Goal: Information Seeking & Learning: Compare options

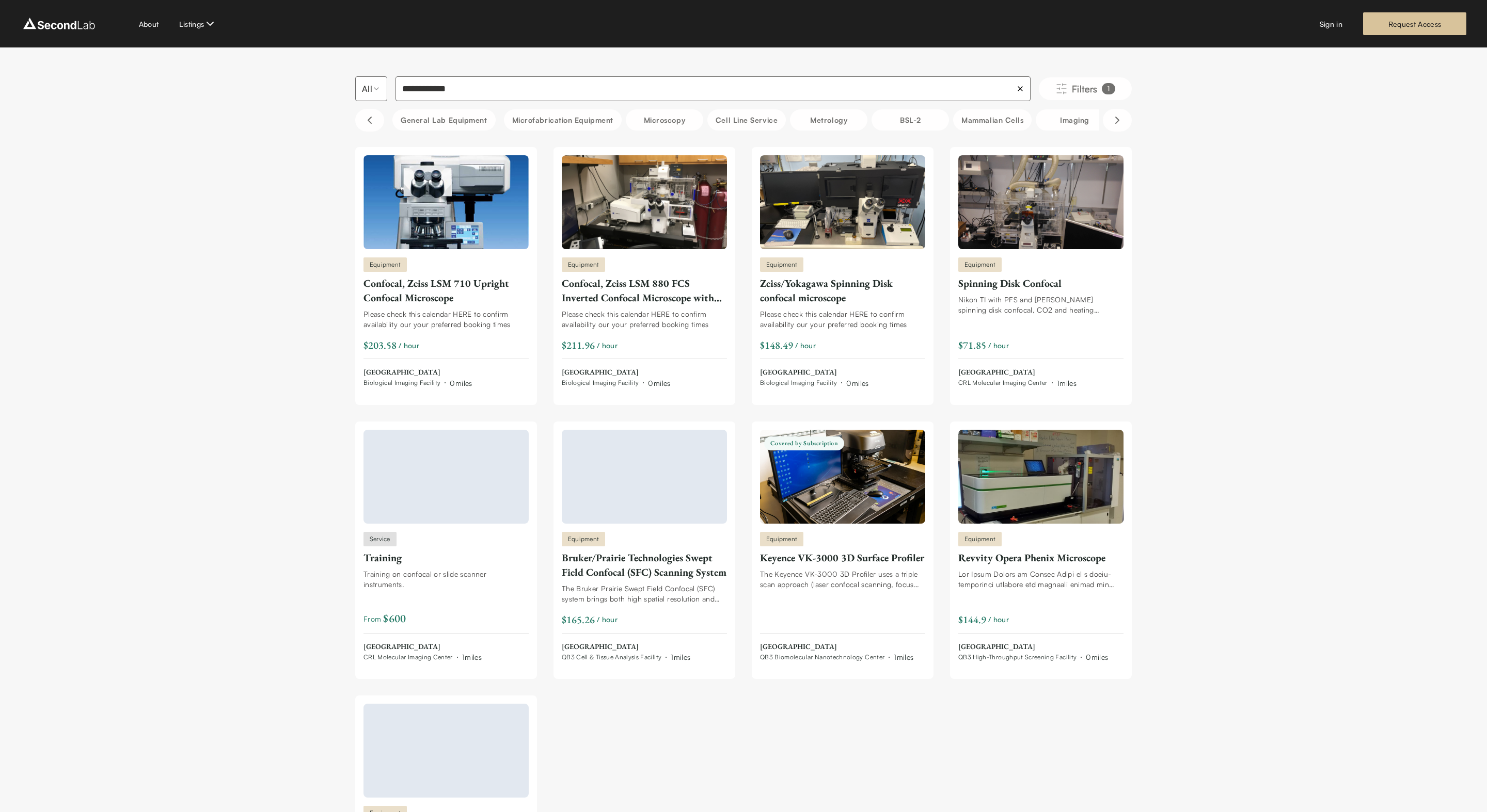
type input "**********"
click at [422, 291] on div "Confocal, Zeiss LSM 710 Upright Confocal Microscope" at bounding box center [445, 291] width 165 height 29
click at [1041, 222] on img at bounding box center [1040, 202] width 165 height 94
click at [636, 294] on div "Confocal, Zeiss LSM 880 FCS Inverted Confocal Microscope with Environmental" at bounding box center [644, 291] width 165 height 29
click at [81, 25] on img at bounding box center [59, 23] width 77 height 17
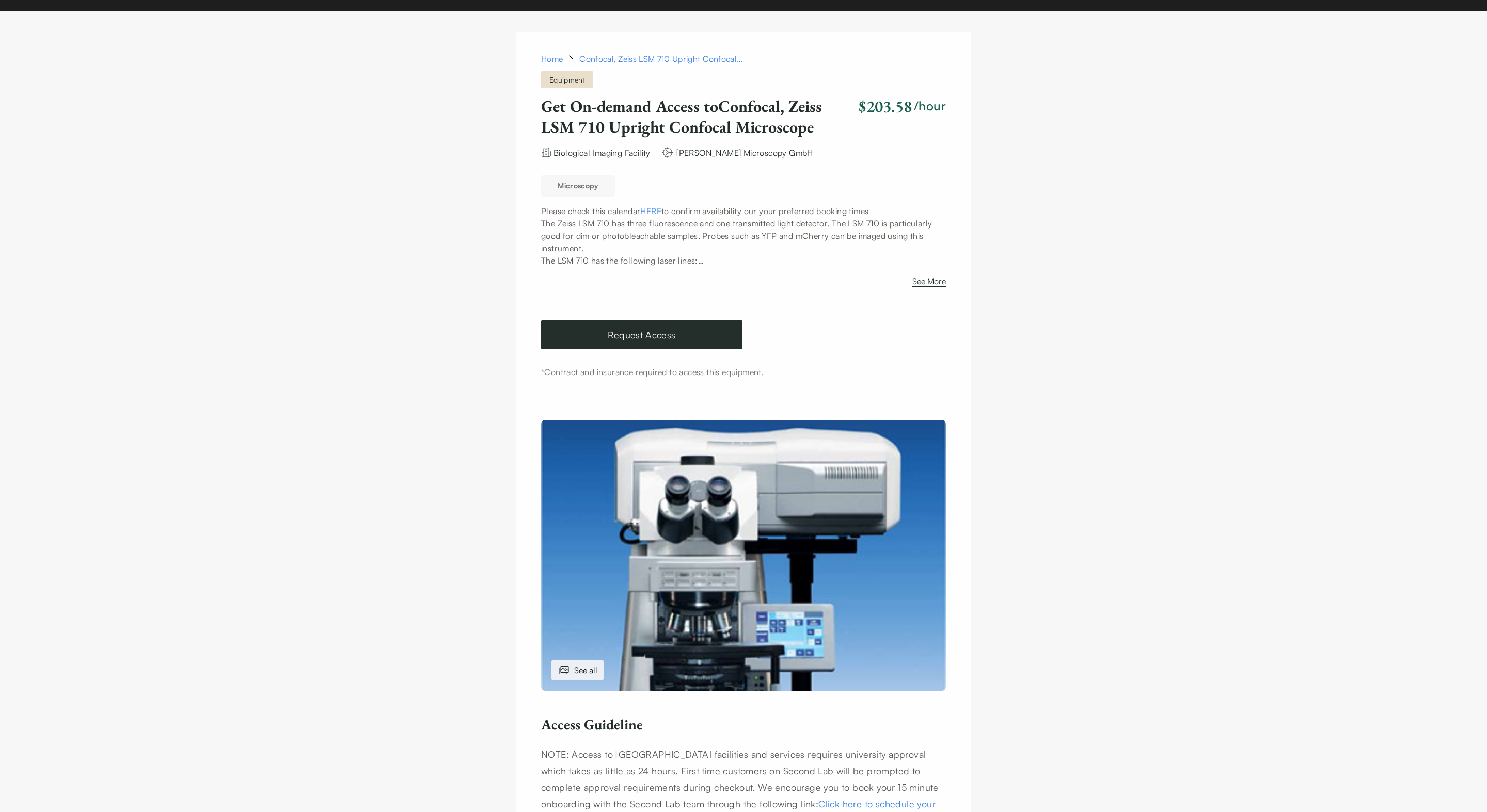
scroll to position [34, 0]
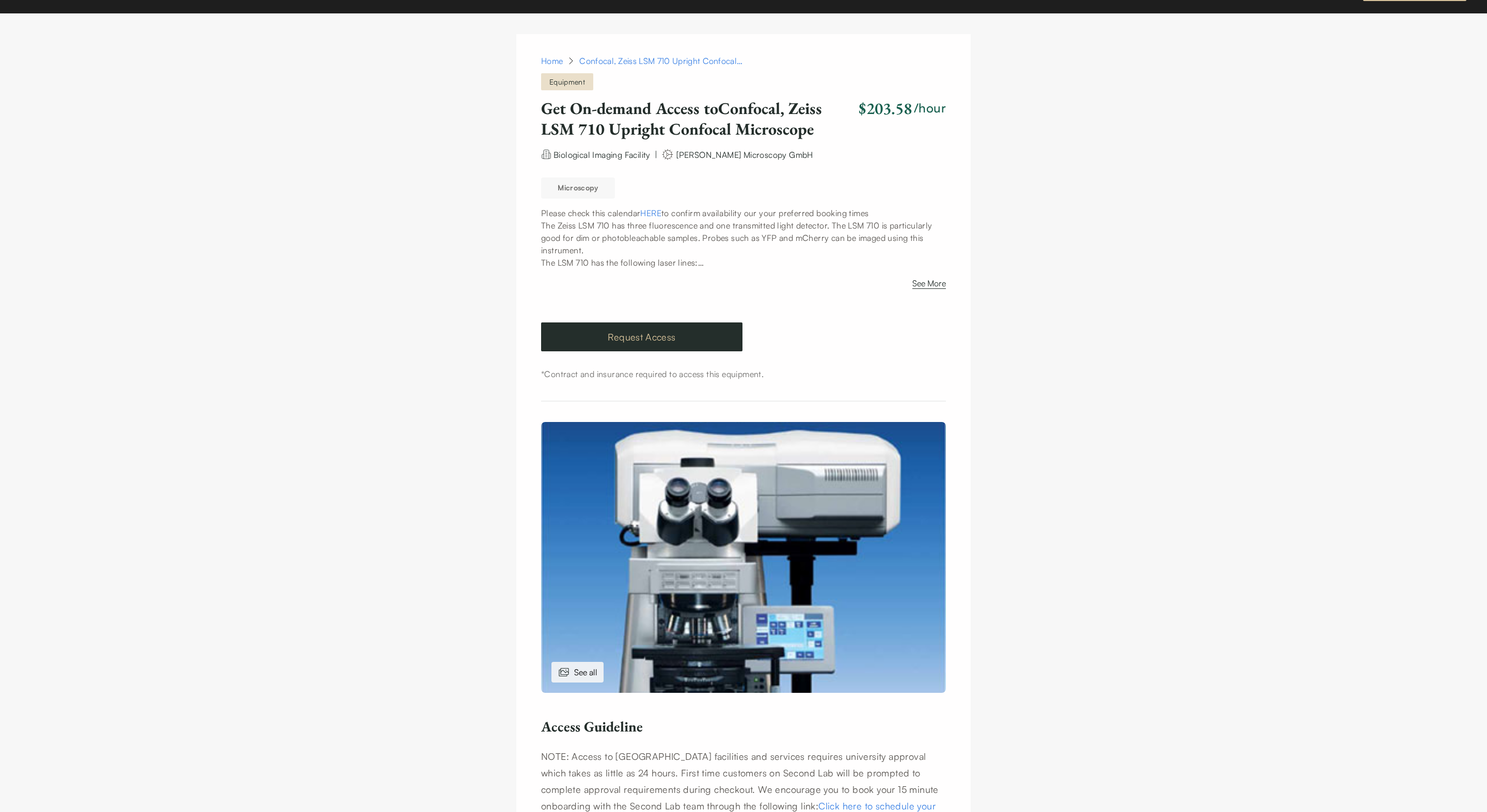
click at [588, 336] on link "Request Access" at bounding box center [641, 337] width 201 height 29
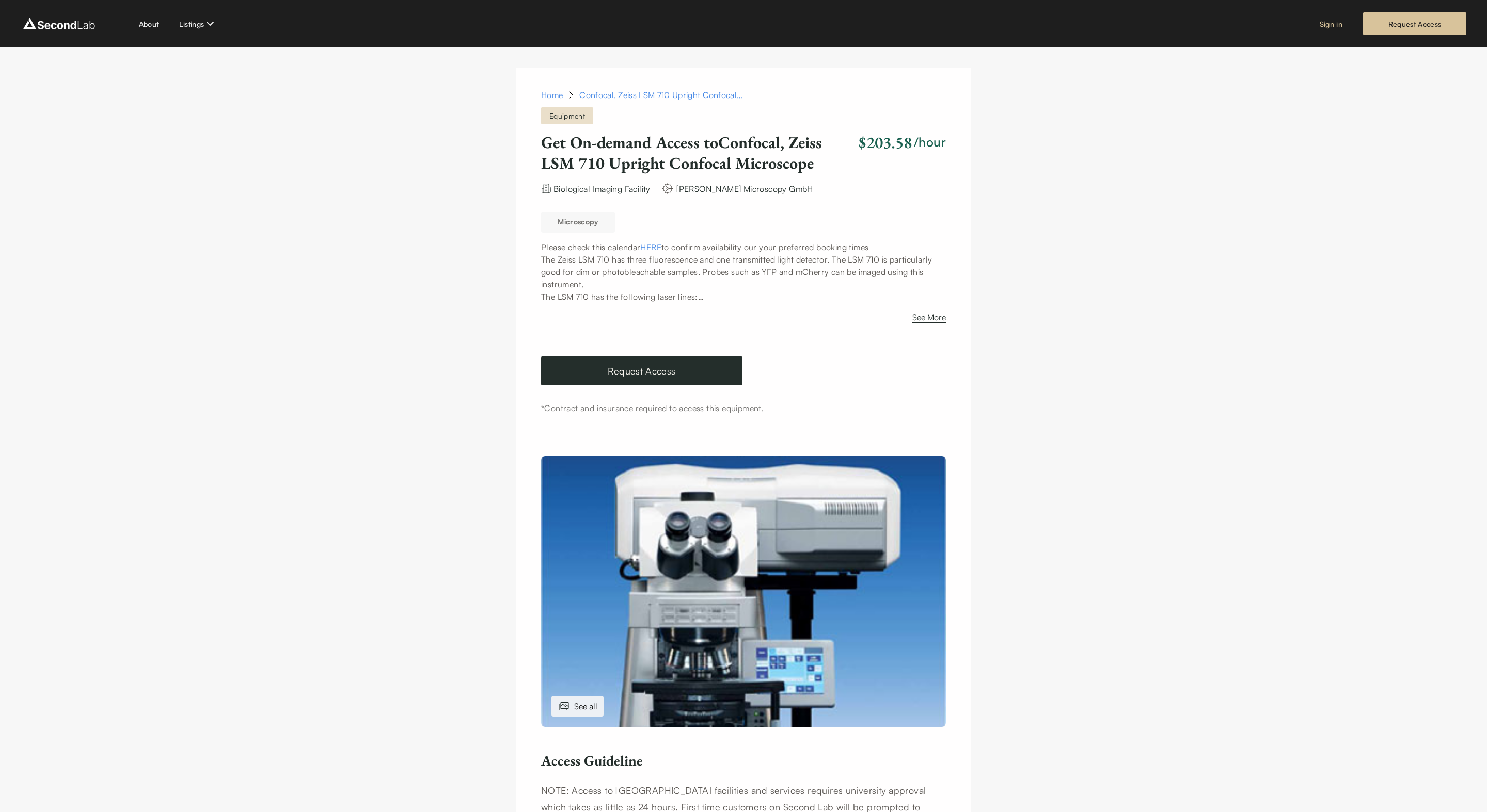
click at [1331, 23] on link "Sign in" at bounding box center [1330, 24] width 23 height 11
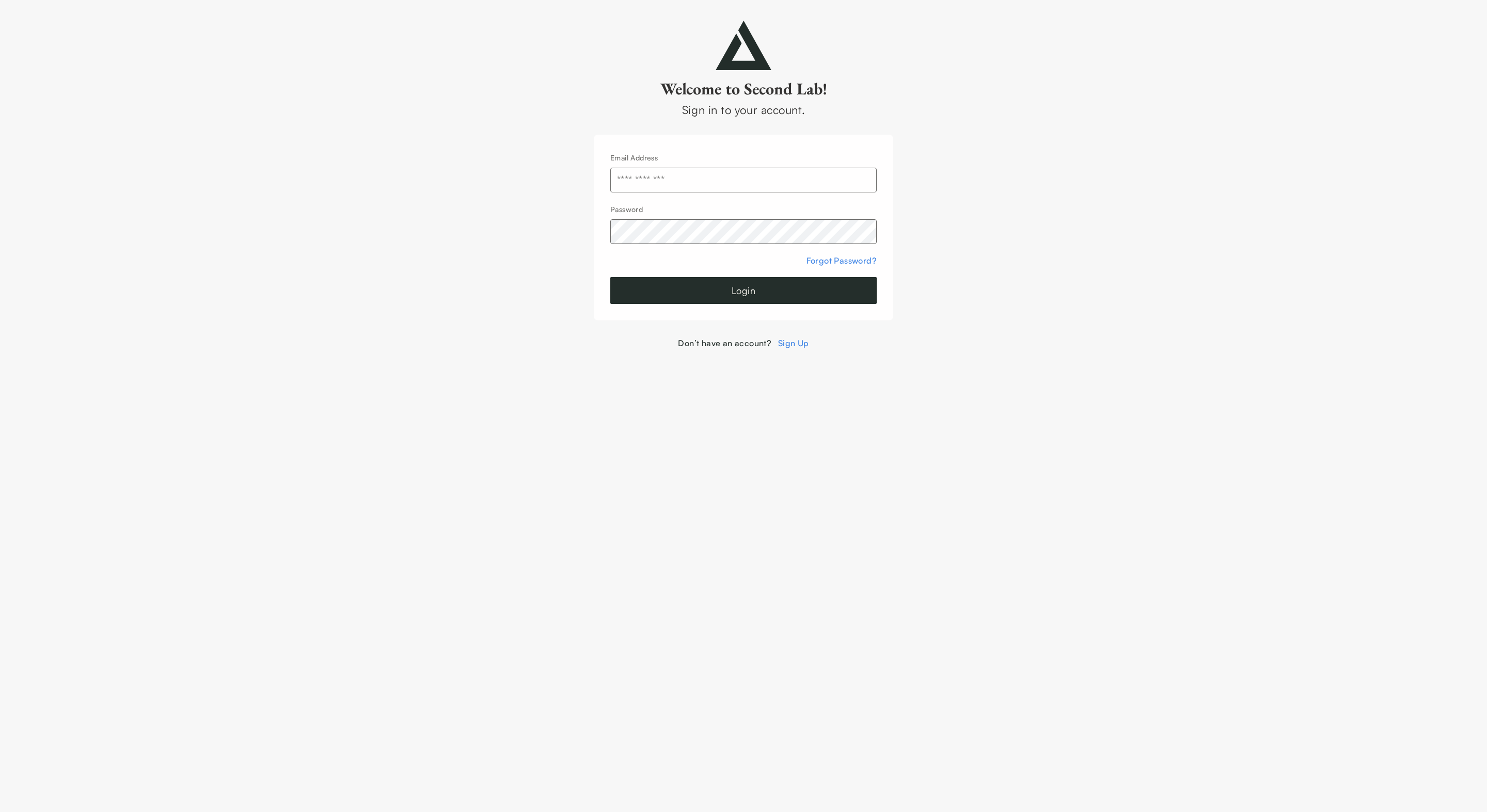
click at [823, 186] on input "text" at bounding box center [743, 180] width 267 height 25
click at [0, 349] on com-1password-button at bounding box center [0, 349] width 0 height 0
click at [705, 188] on input "text" at bounding box center [743, 180] width 267 height 25
type input "**********"
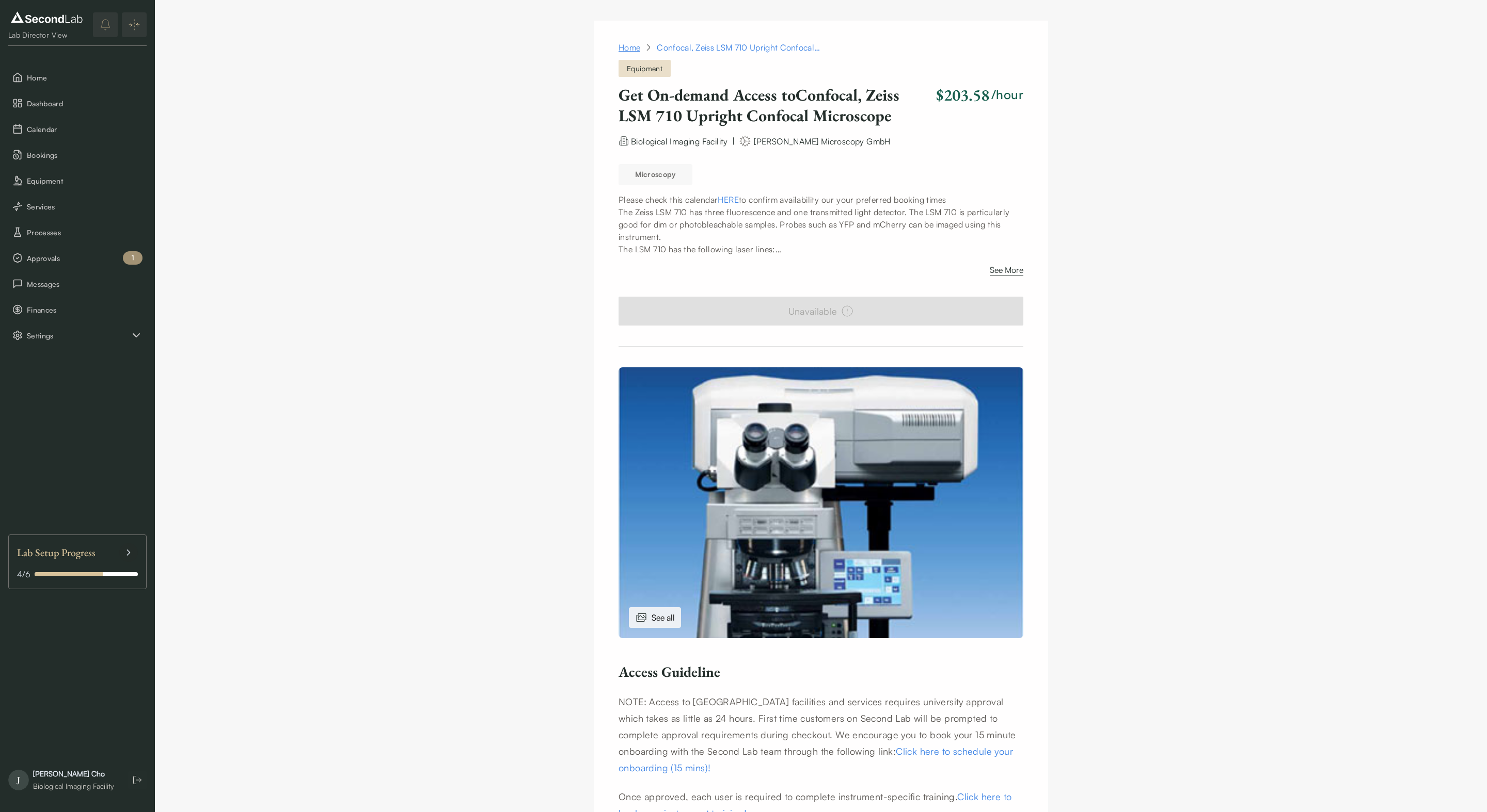
click at [630, 48] on link "Home" at bounding box center [629, 48] width 21 height 12
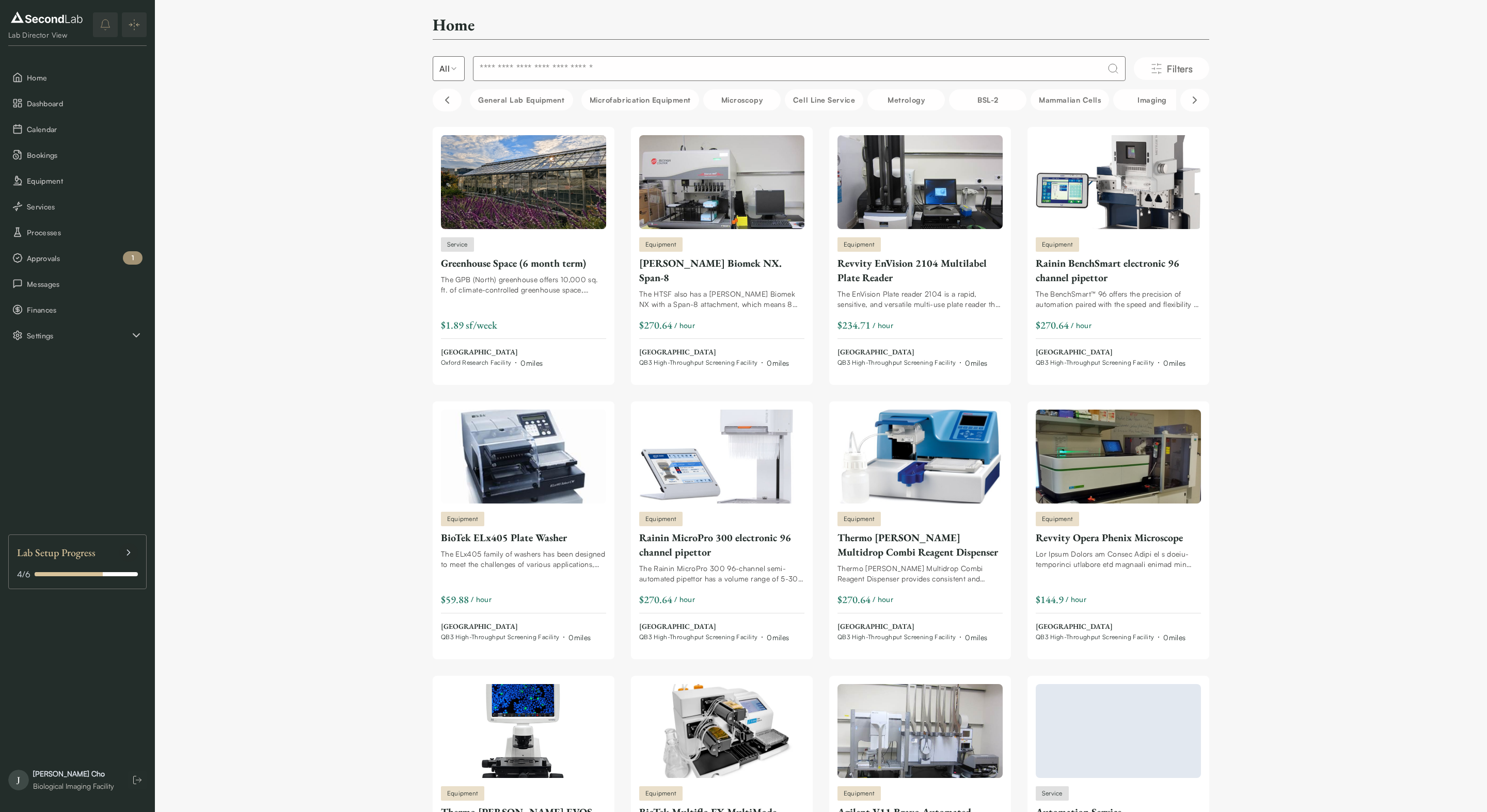
click at [549, 77] on input at bounding box center [799, 68] width 653 height 25
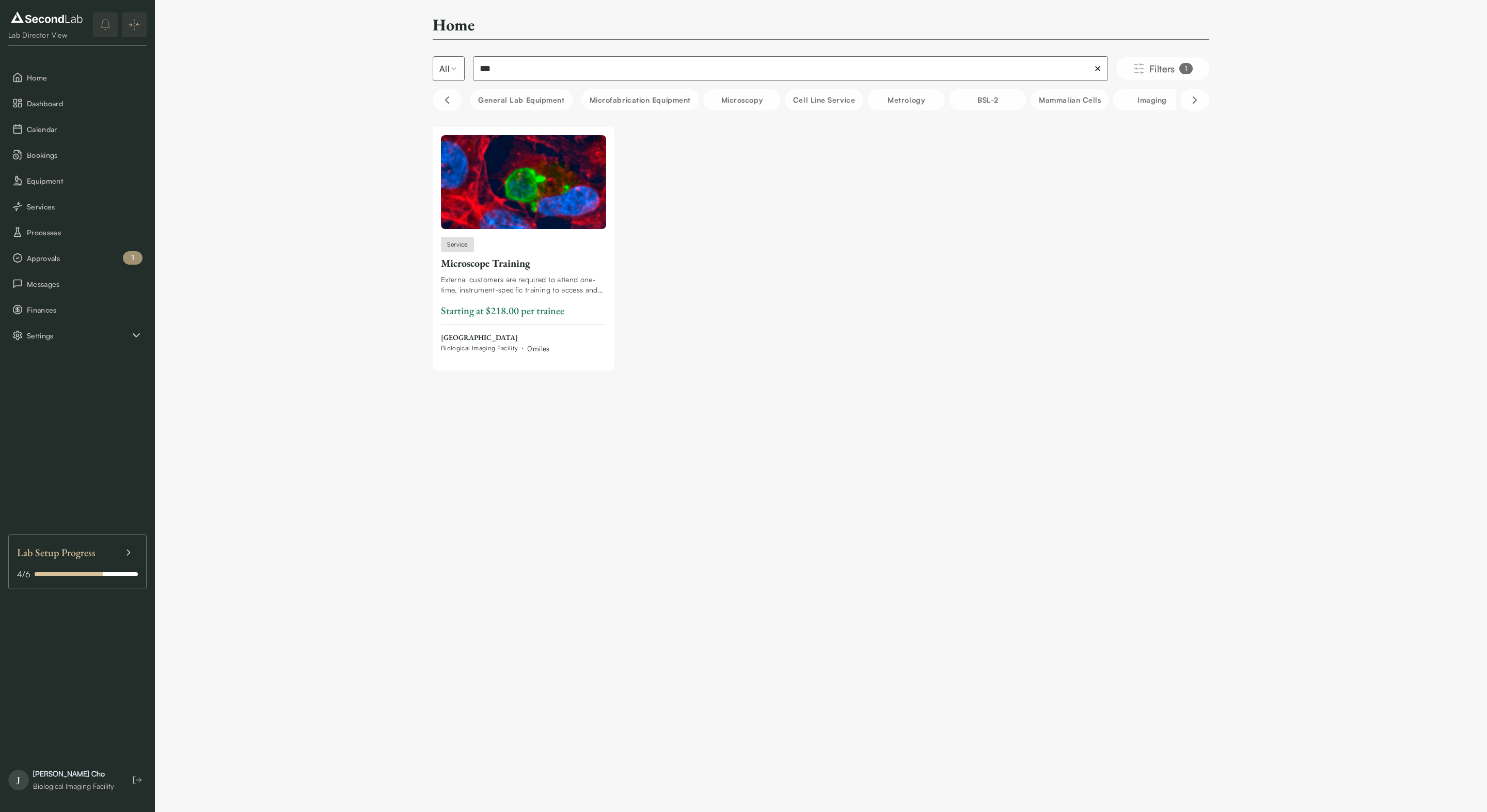
click at [501, 68] on input "***" at bounding box center [790, 68] width 635 height 25
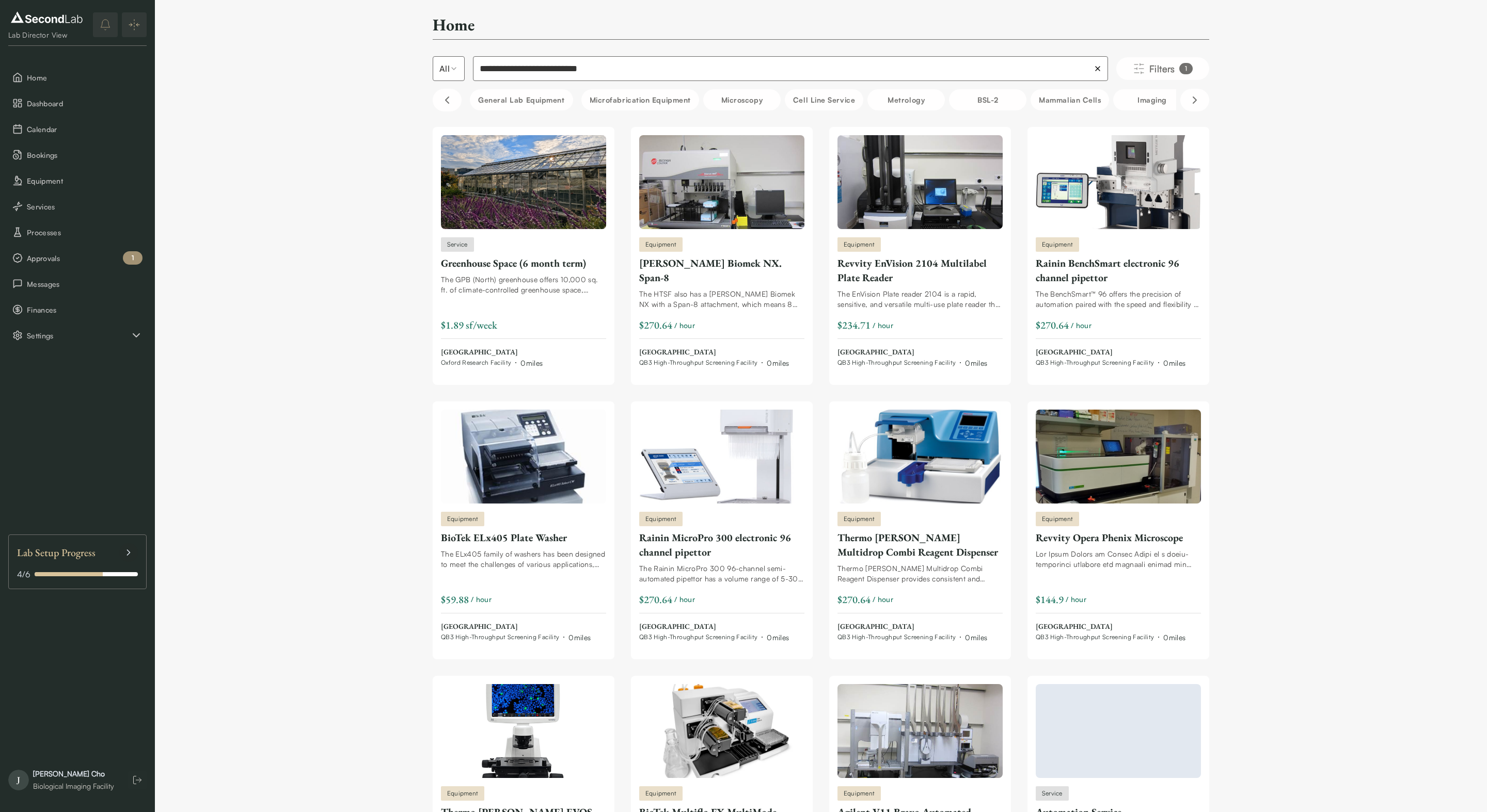
type input "**********"
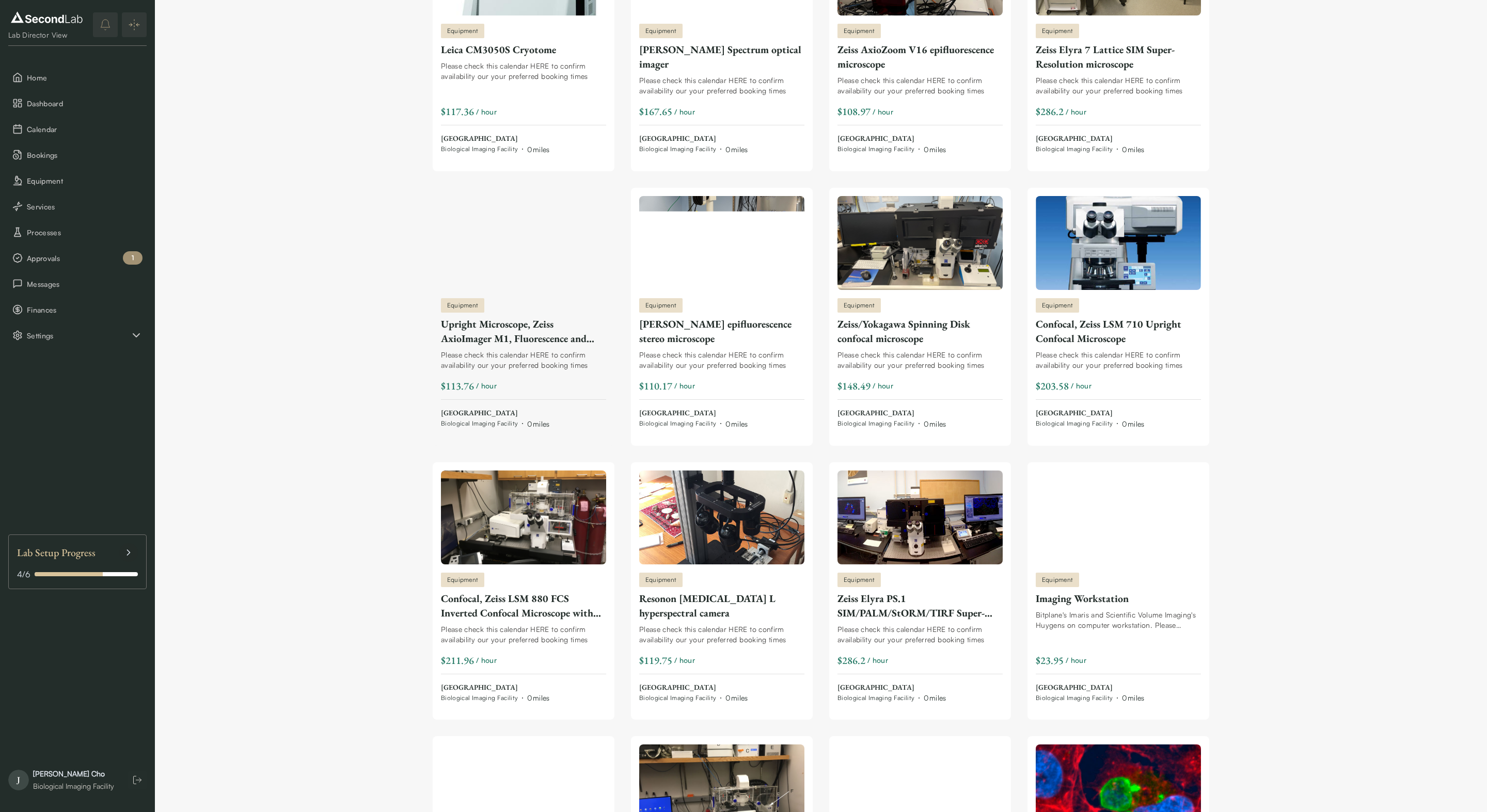
scroll to position [215, 0]
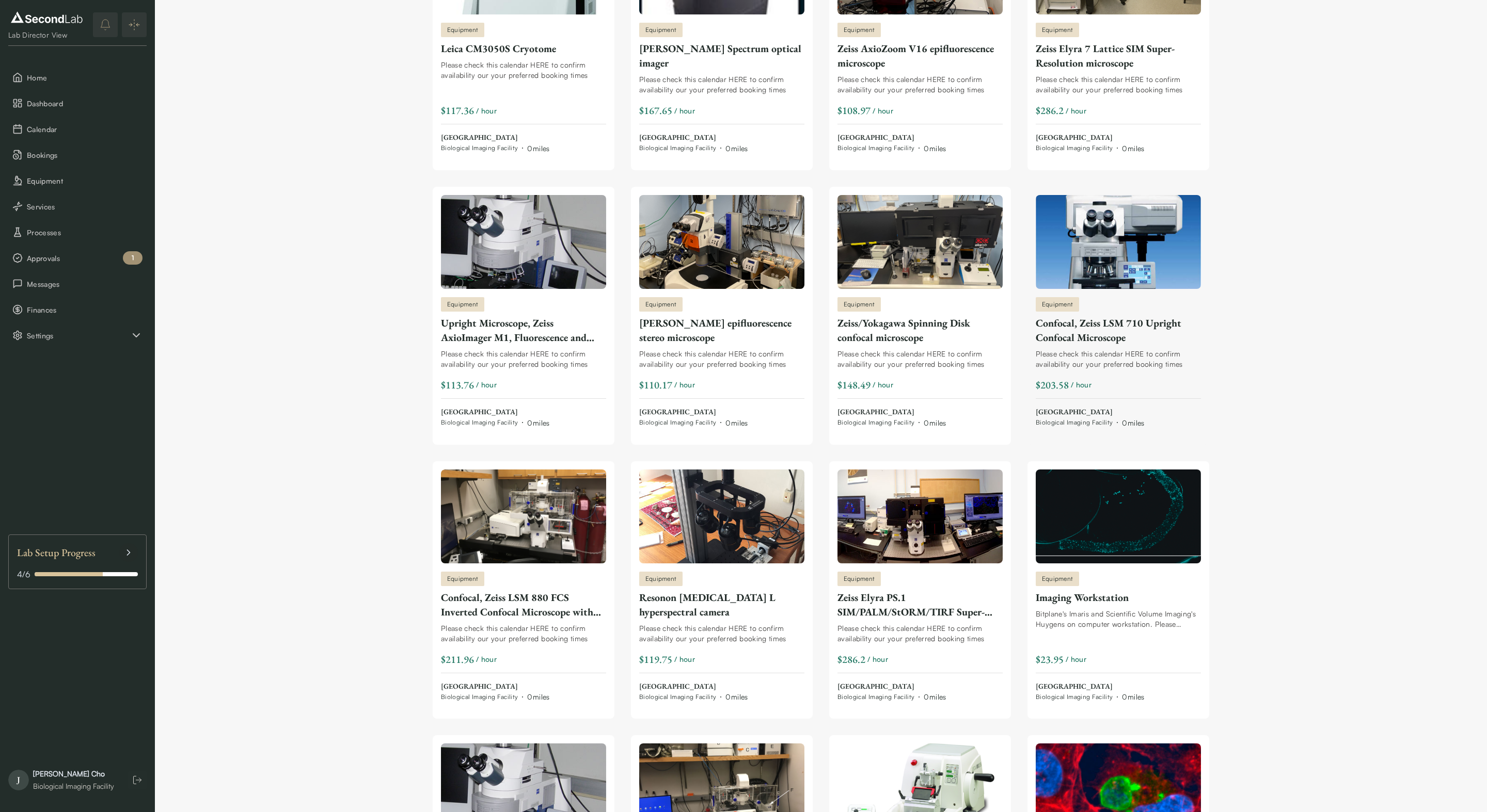
click at [1082, 340] on div "Confocal, Zeiss LSM 710 Upright Confocal Microscope" at bounding box center [1117, 330] width 165 height 29
click at [526, 324] on div "Upright Microscope, Zeiss AxioImager M1, Fluorescence and DIC" at bounding box center [523, 330] width 165 height 29
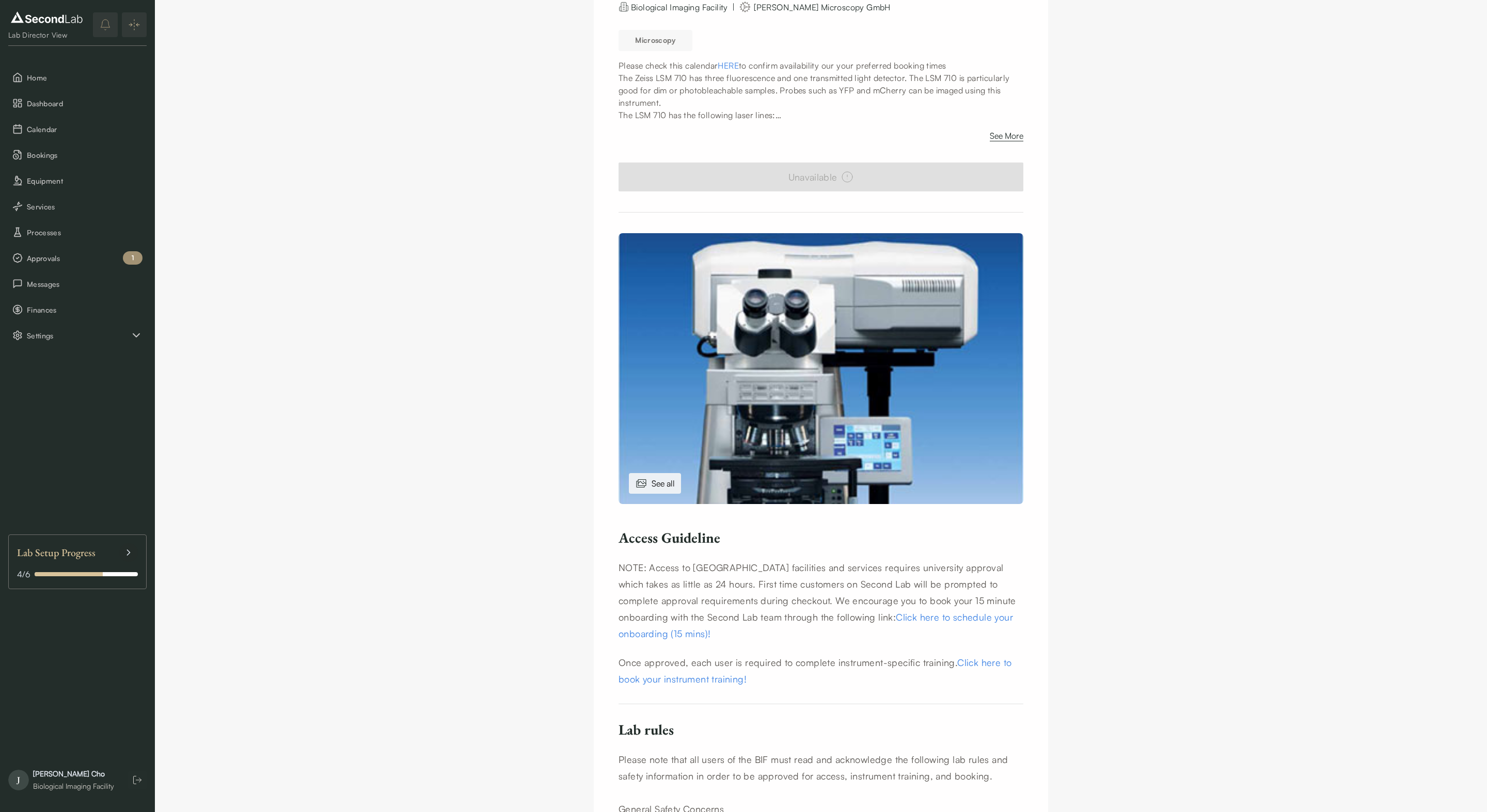
scroll to position [132, 0]
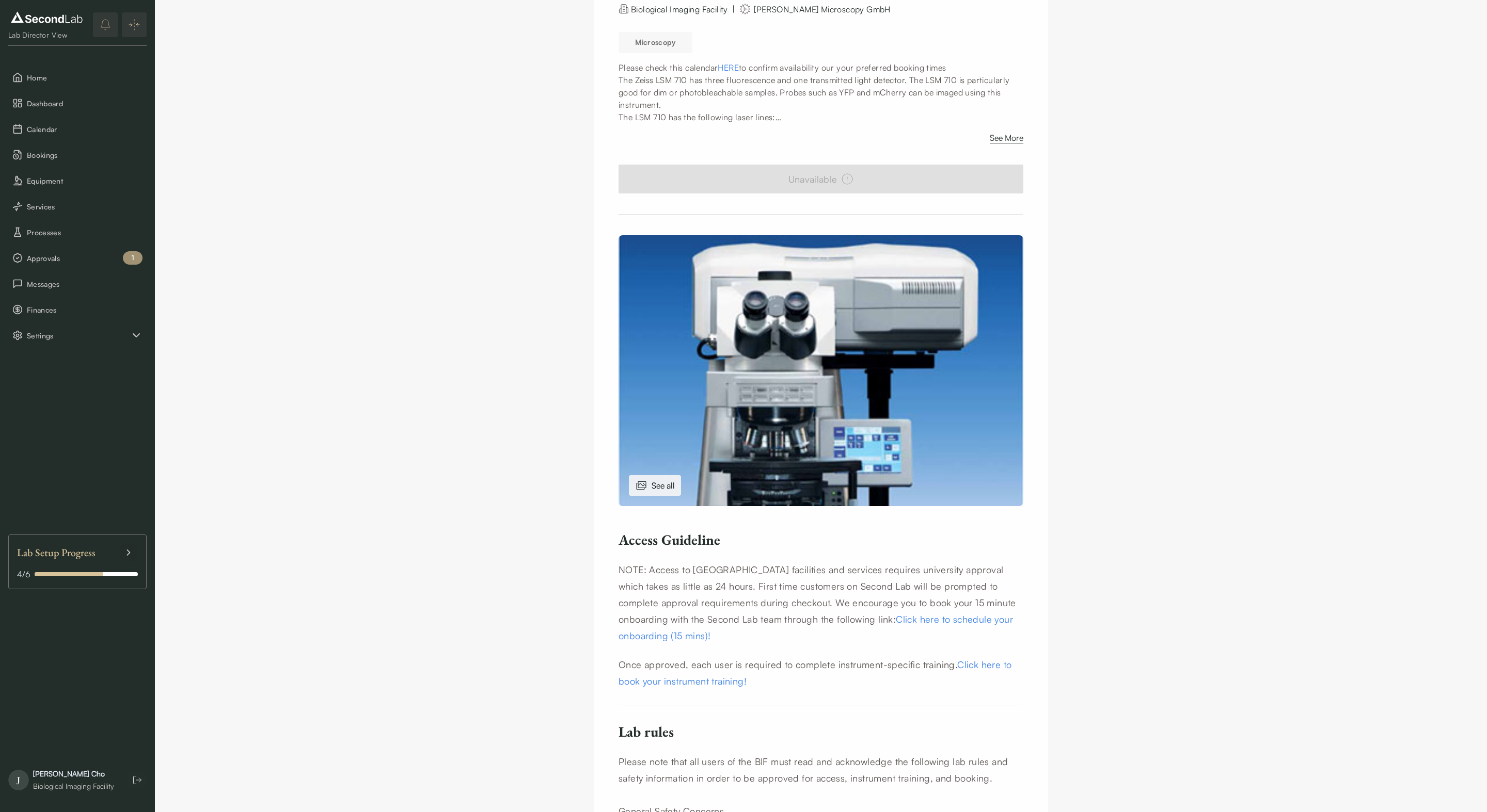
click at [866, 195] on div "Home Confocal, Zeiss LSM 710 Upright Confocal Microscope Get On-demand Access t…" at bounding box center [821, 648] width 405 height 1391
click at [736, 69] on link "HERE" at bounding box center [728, 67] width 21 height 10
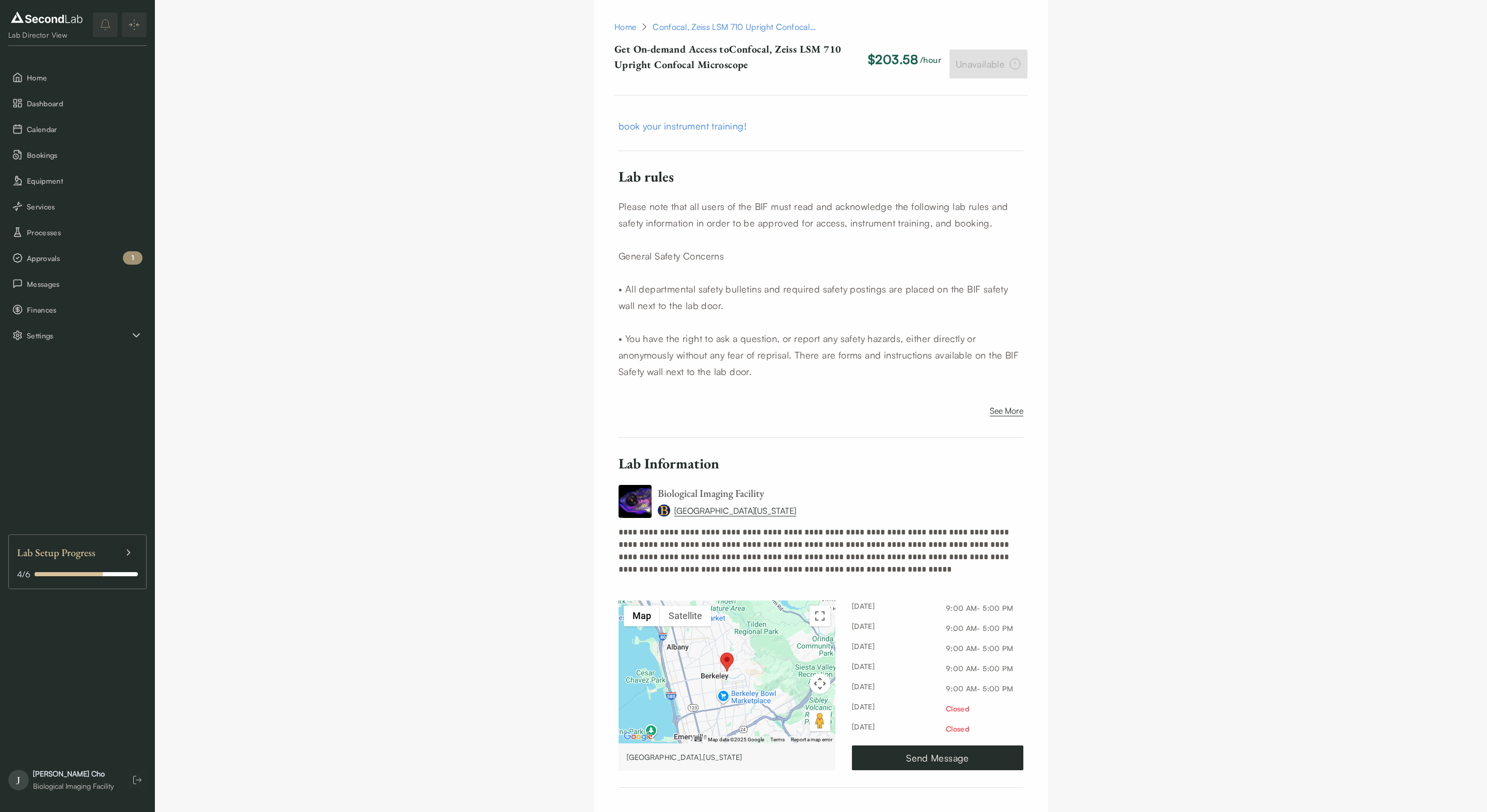
scroll to position [0, 0]
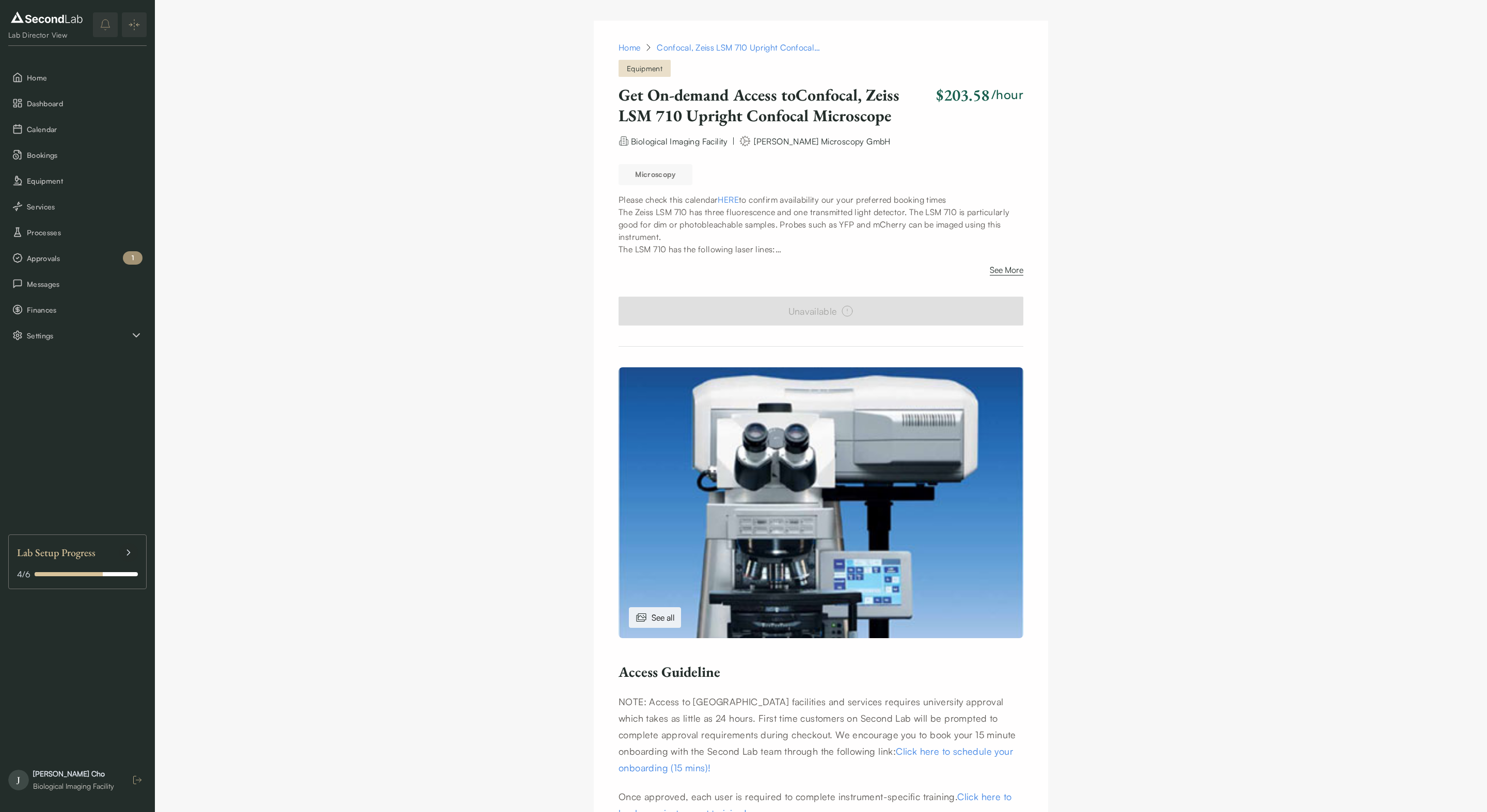
click at [138, 780] on line "button" at bounding box center [138, 780] width 5 height 0
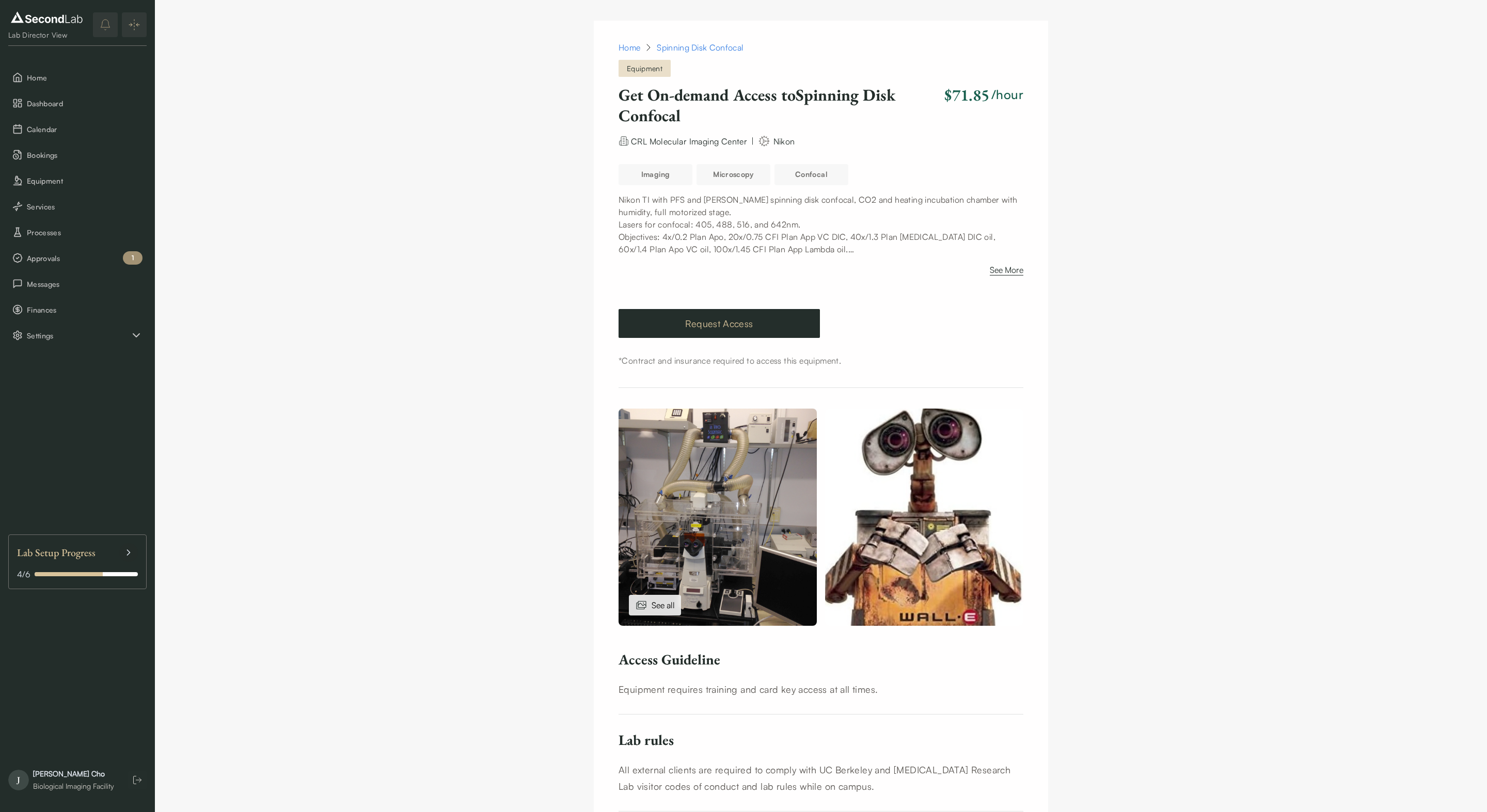
click at [740, 316] on link "Request Access" at bounding box center [718, 324] width 201 height 29
click at [79, 261] on span "Approvals" at bounding box center [84, 258] width 115 height 11
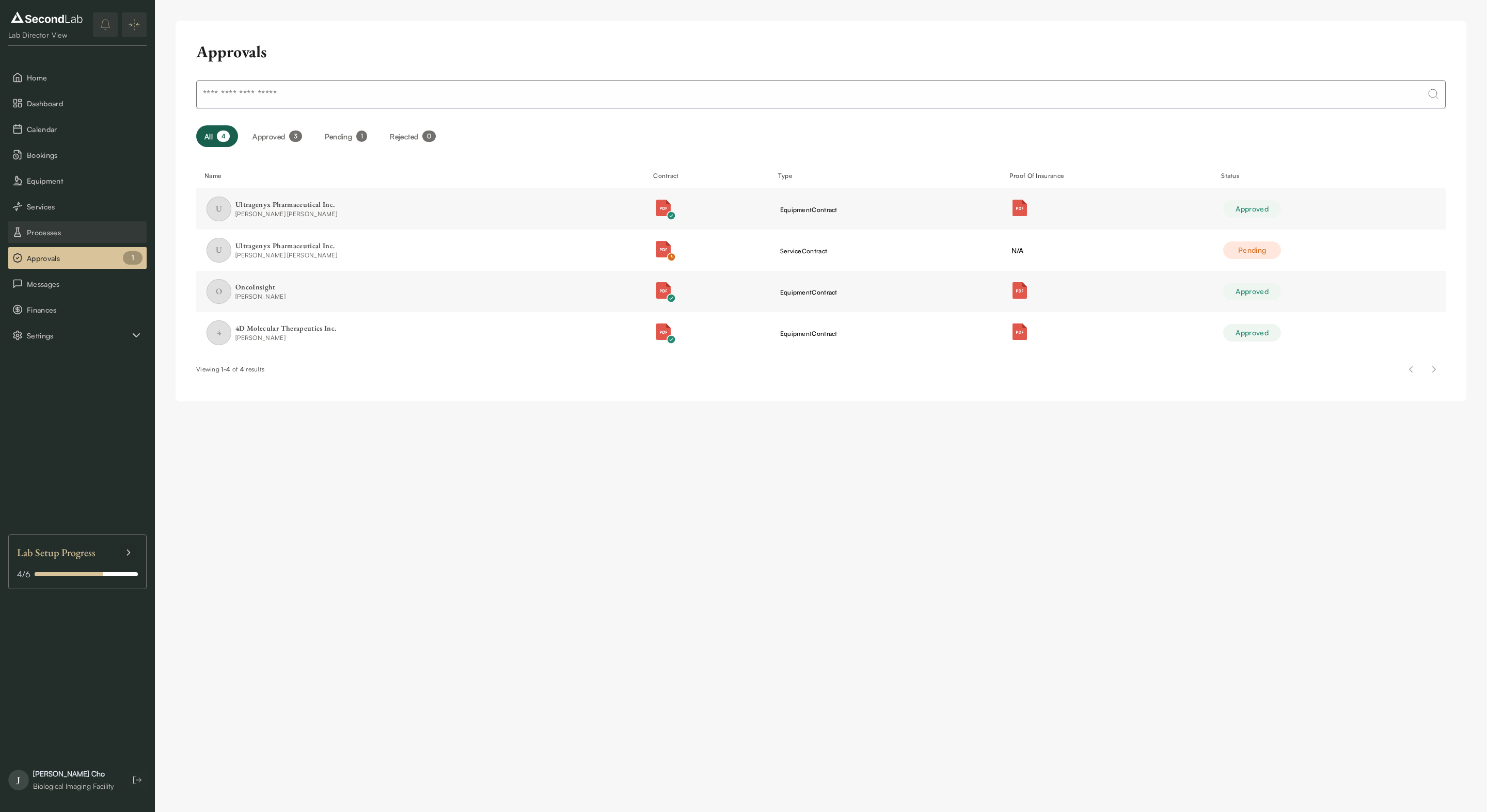
click at [68, 227] on span "Processes" at bounding box center [84, 233] width 115 height 11
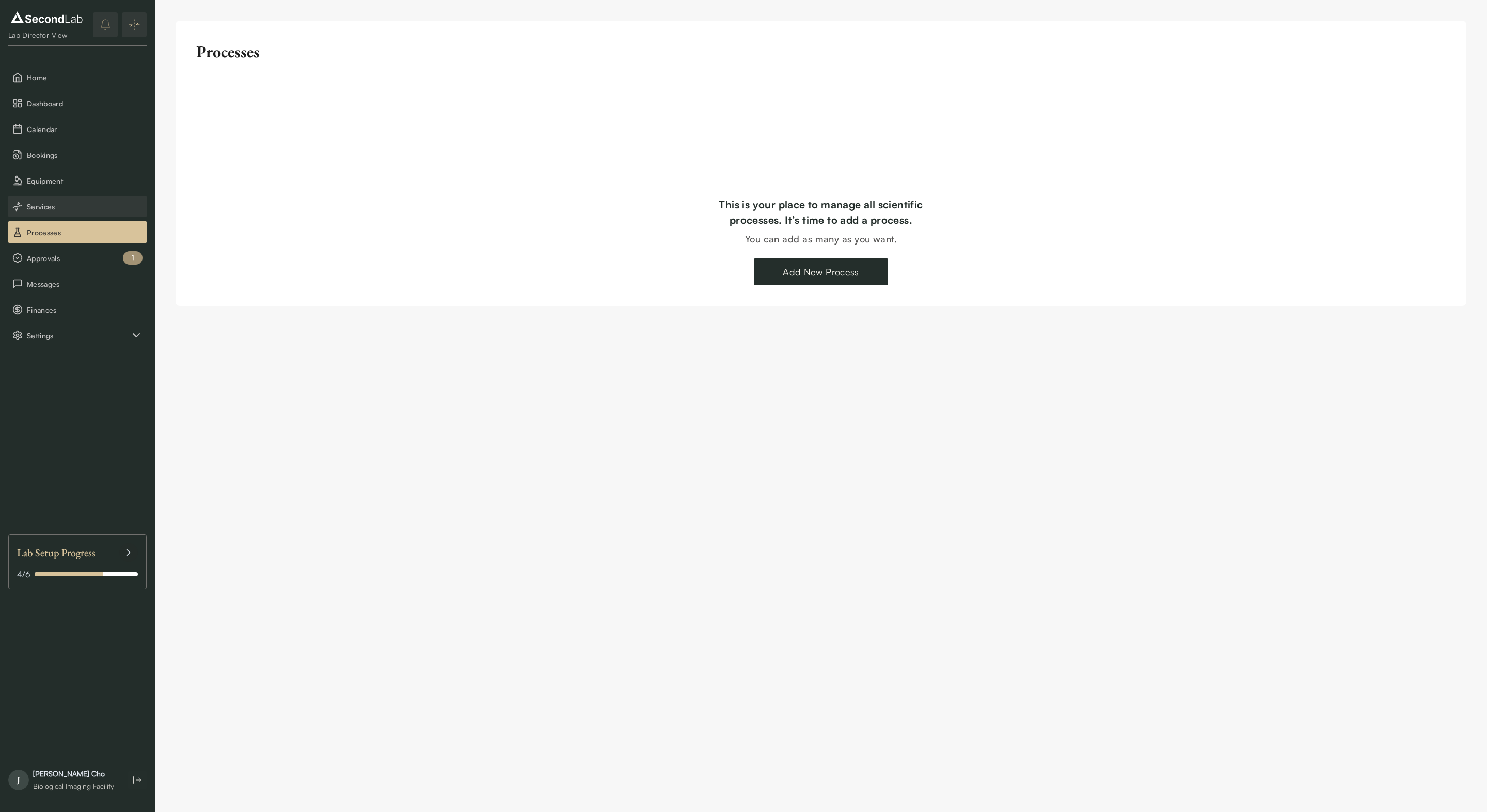
click at [69, 202] on span "Services" at bounding box center [84, 206] width 115 height 11
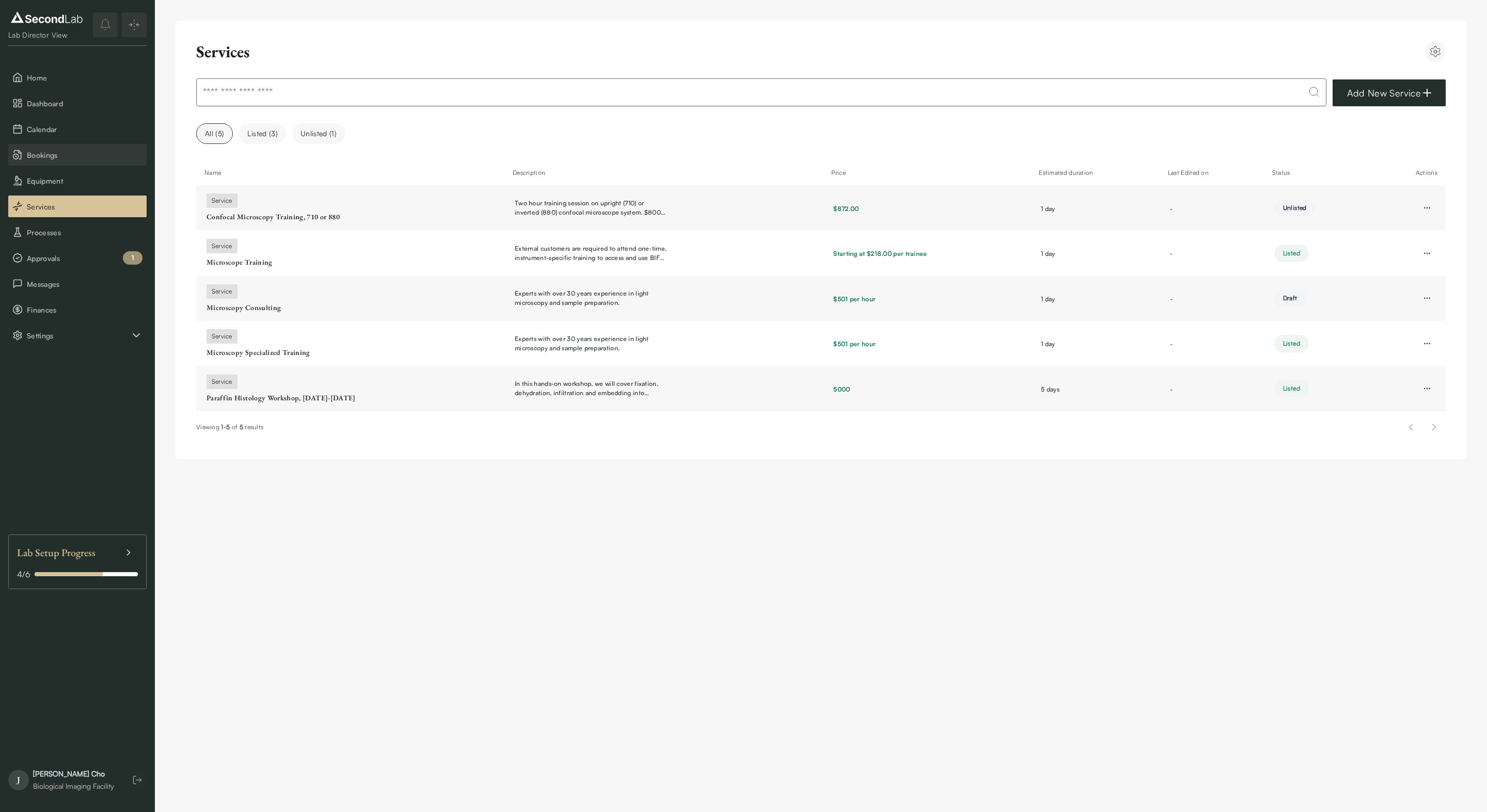
click at [71, 162] on button "Bookings" at bounding box center [77, 155] width 138 height 21
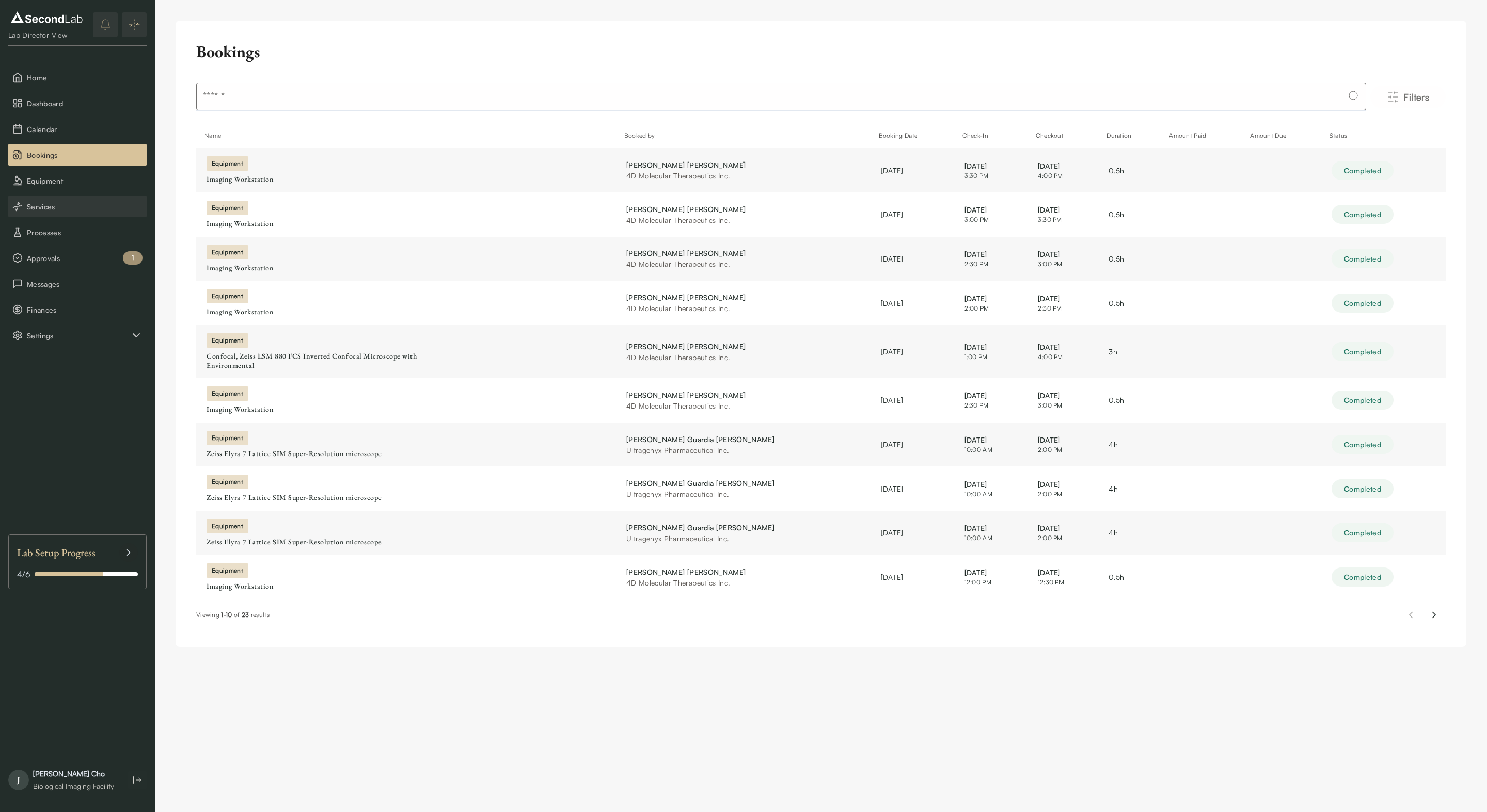
click at [57, 196] on button "Services" at bounding box center [77, 206] width 138 height 21
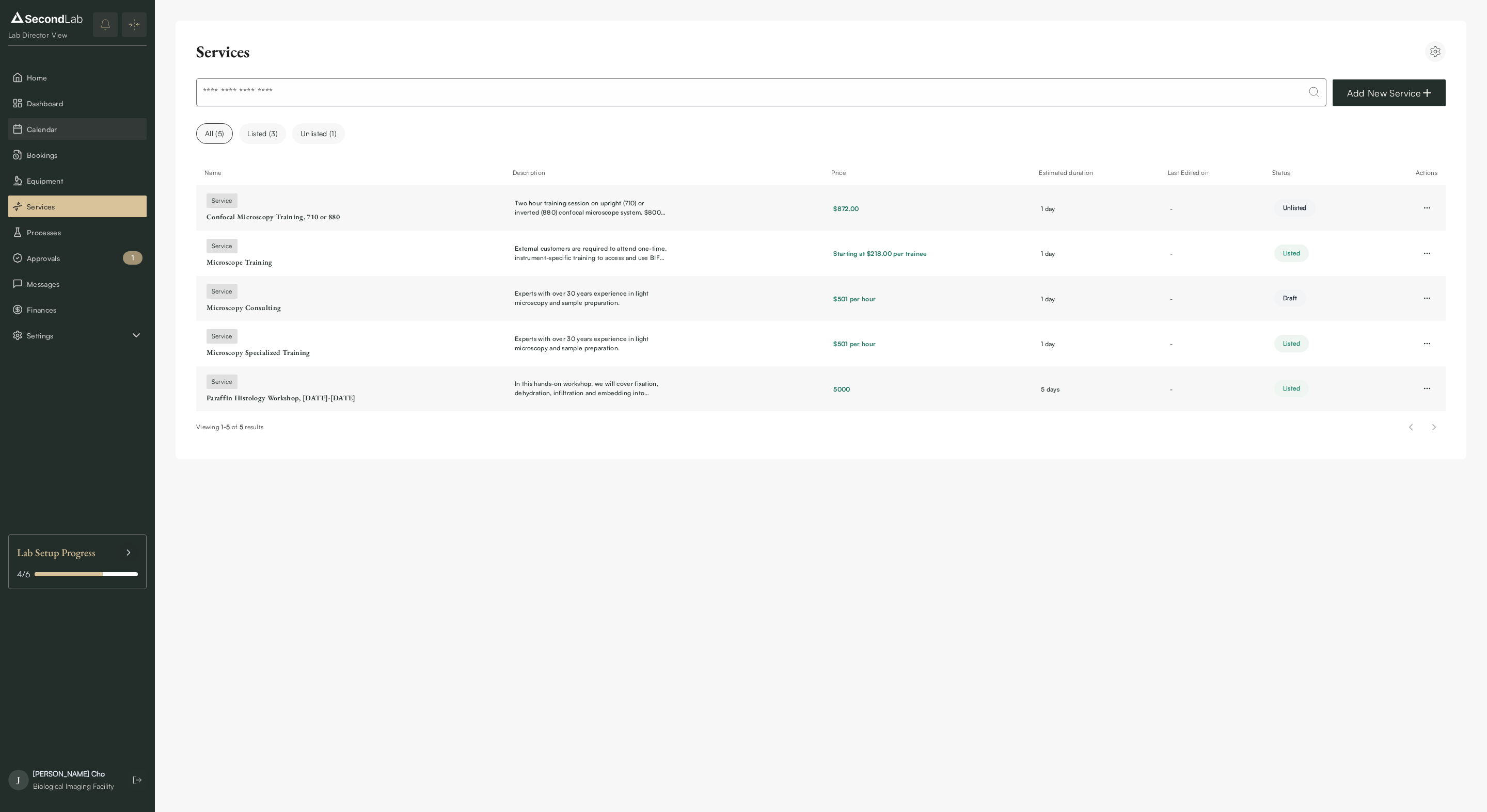
click at [70, 136] on button "Calendar" at bounding box center [77, 128] width 138 height 21
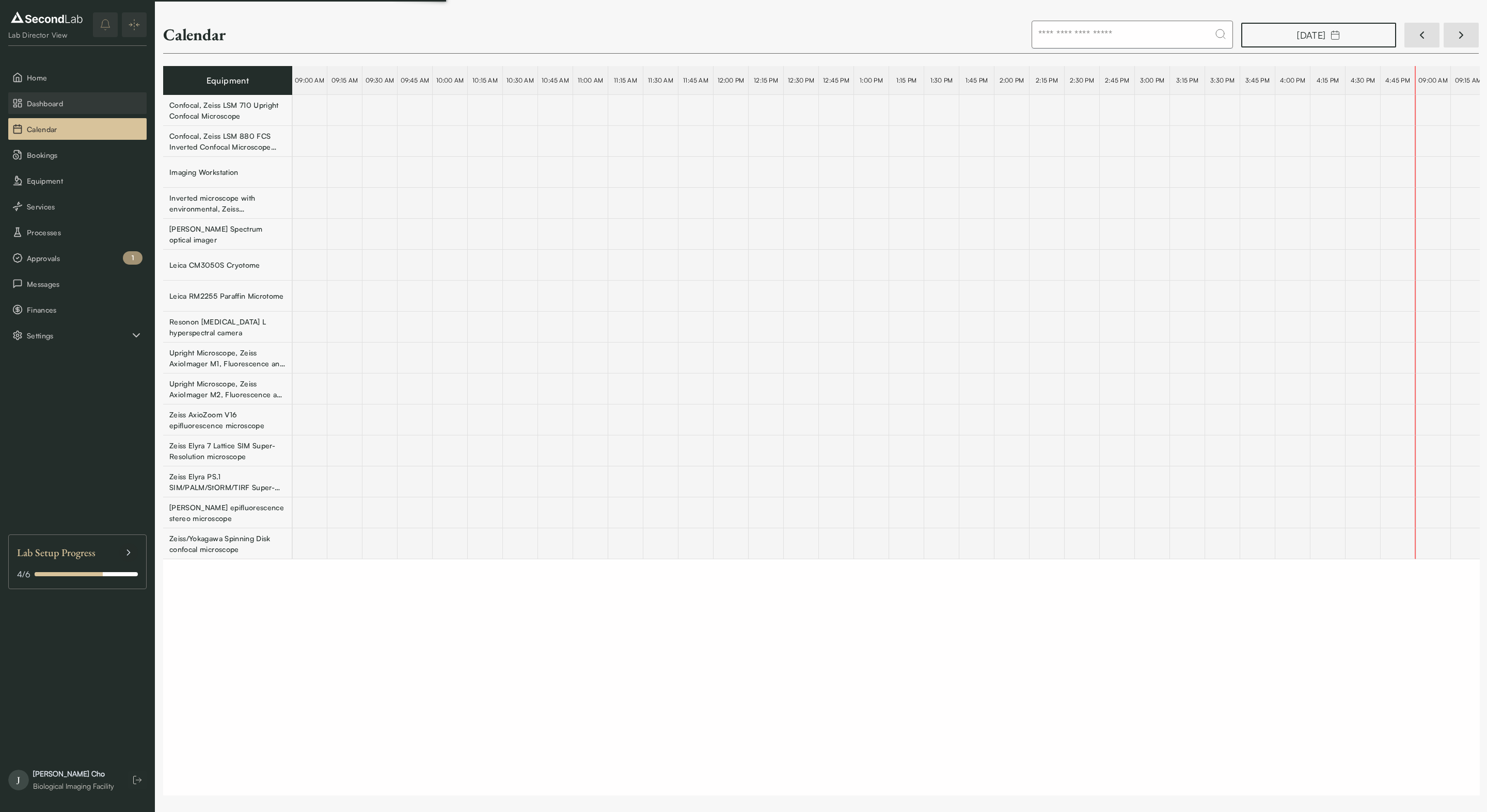
click at [73, 110] on button "Dashboard" at bounding box center [77, 103] width 138 height 21
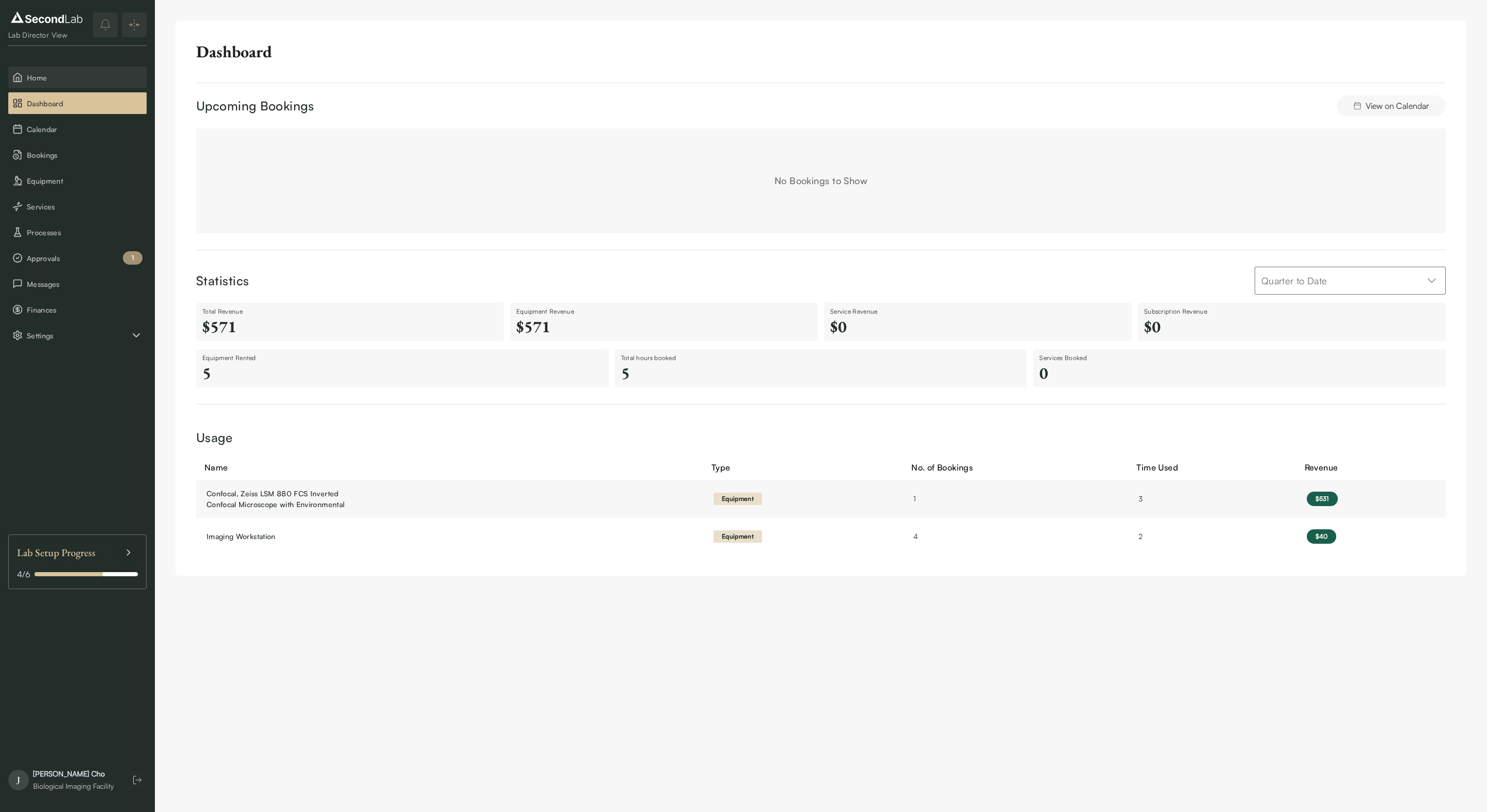
click at [81, 79] on span "Home" at bounding box center [84, 78] width 115 height 11
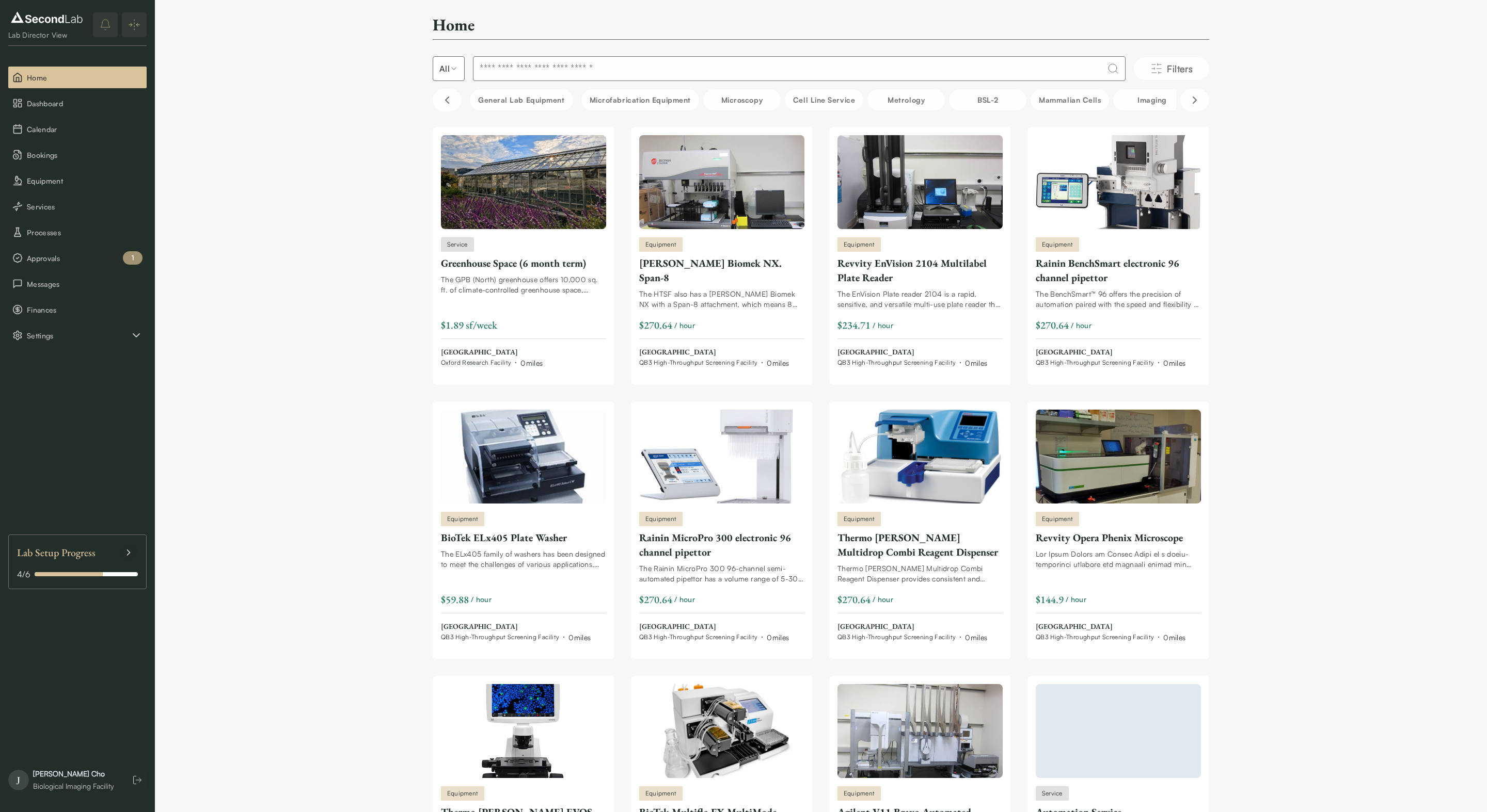
click at [546, 71] on input at bounding box center [799, 68] width 653 height 25
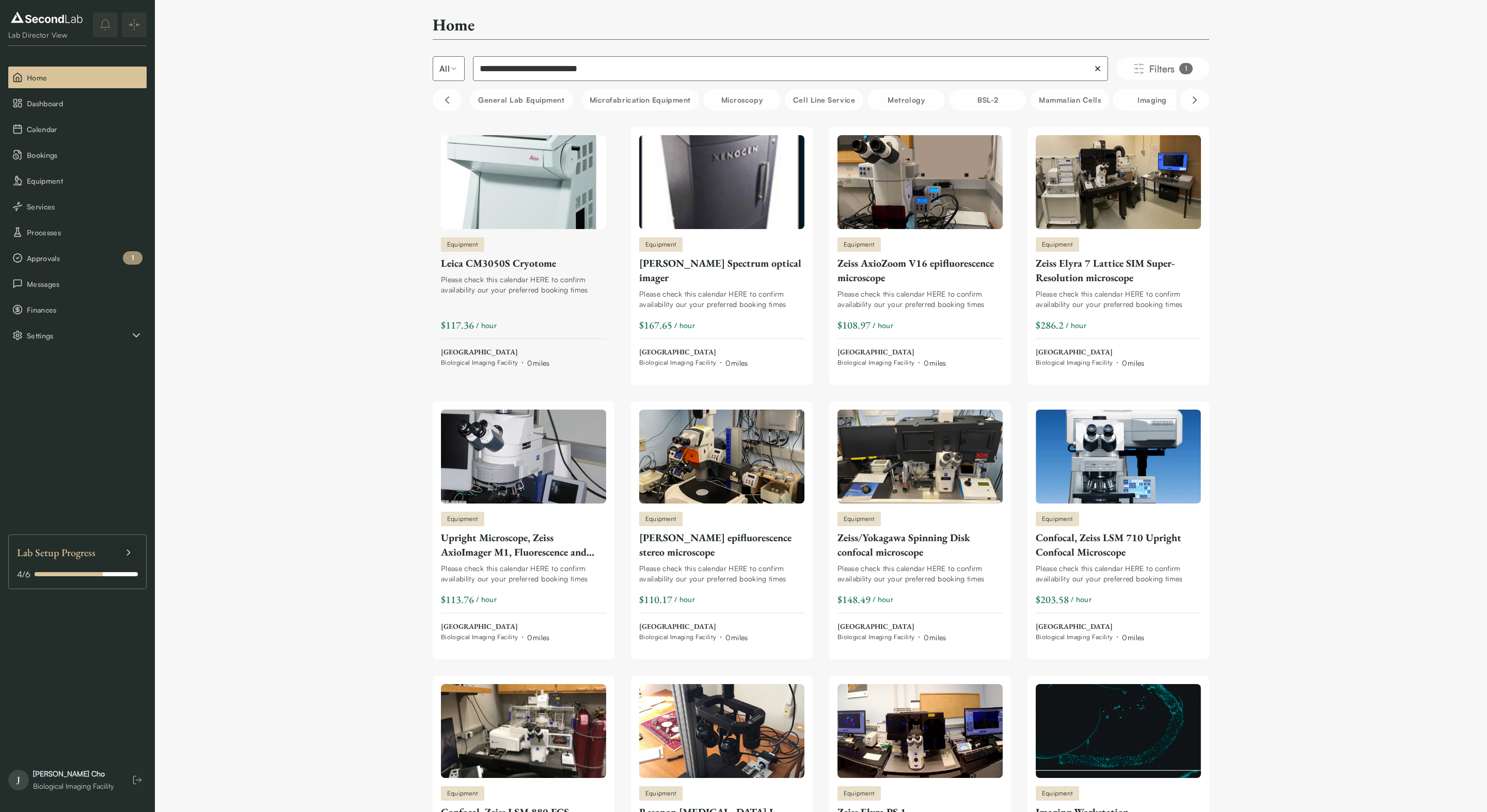
click at [535, 263] on div "Leica CM3050S Cryotome" at bounding box center [523, 263] width 165 height 14
click at [1303, 318] on div "**********" at bounding box center [821, 762] width 1332 height 1523
click at [661, 69] on input "**********" at bounding box center [790, 68] width 635 height 25
type input "**********"
click at [46, 338] on span "Settings" at bounding box center [78, 336] width 103 height 11
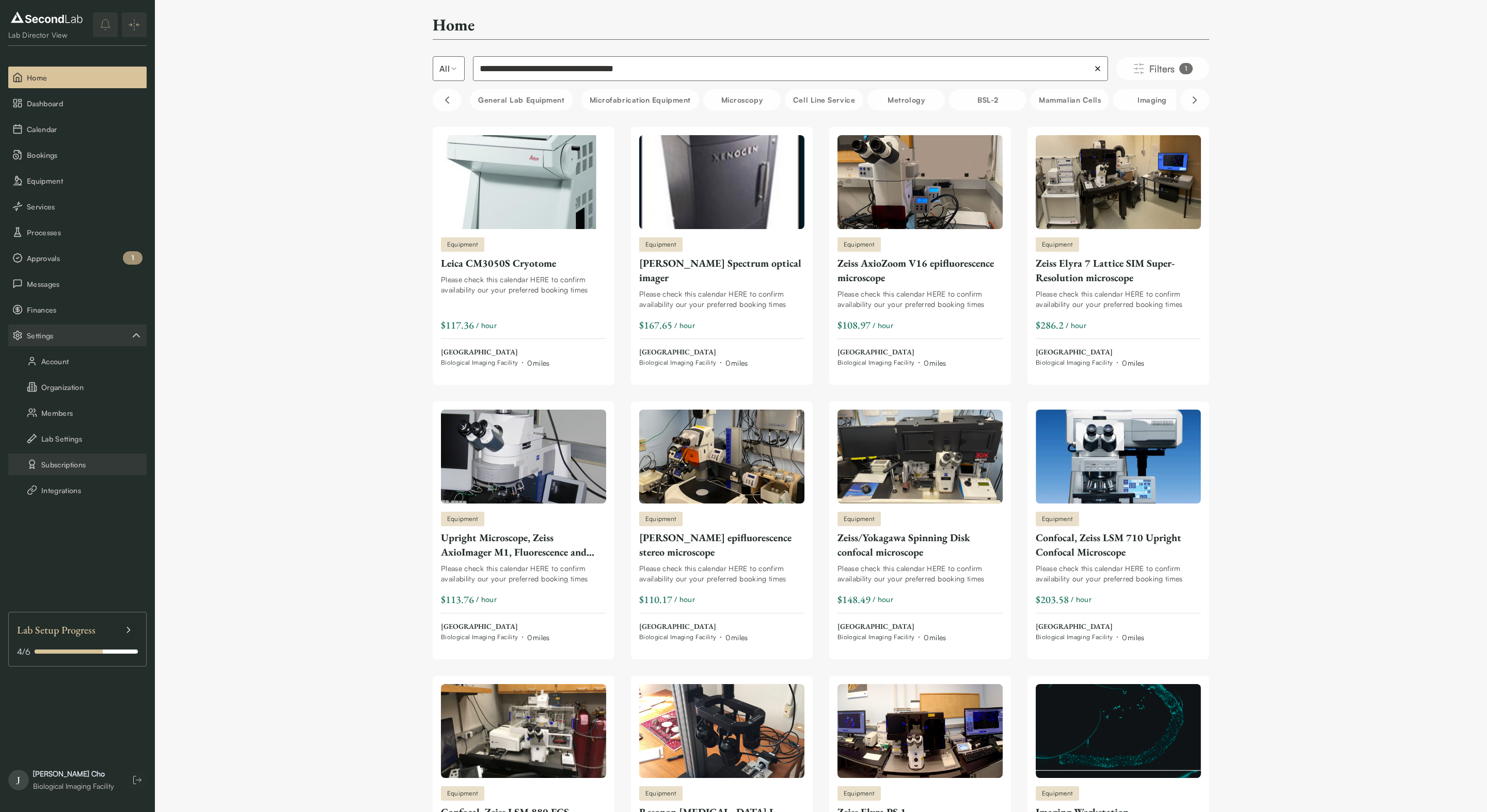
click at [58, 467] on button "Subscriptions" at bounding box center [77, 464] width 138 height 21
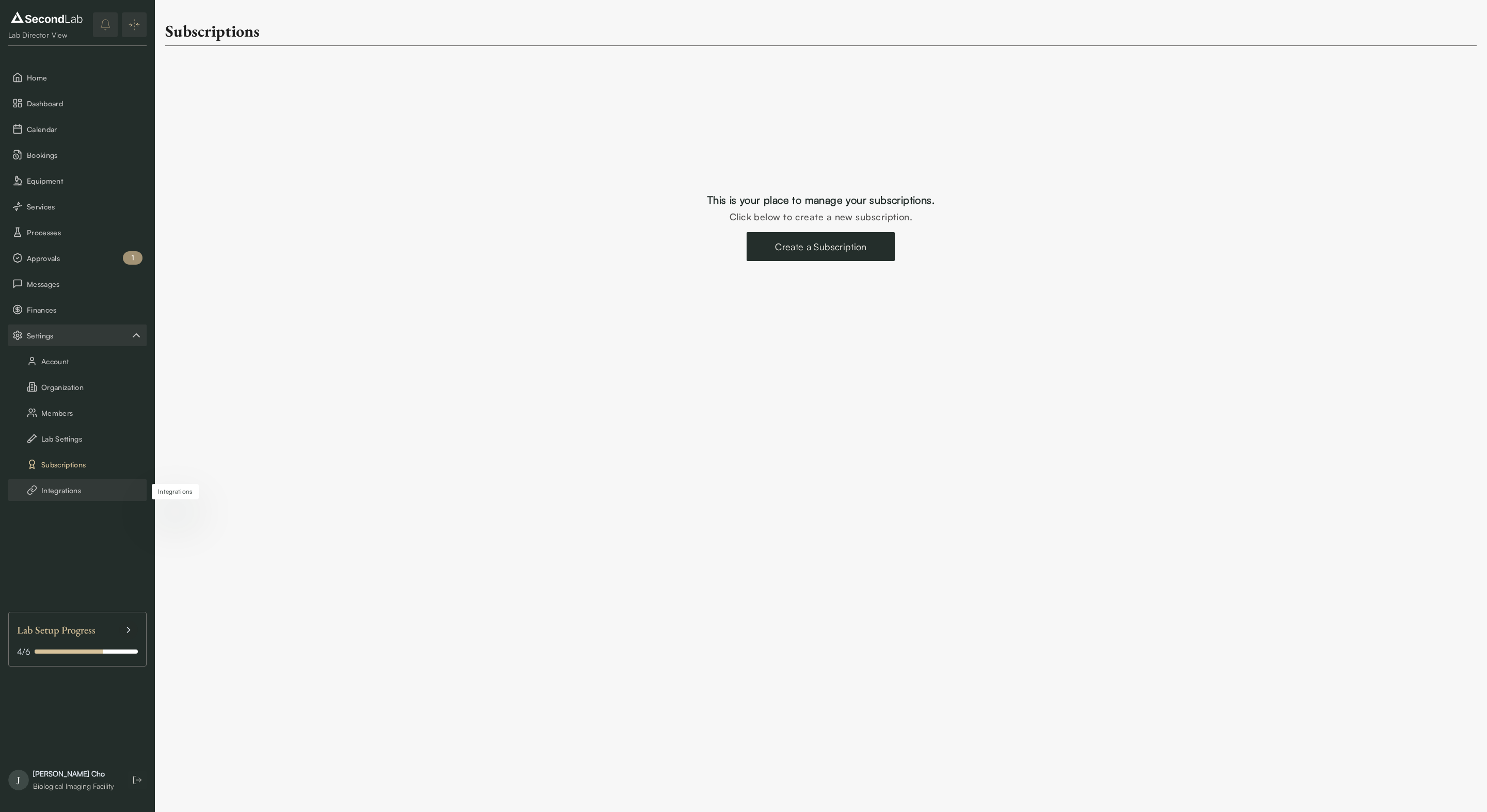
click at [56, 490] on button "Integrations" at bounding box center [77, 490] width 138 height 21
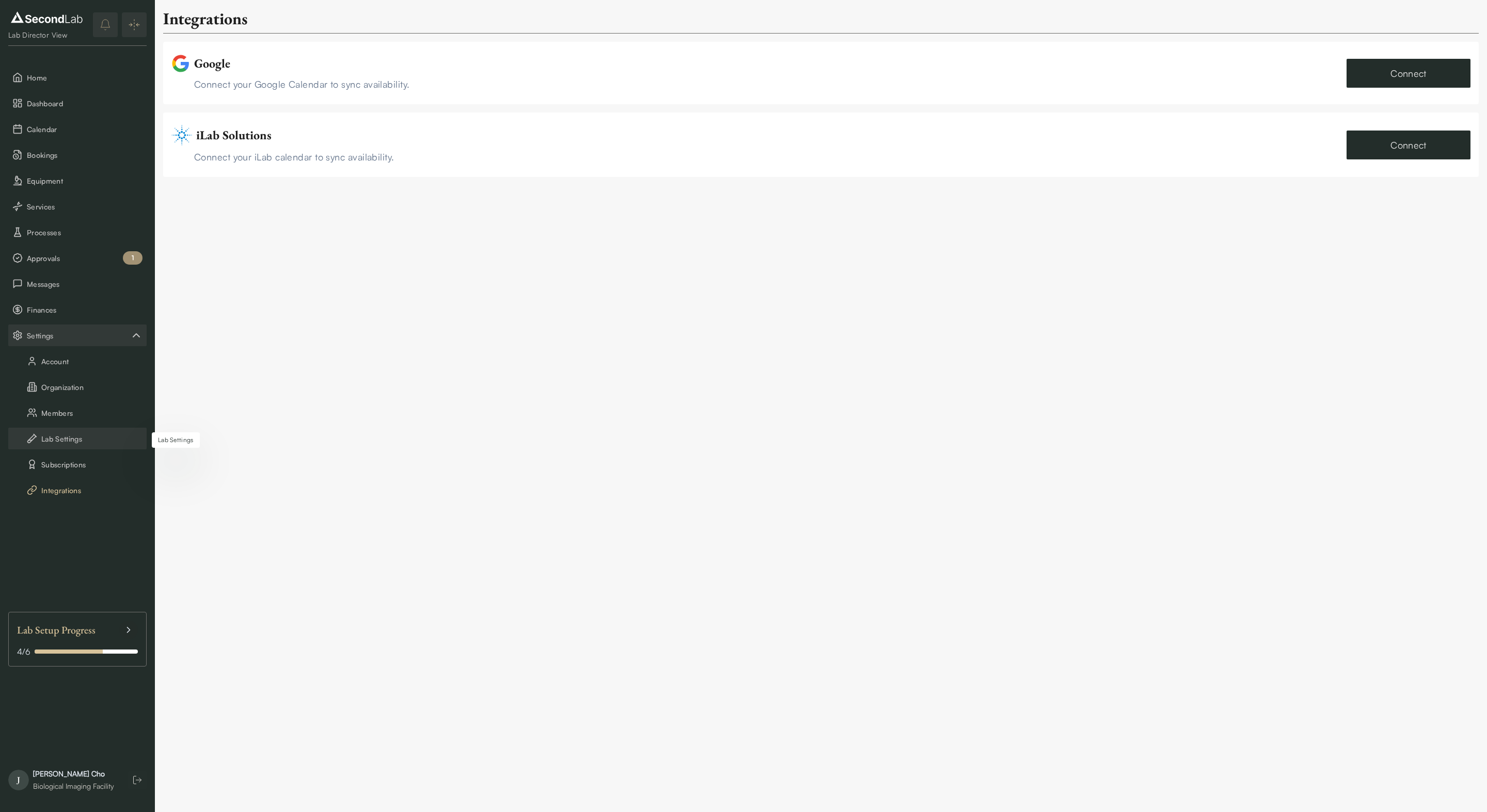
click at [68, 440] on button "Lab Settings" at bounding box center [77, 438] width 138 height 21
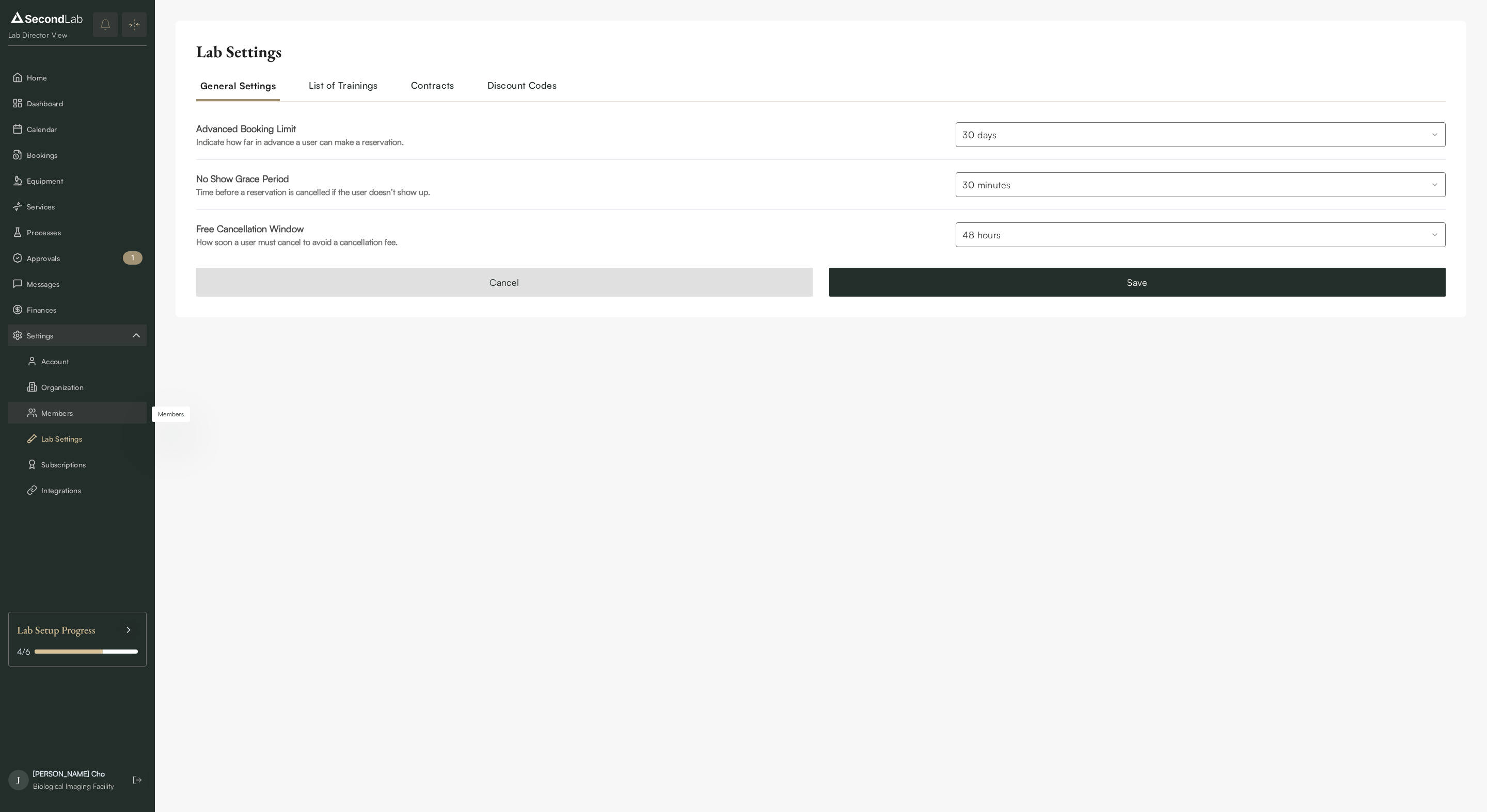
click at [71, 413] on button "Members" at bounding box center [77, 412] width 138 height 21
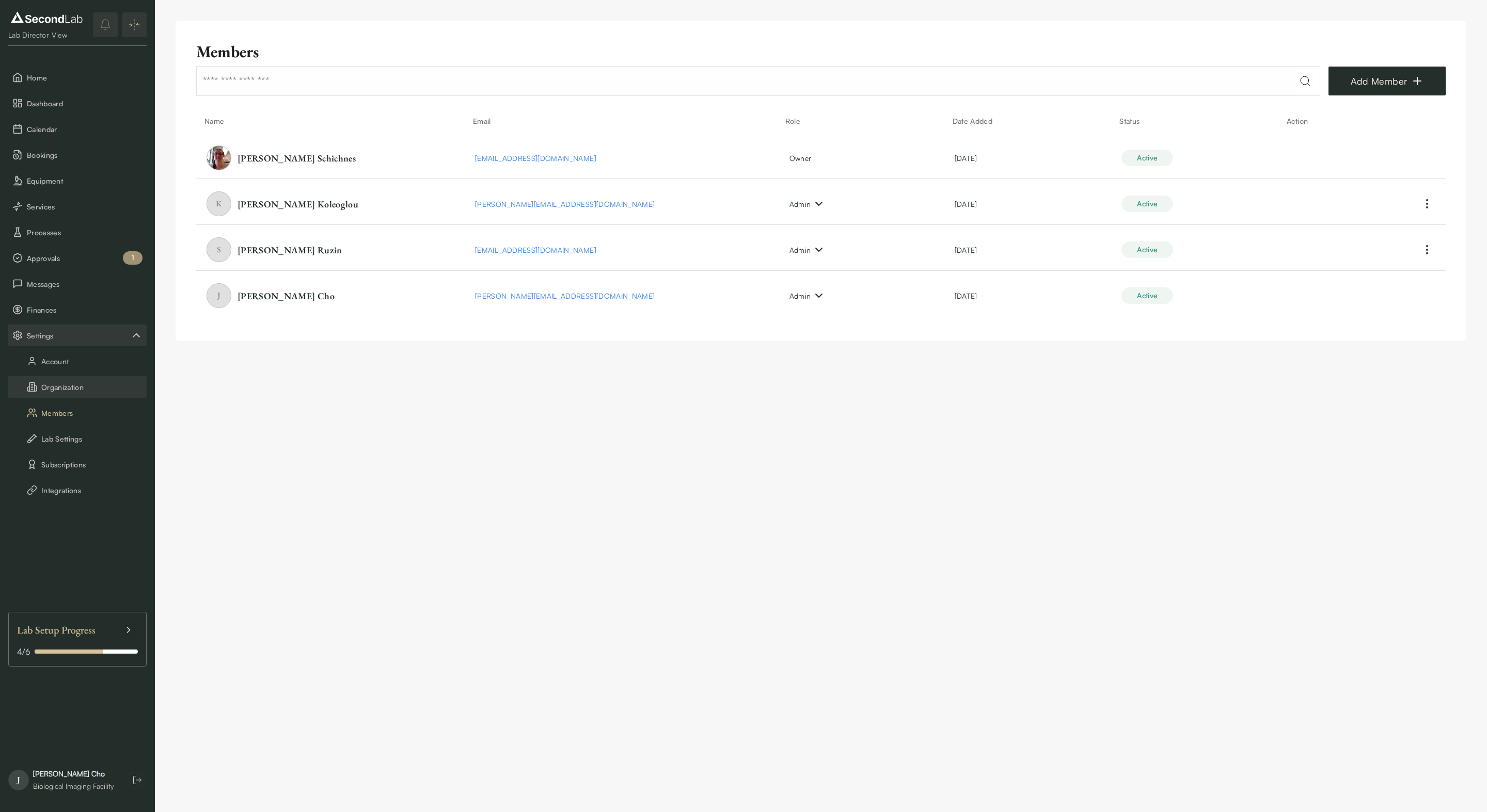
click at [75, 387] on button "Organization" at bounding box center [77, 387] width 138 height 21
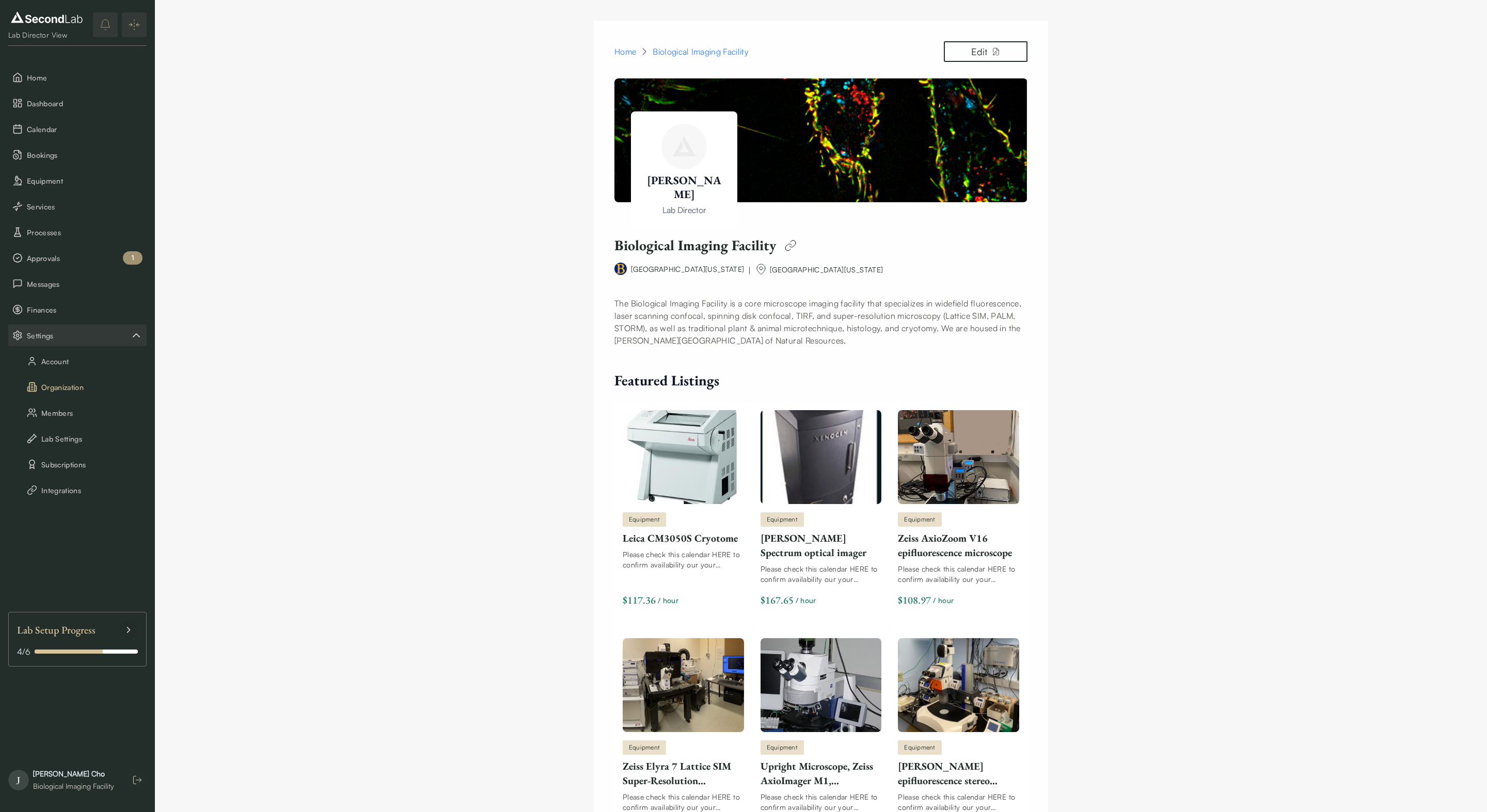
click at [690, 55] on div "Biological Imaging Facility" at bounding box center [700, 52] width 96 height 12
click at [816, 110] on img at bounding box center [821, 140] width 413 height 124
click at [720, 48] on div "Biological Imaging Facility" at bounding box center [700, 52] width 96 height 12
click at [38, 65] on div "Lab Director View Home Dashboard Calendar Bookings Equipment Services Processes…" at bounding box center [77, 406] width 155 height 812
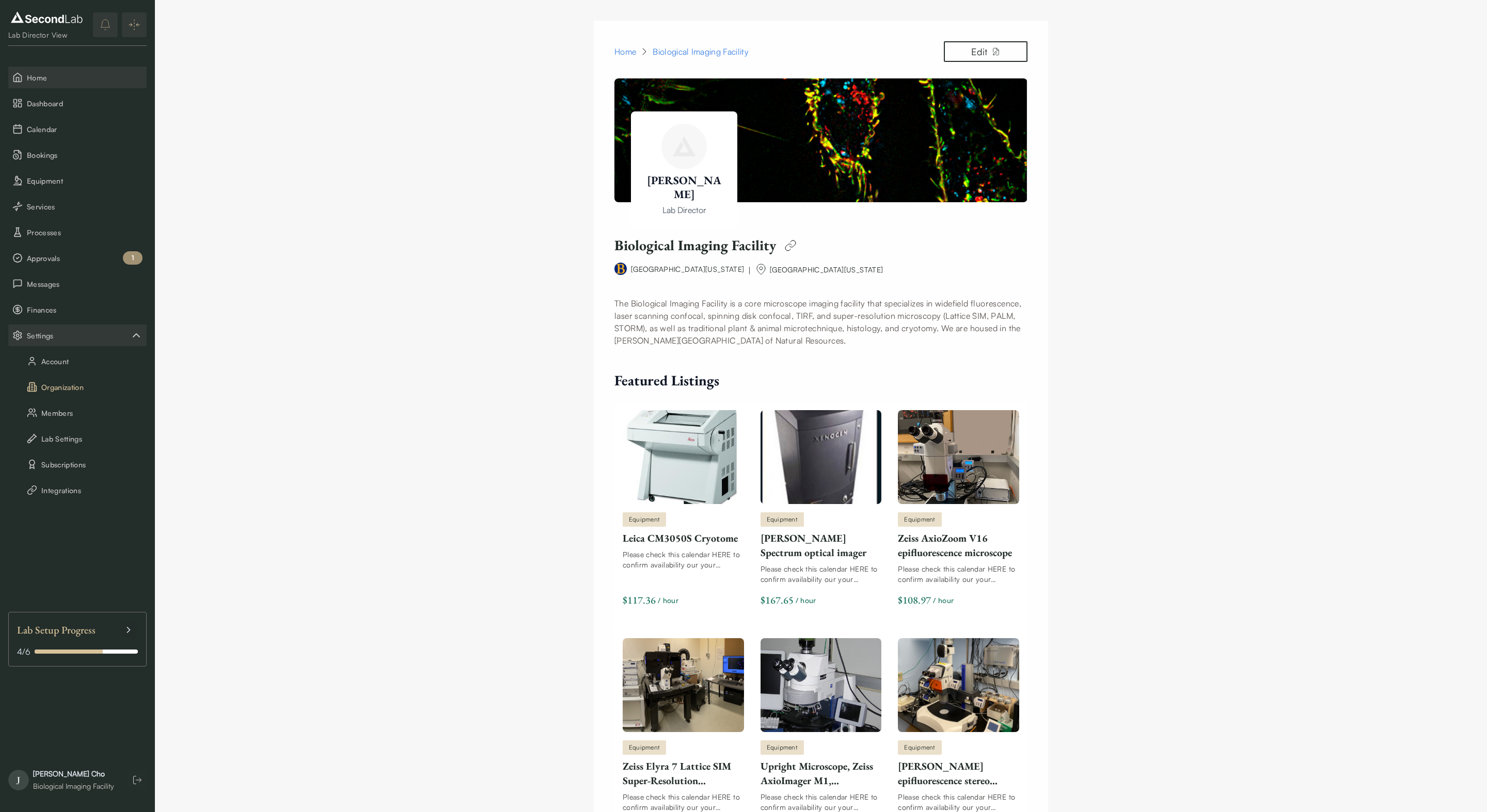
click at [33, 79] on span "Home" at bounding box center [84, 78] width 115 height 11
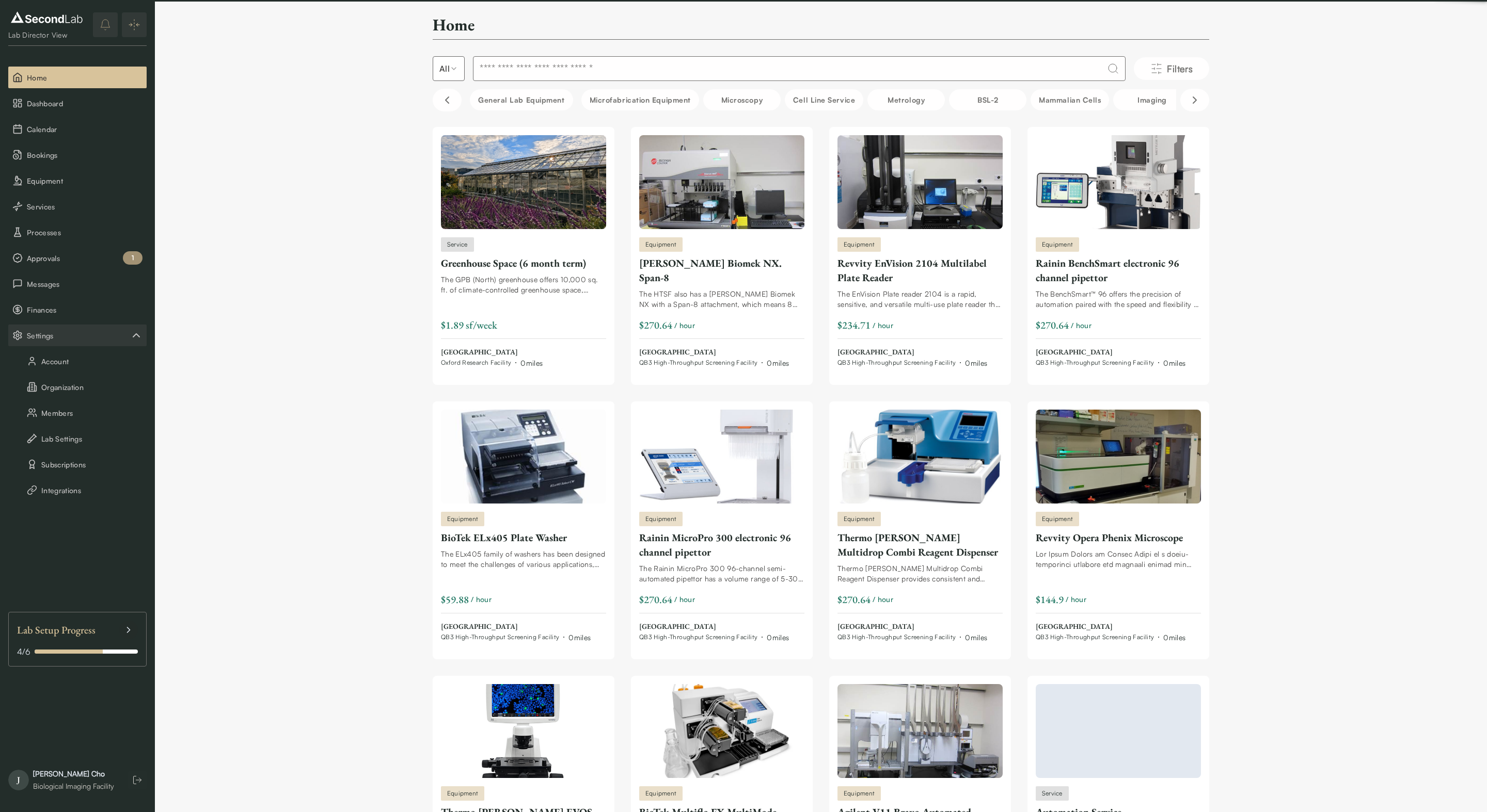
click at [521, 66] on input at bounding box center [799, 68] width 653 height 25
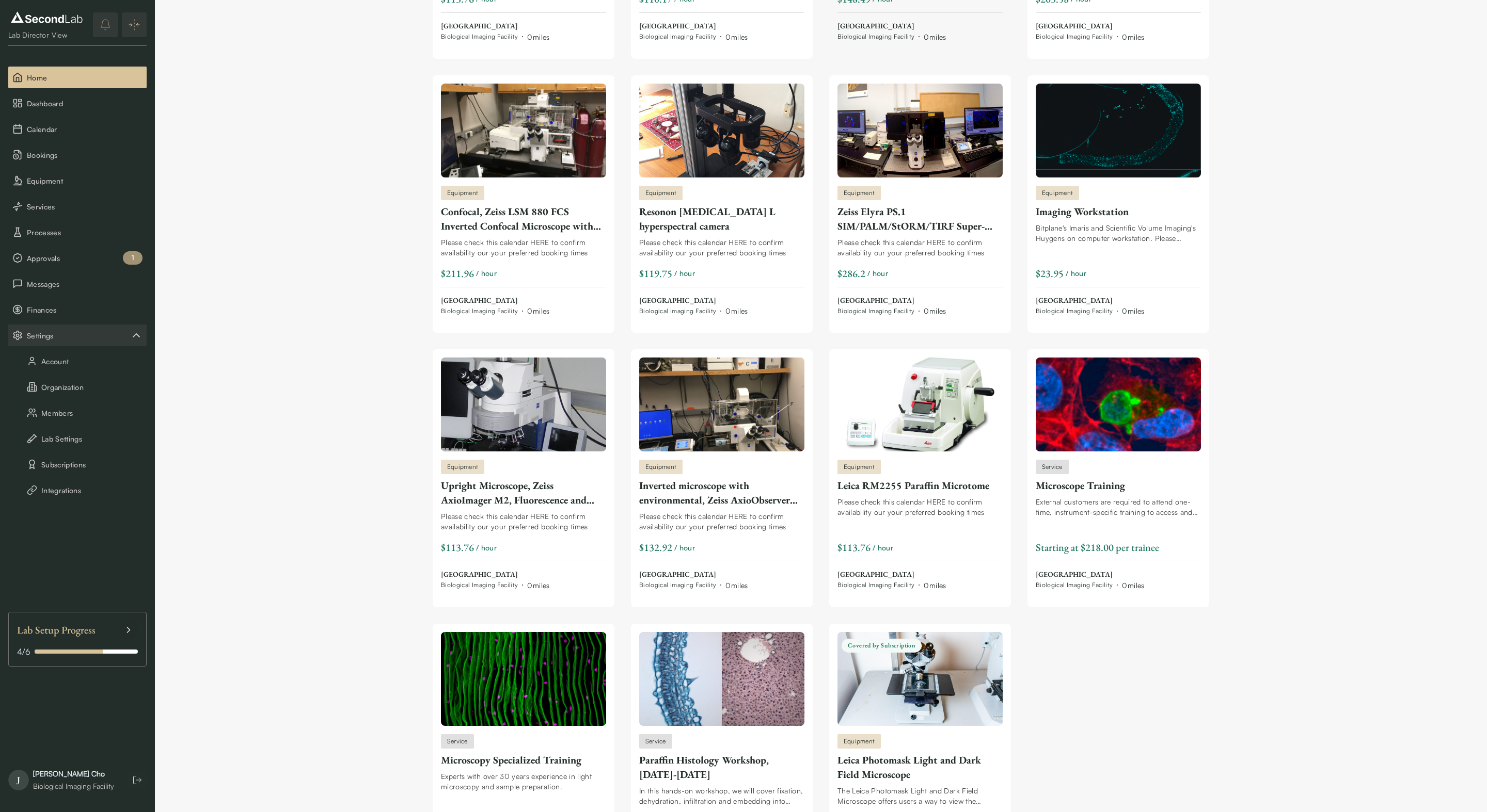
scroll to position [714, 0]
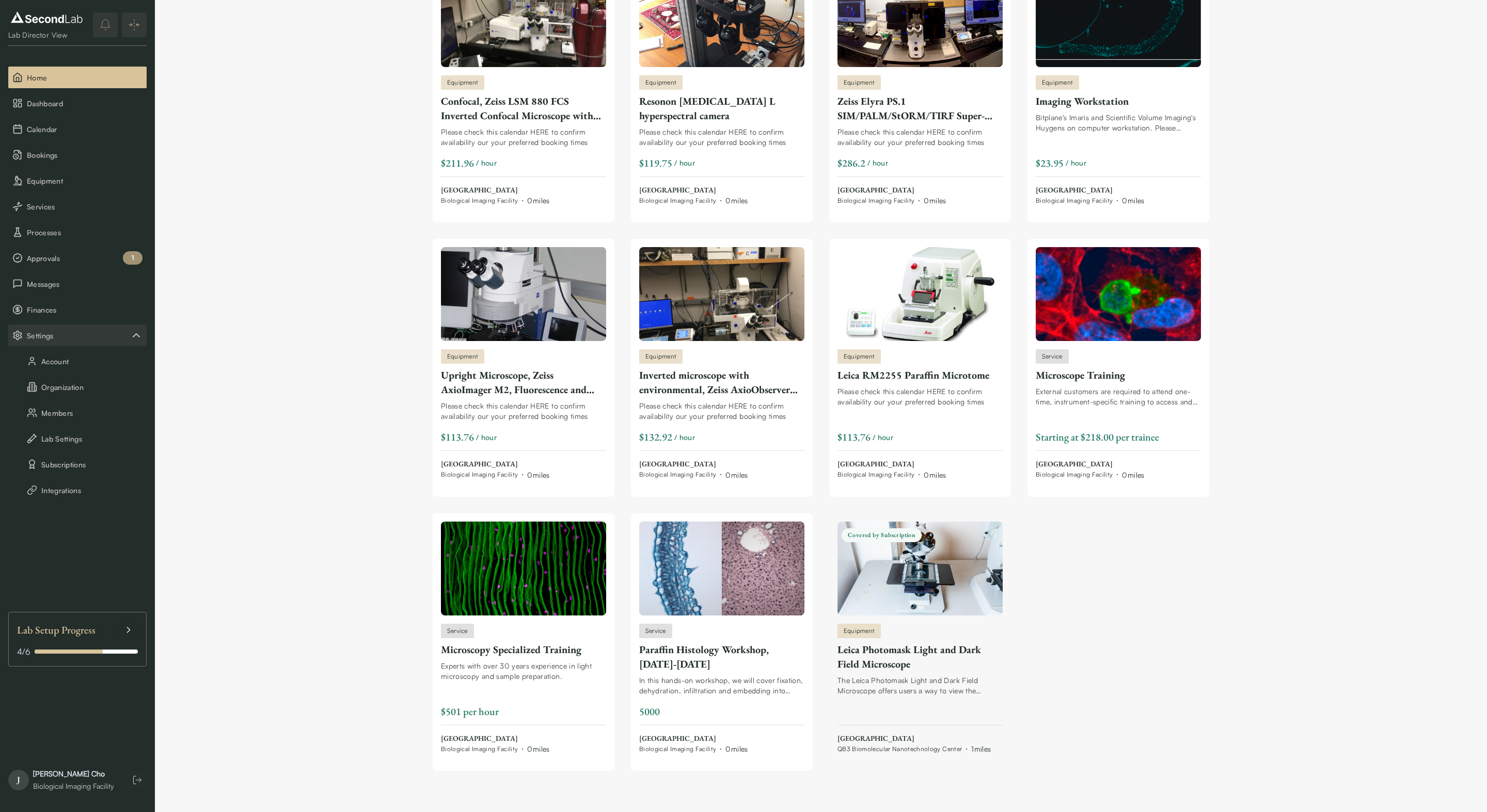
click at [957, 655] on div "Leica Photomask Light and Dark Field Microscope" at bounding box center [919, 657] width 165 height 29
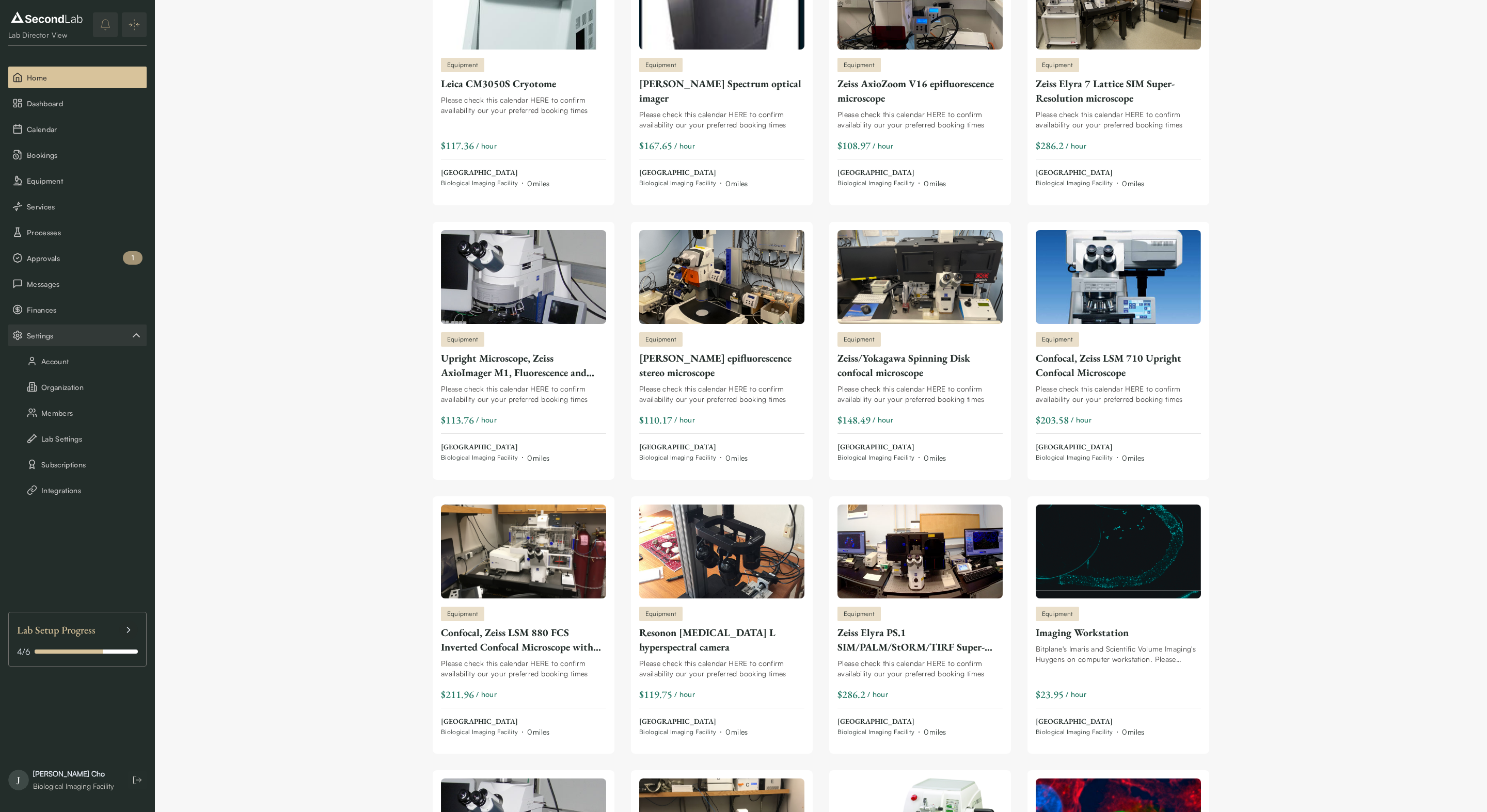
scroll to position [0, 0]
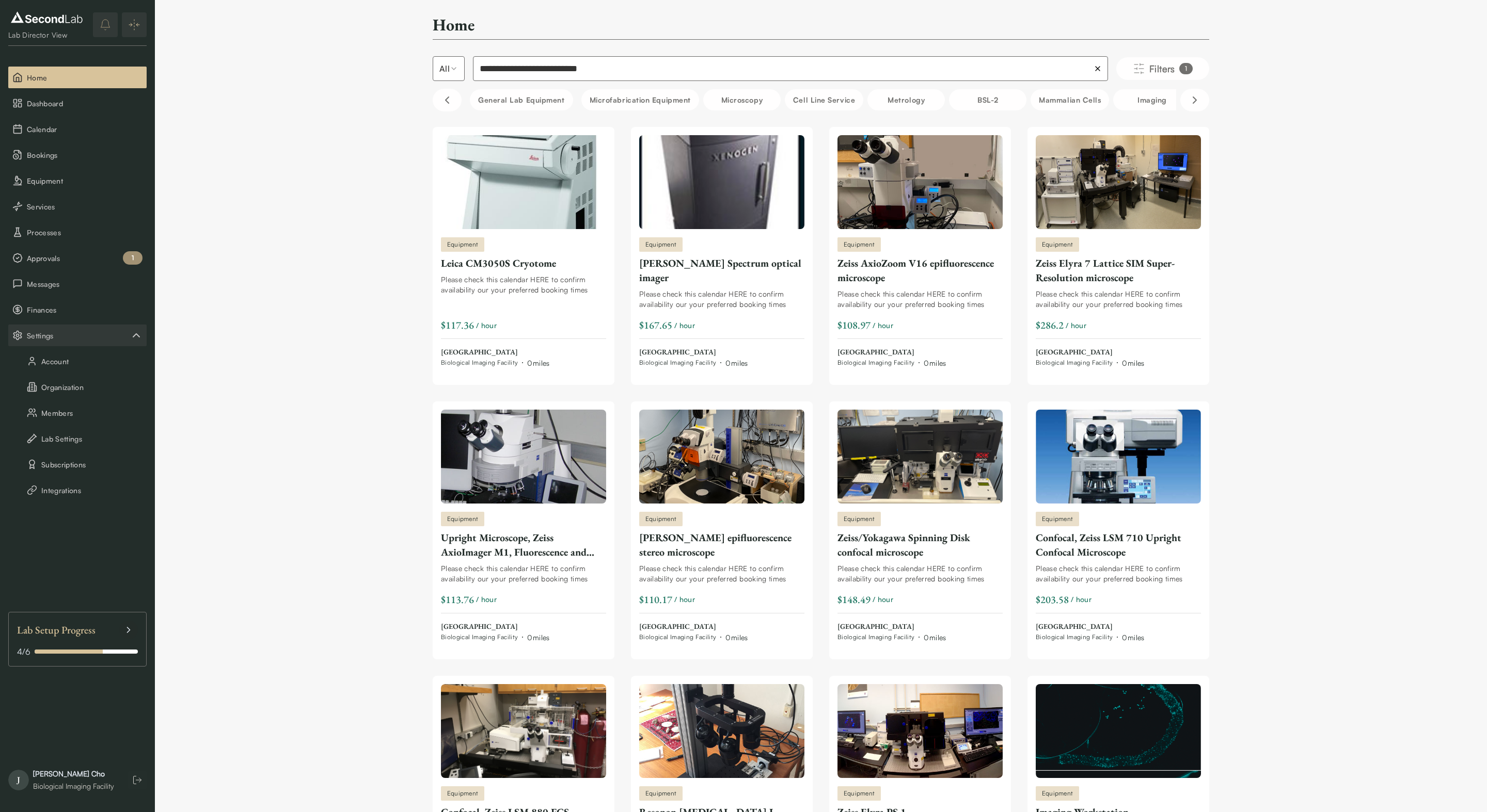
click at [651, 75] on input "**********" at bounding box center [790, 68] width 635 height 25
click at [605, 73] on input "**********" at bounding box center [790, 68] width 635 height 25
type input "**********"
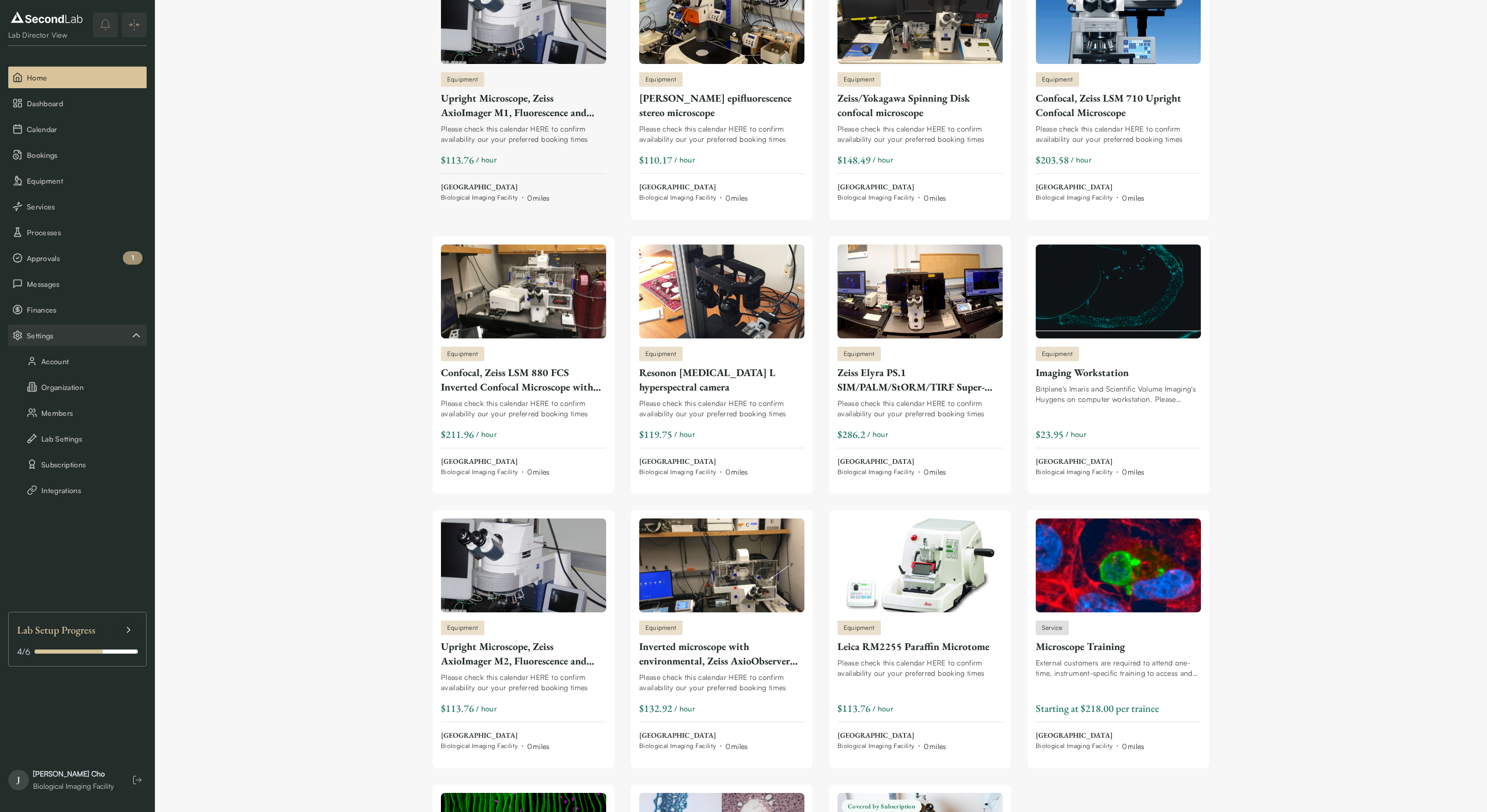
scroll to position [434, 0]
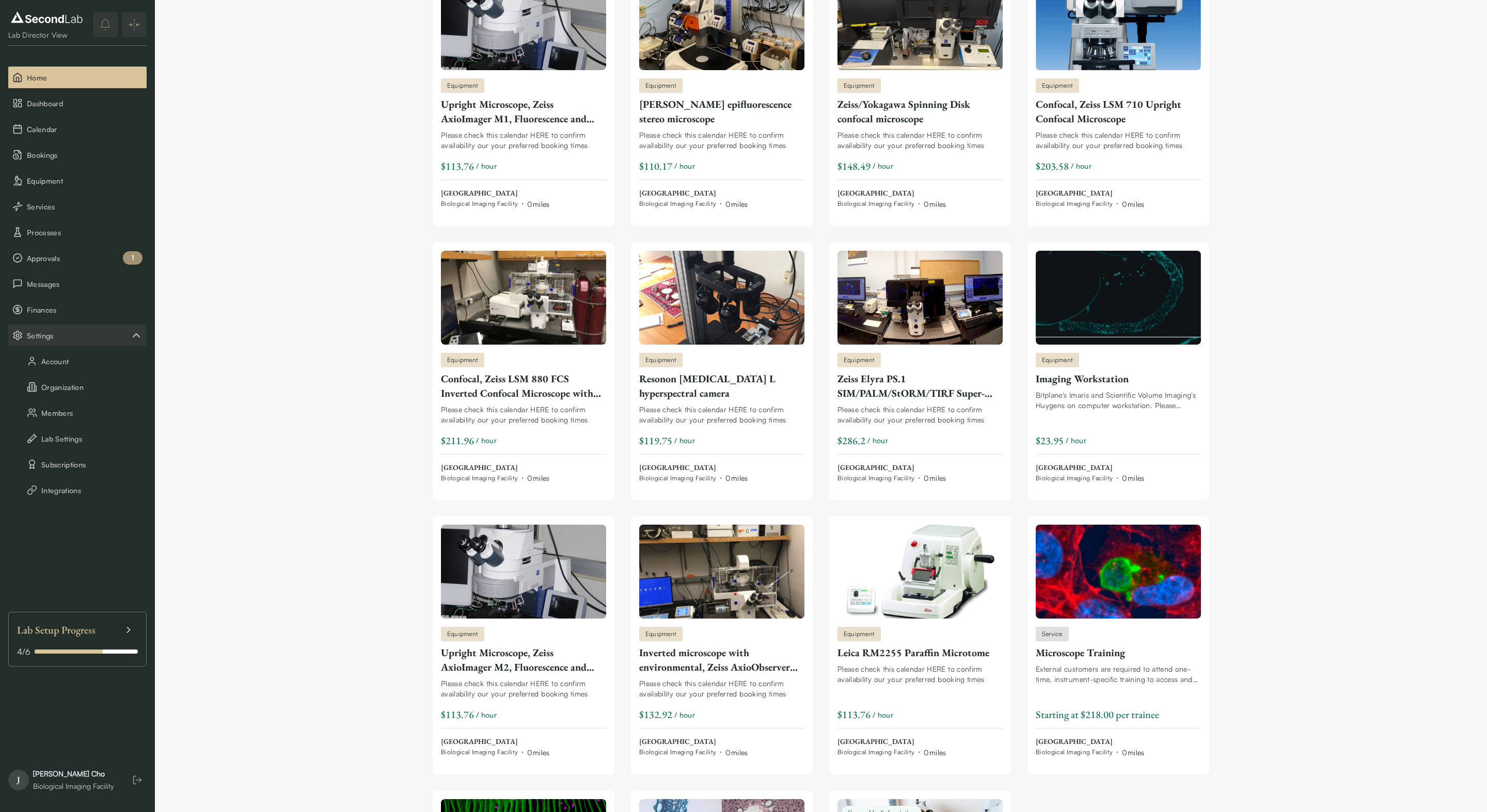
click at [193, 139] on div "**********" at bounding box center [821, 328] width 1332 height 1523
click at [1050, 167] on div "$203.58" at bounding box center [1052, 166] width 33 height 14
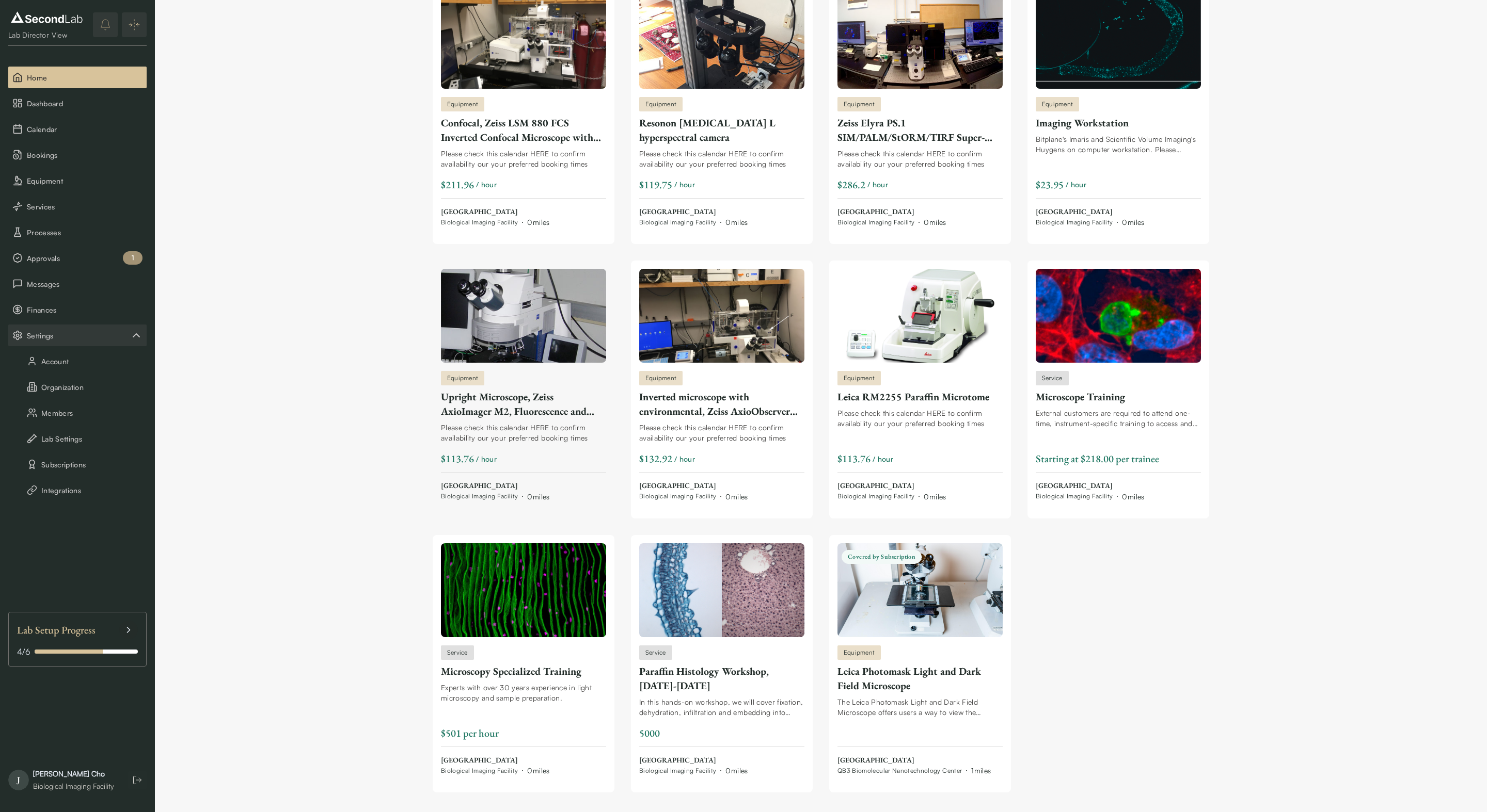
scroll to position [714, 0]
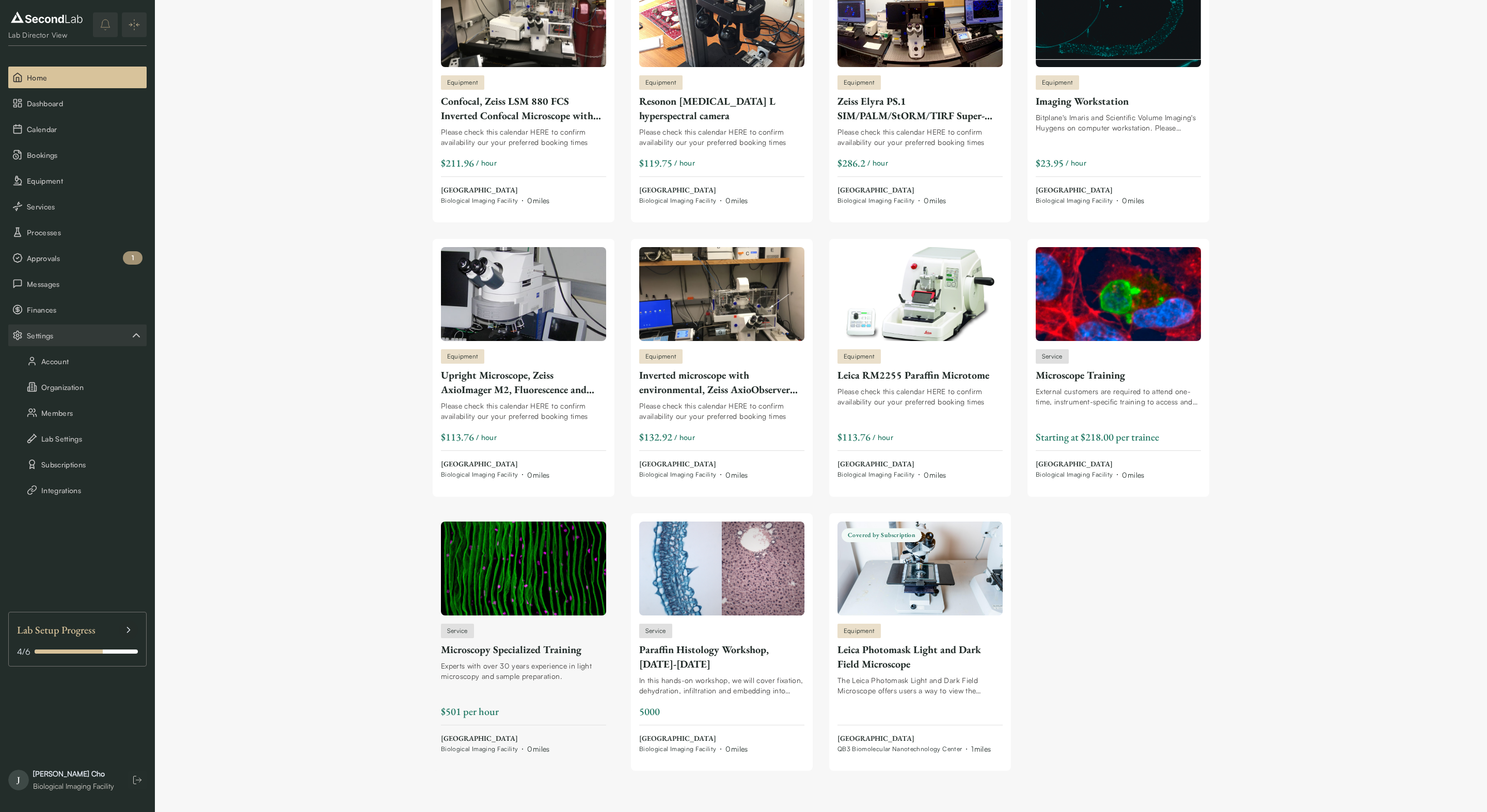
click at [501, 659] on div "Service Microscopy Specialized Training Experts with over 30 years experience i…" at bounding box center [523, 690] width 165 height 131
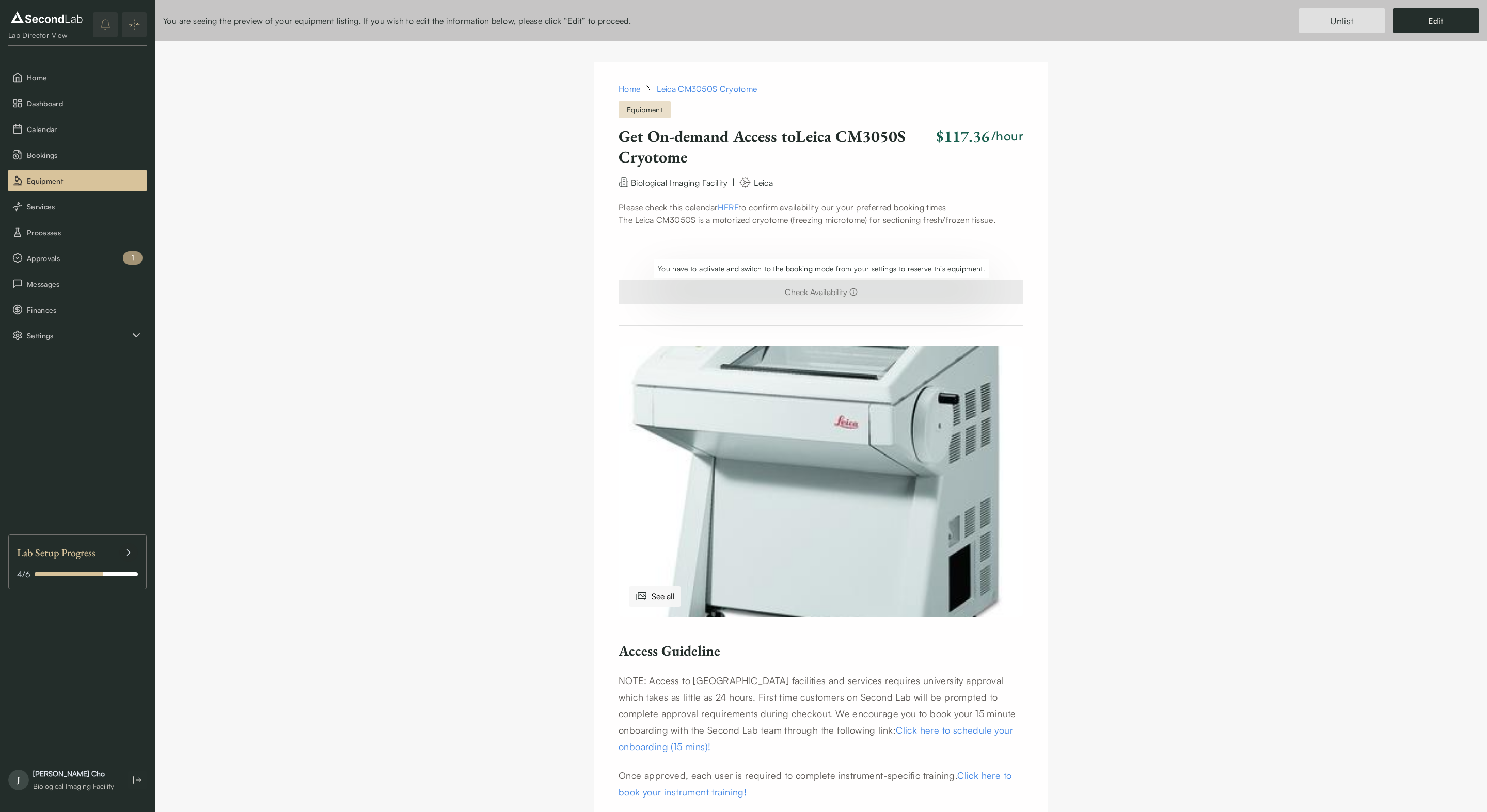
click at [845, 294] on div "Check Availability" at bounding box center [821, 292] width 405 height 25
click at [73, 338] on span "Settings" at bounding box center [78, 336] width 103 height 11
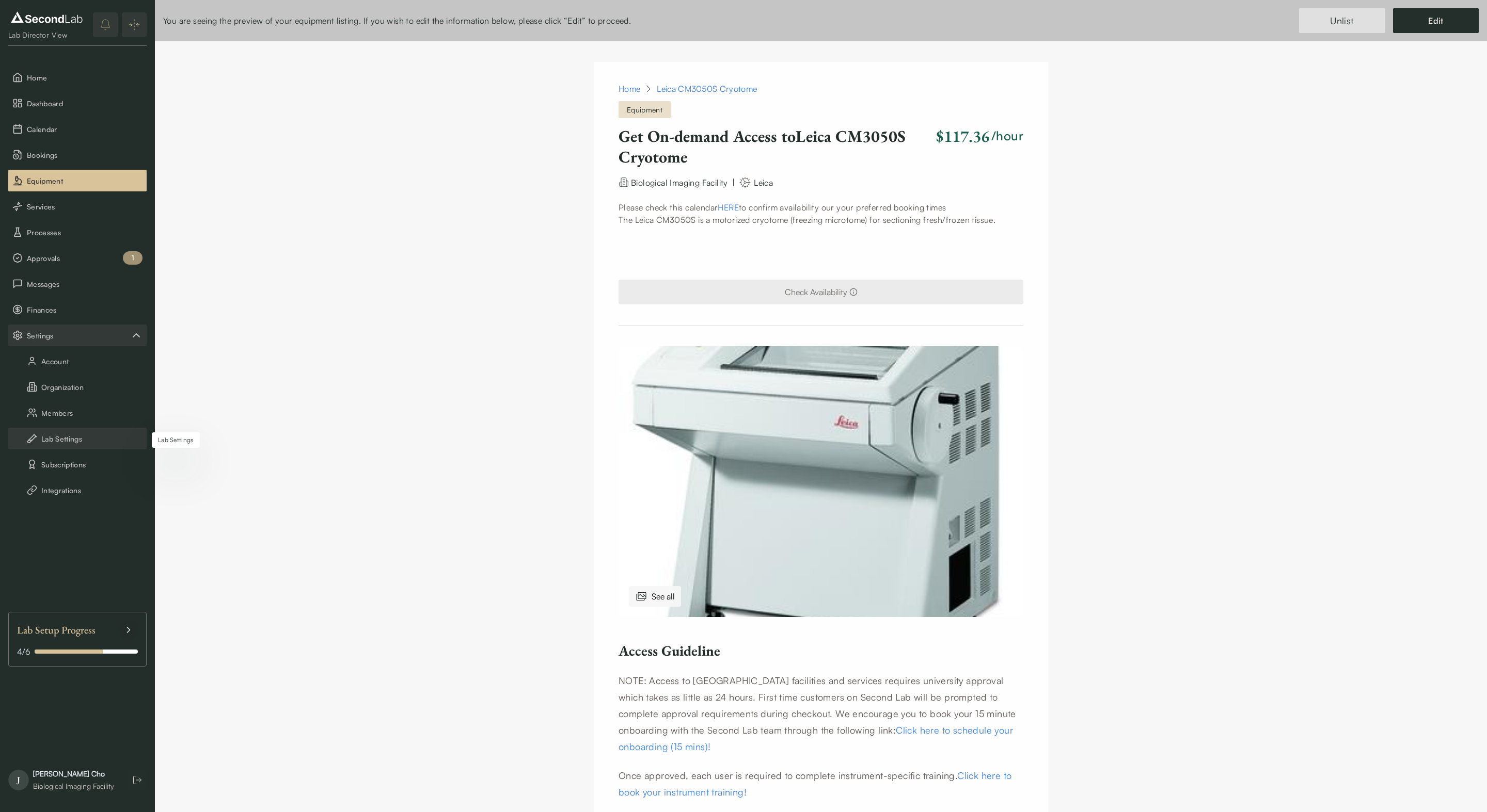
click at [77, 441] on button "Lab Settings" at bounding box center [77, 438] width 138 height 21
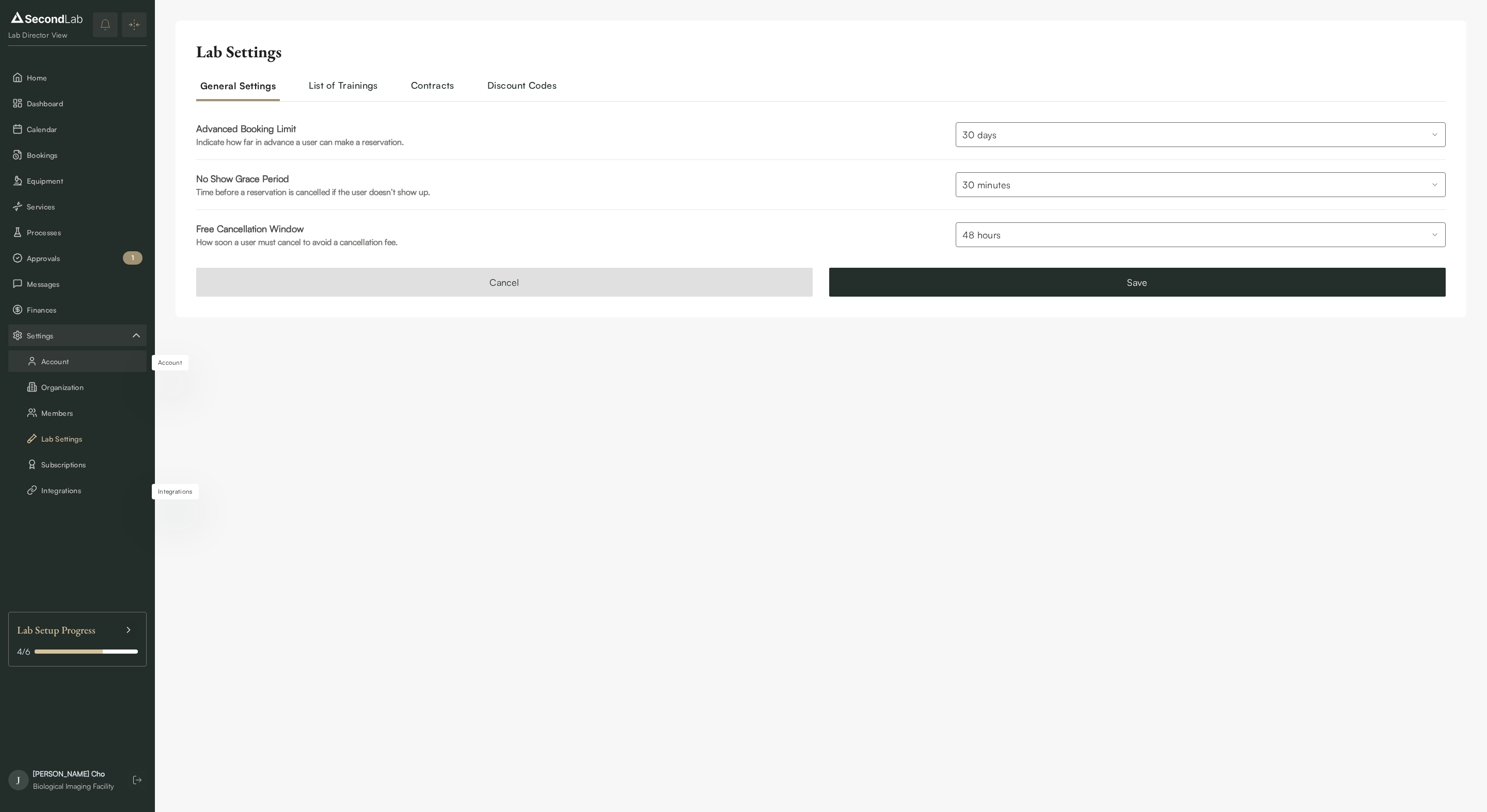
click at [81, 365] on button "Account" at bounding box center [77, 360] width 138 height 21
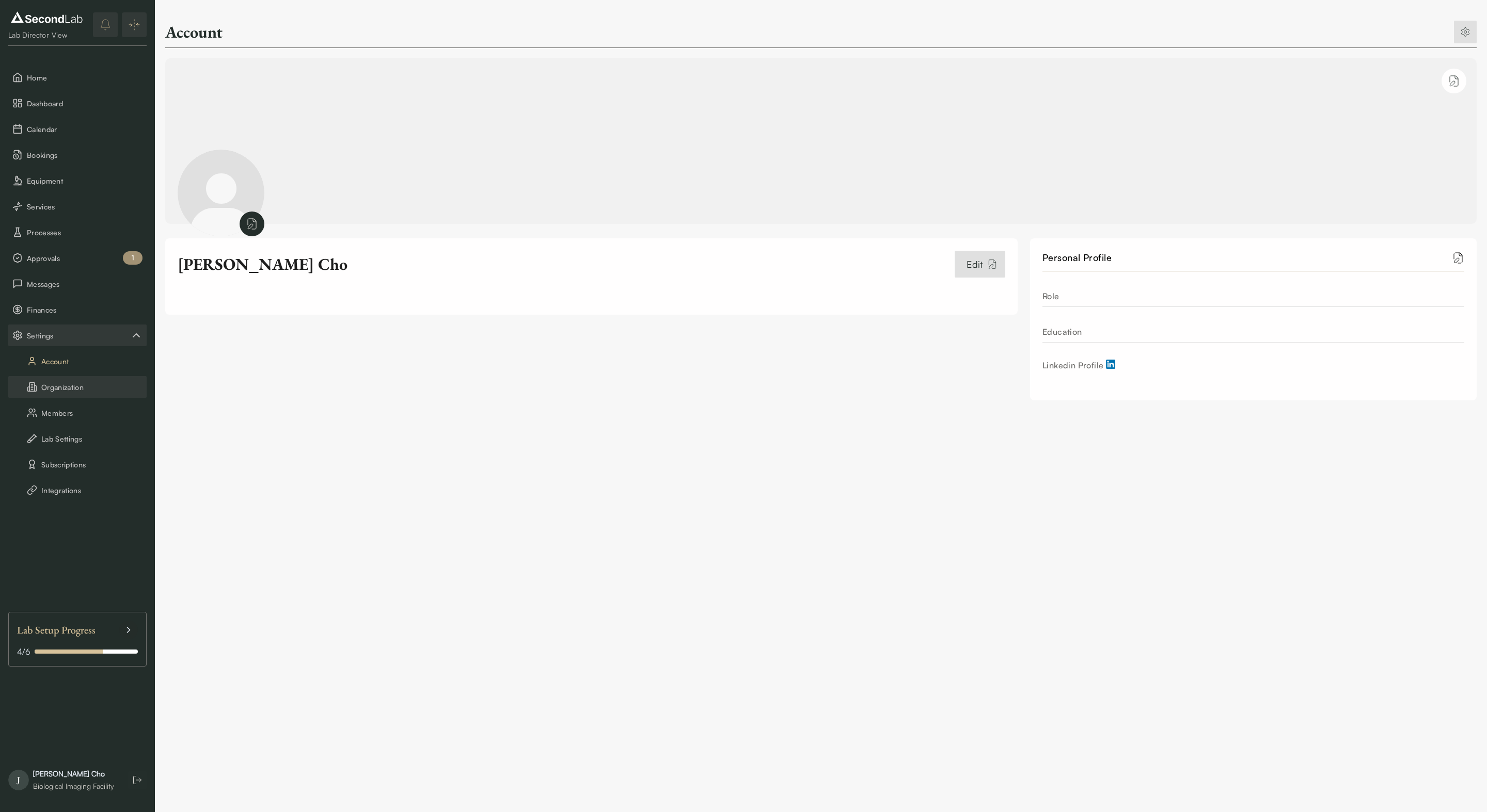
click at [62, 390] on button "Organization" at bounding box center [77, 387] width 138 height 21
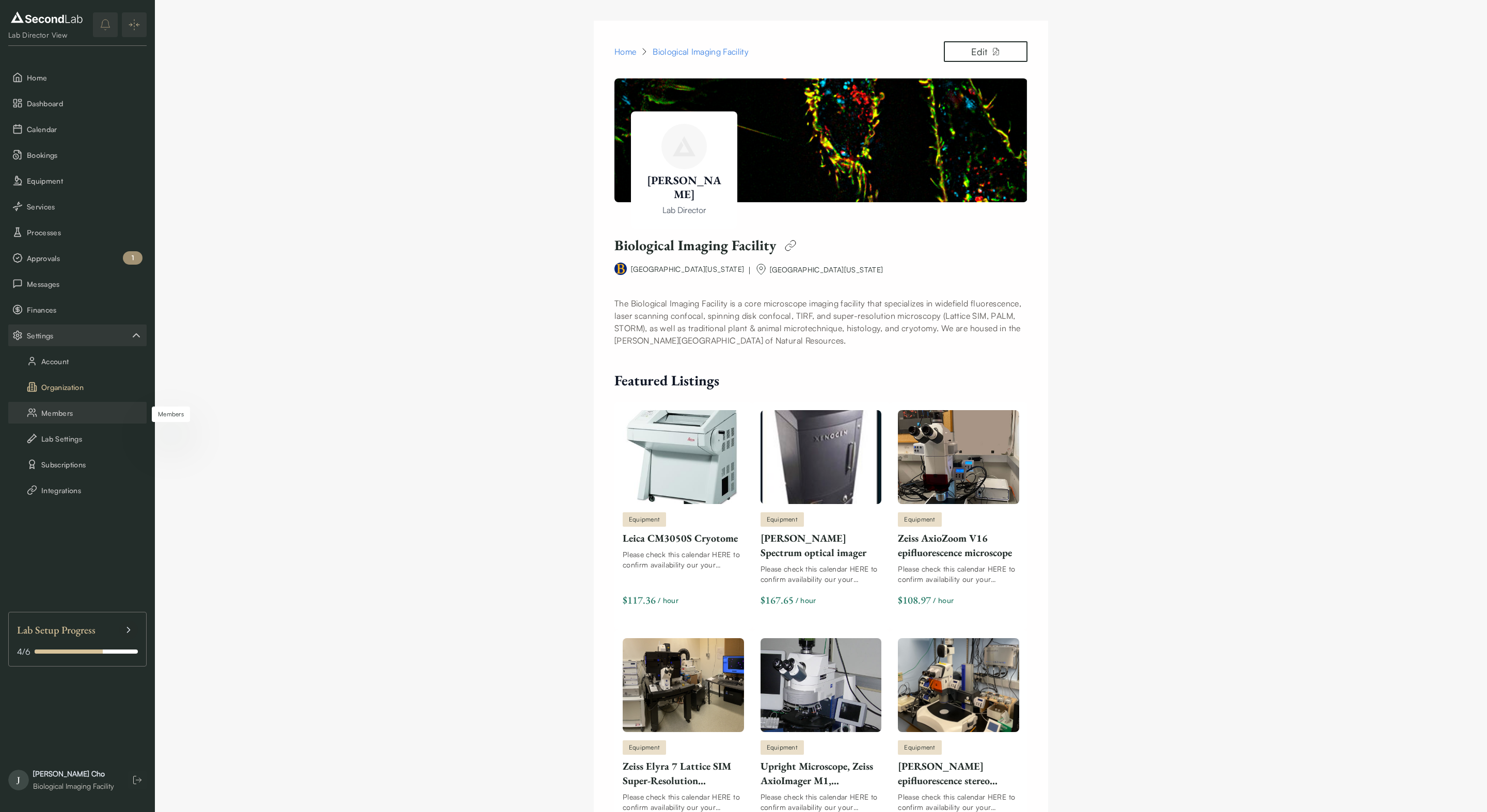
click at [58, 414] on button "Members" at bounding box center [77, 412] width 138 height 21
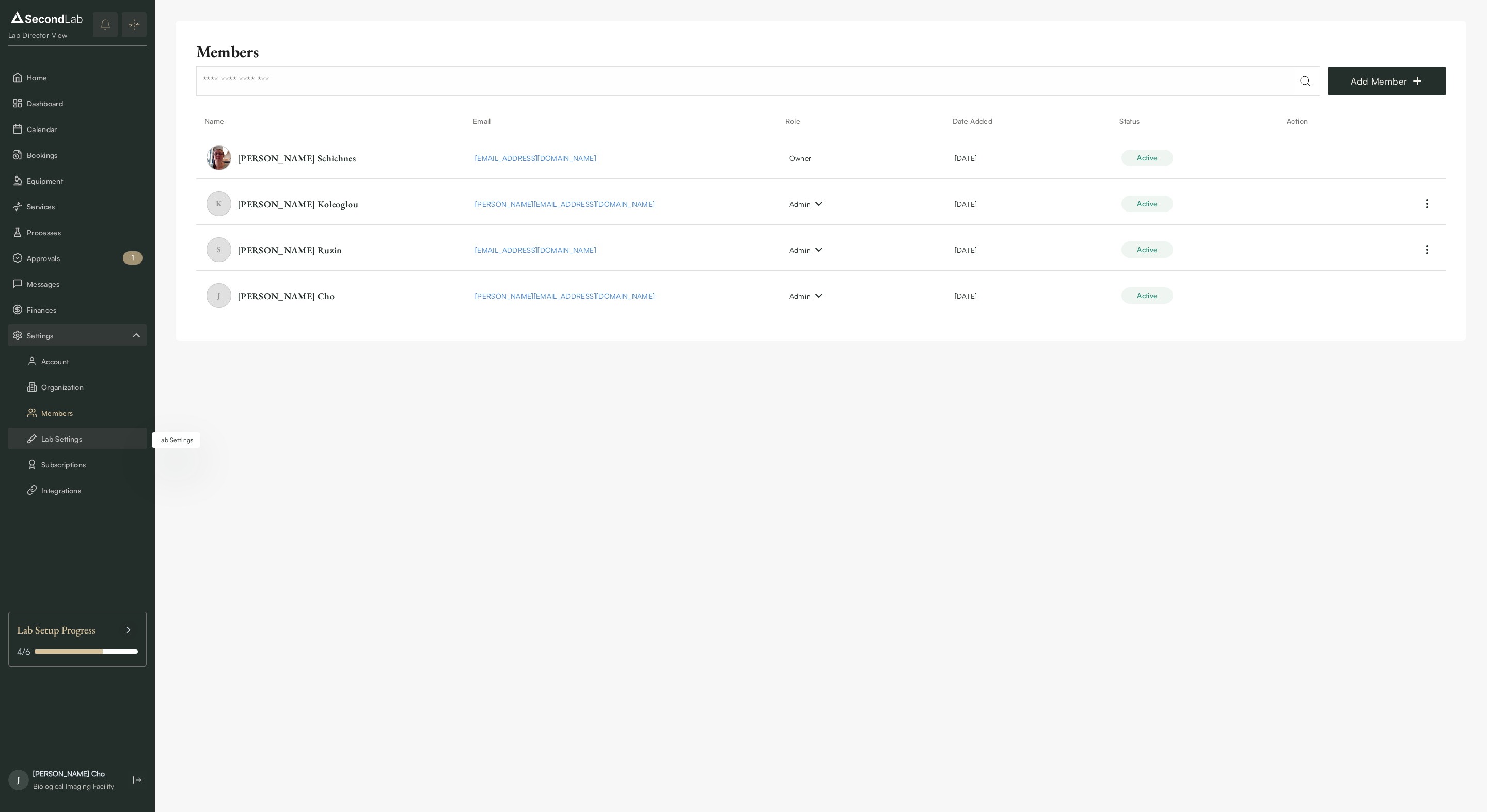
click at [54, 443] on button "Lab Settings" at bounding box center [77, 438] width 138 height 21
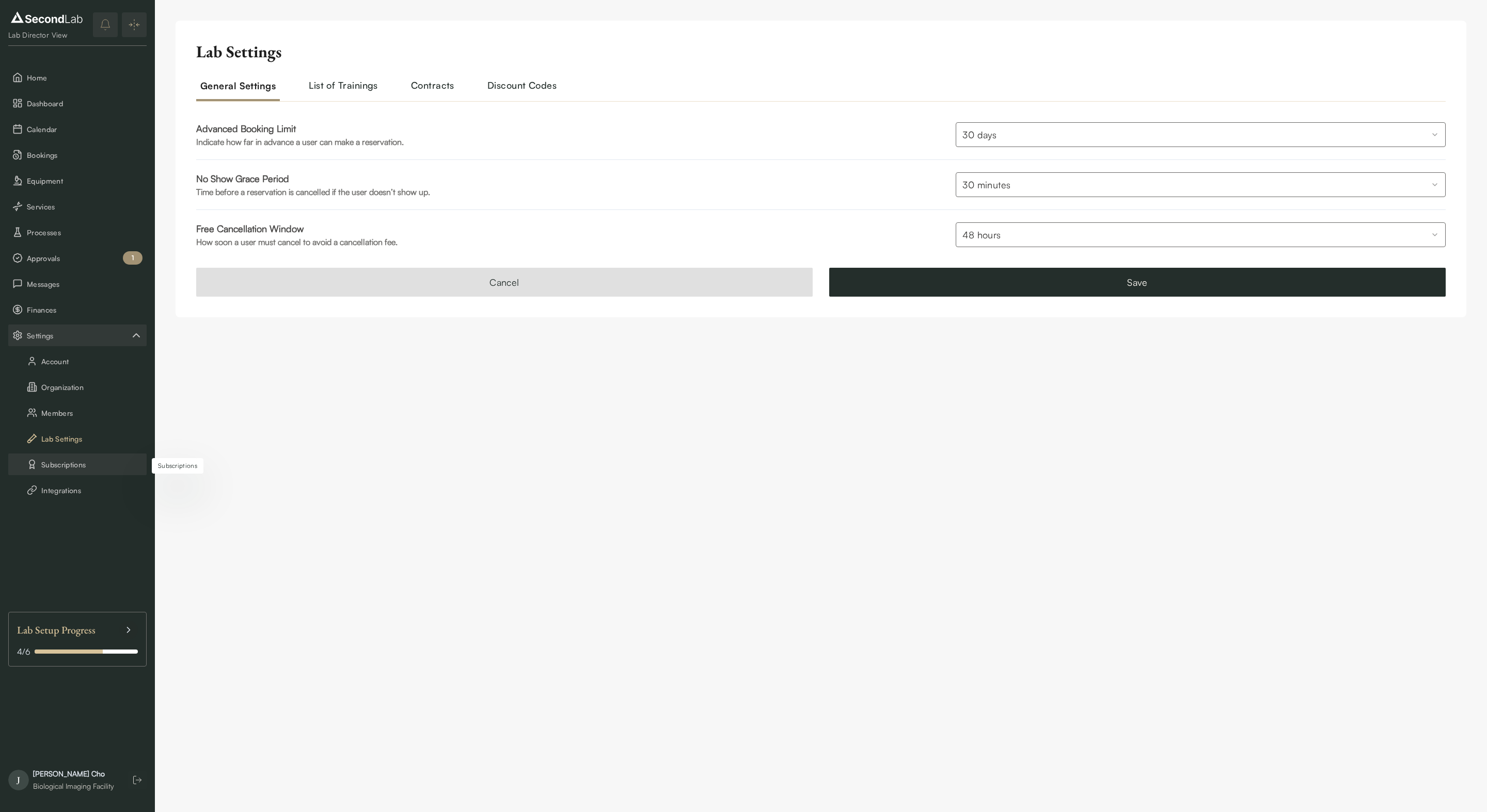
click at [52, 465] on button "Subscriptions" at bounding box center [77, 464] width 138 height 21
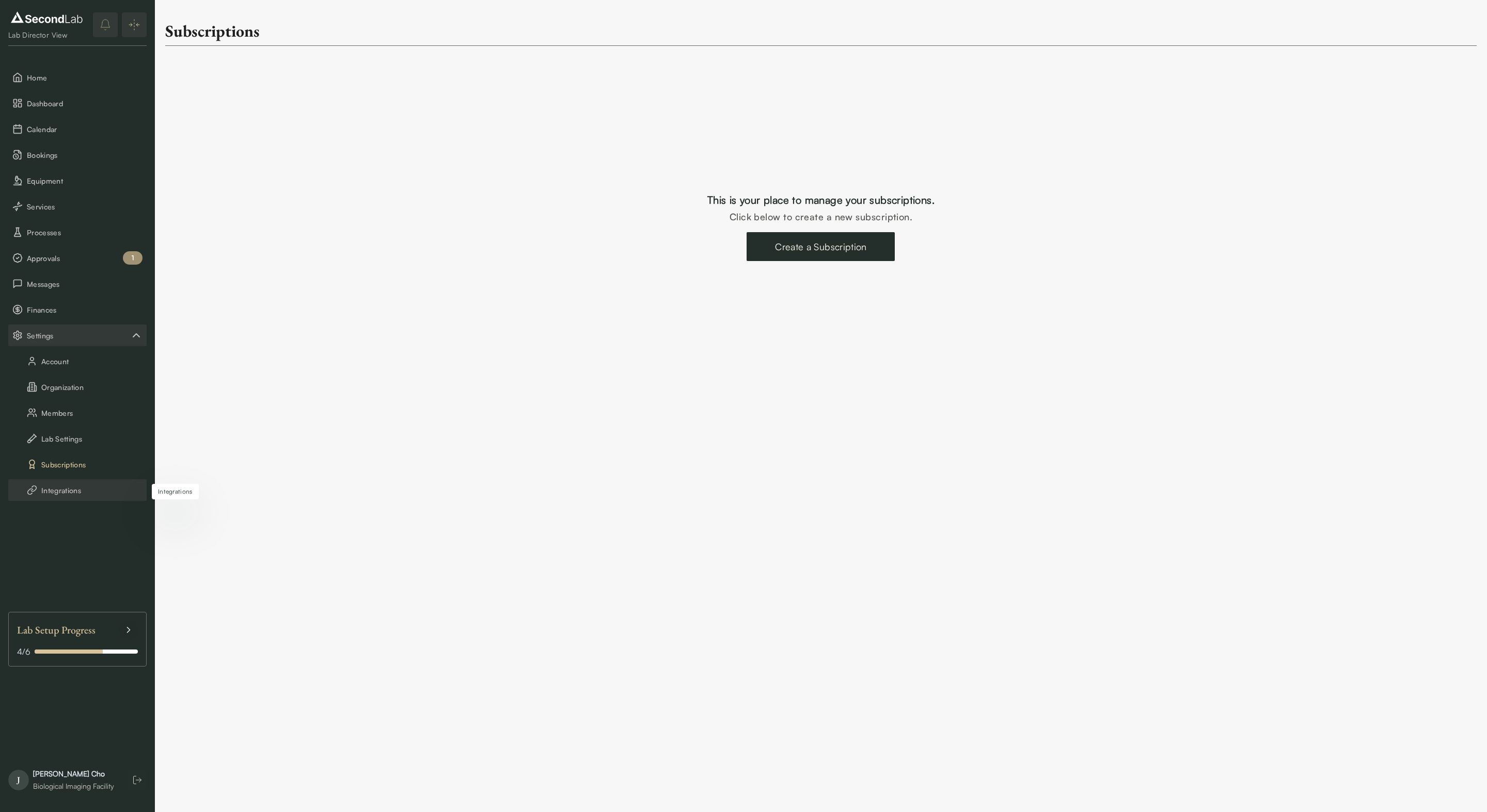
click at [52, 490] on button "Integrations" at bounding box center [77, 490] width 138 height 21
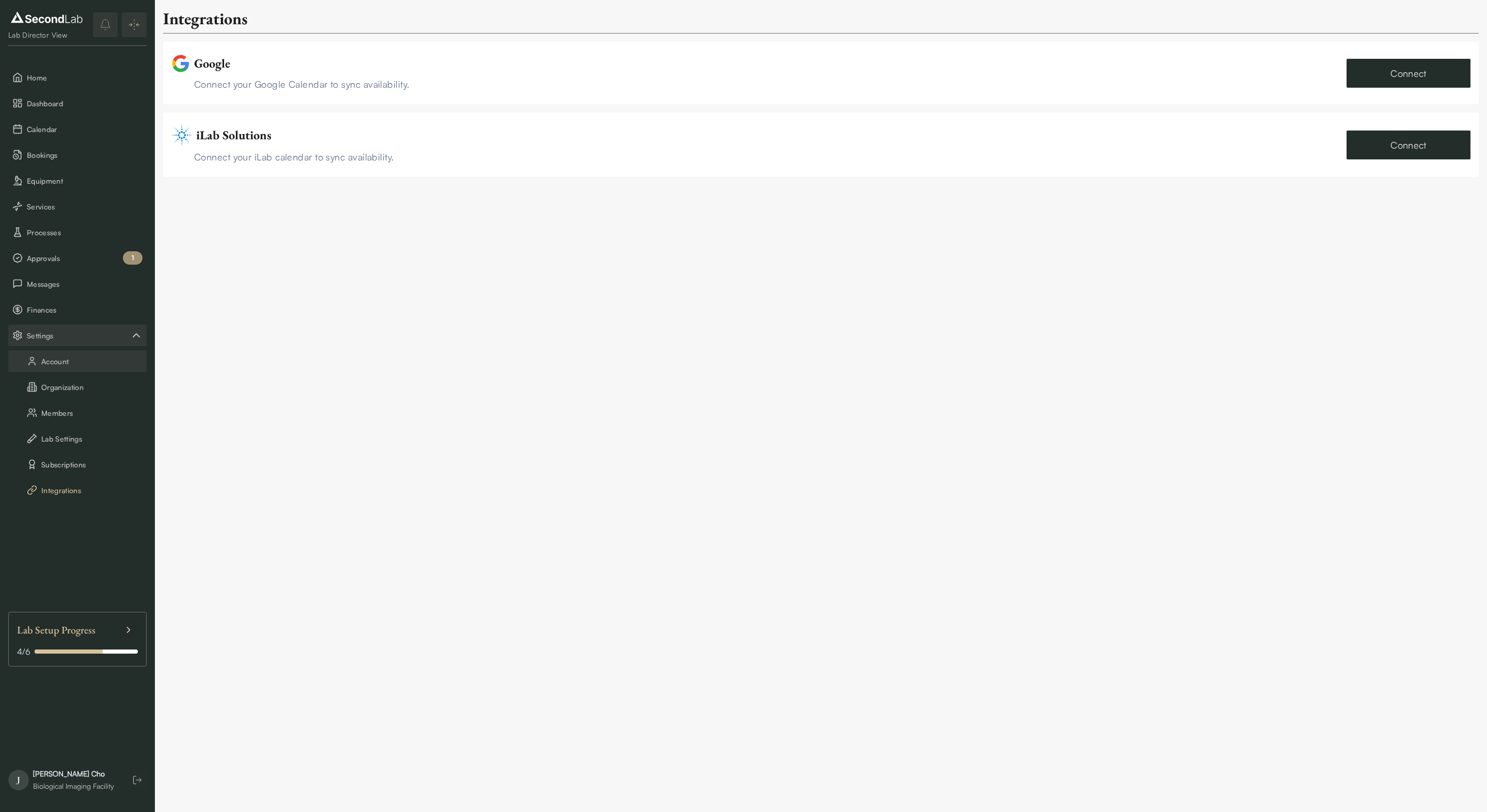
click at [69, 361] on button "Account" at bounding box center [77, 360] width 138 height 21
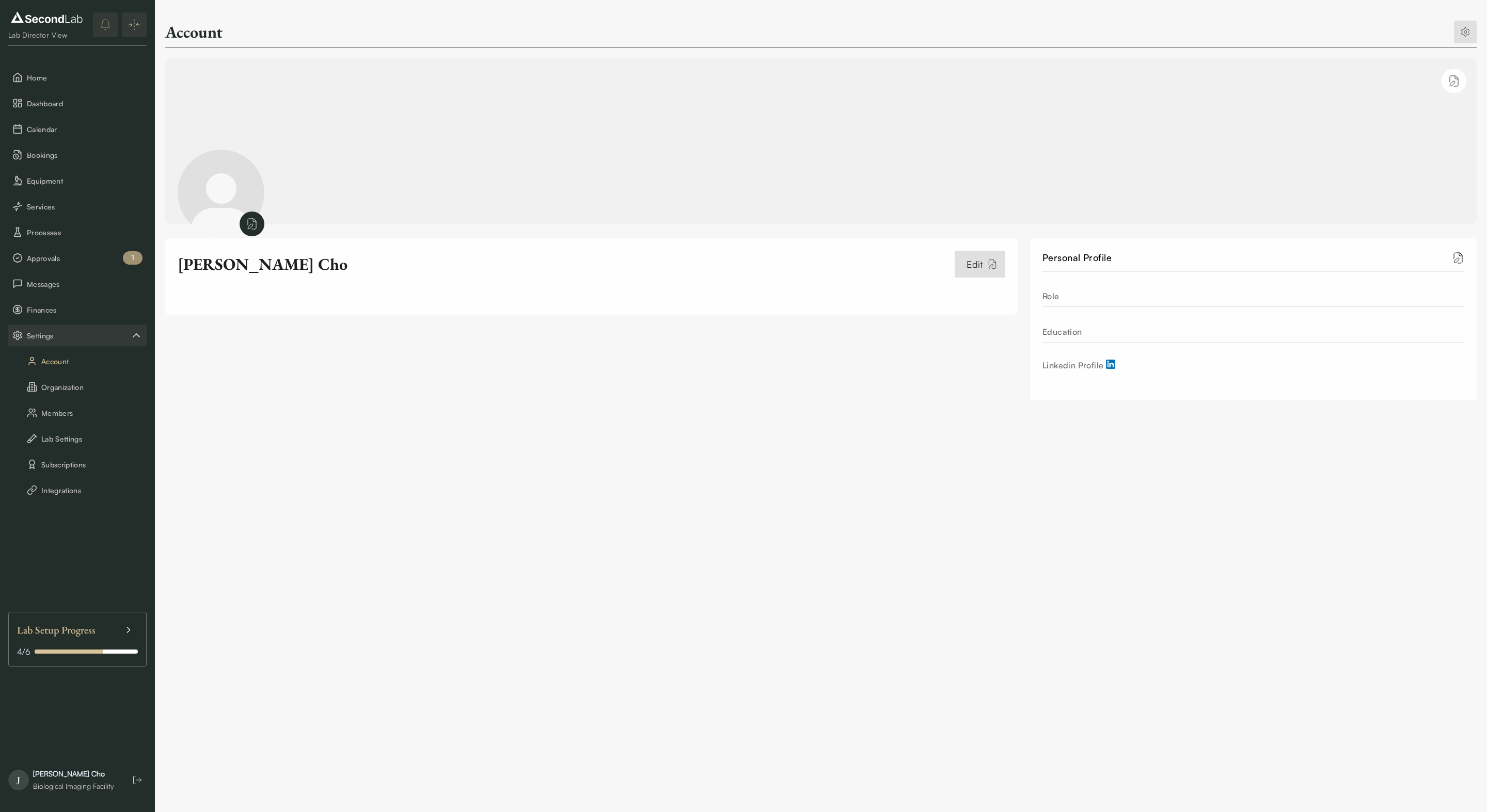
click at [77, 327] on button "Settings" at bounding box center [77, 335] width 138 height 21
click at [70, 338] on span "Settings" at bounding box center [78, 336] width 103 height 11
click at [73, 358] on button "Account" at bounding box center [77, 360] width 138 height 21
click at [57, 389] on button "Organization" at bounding box center [77, 387] width 138 height 21
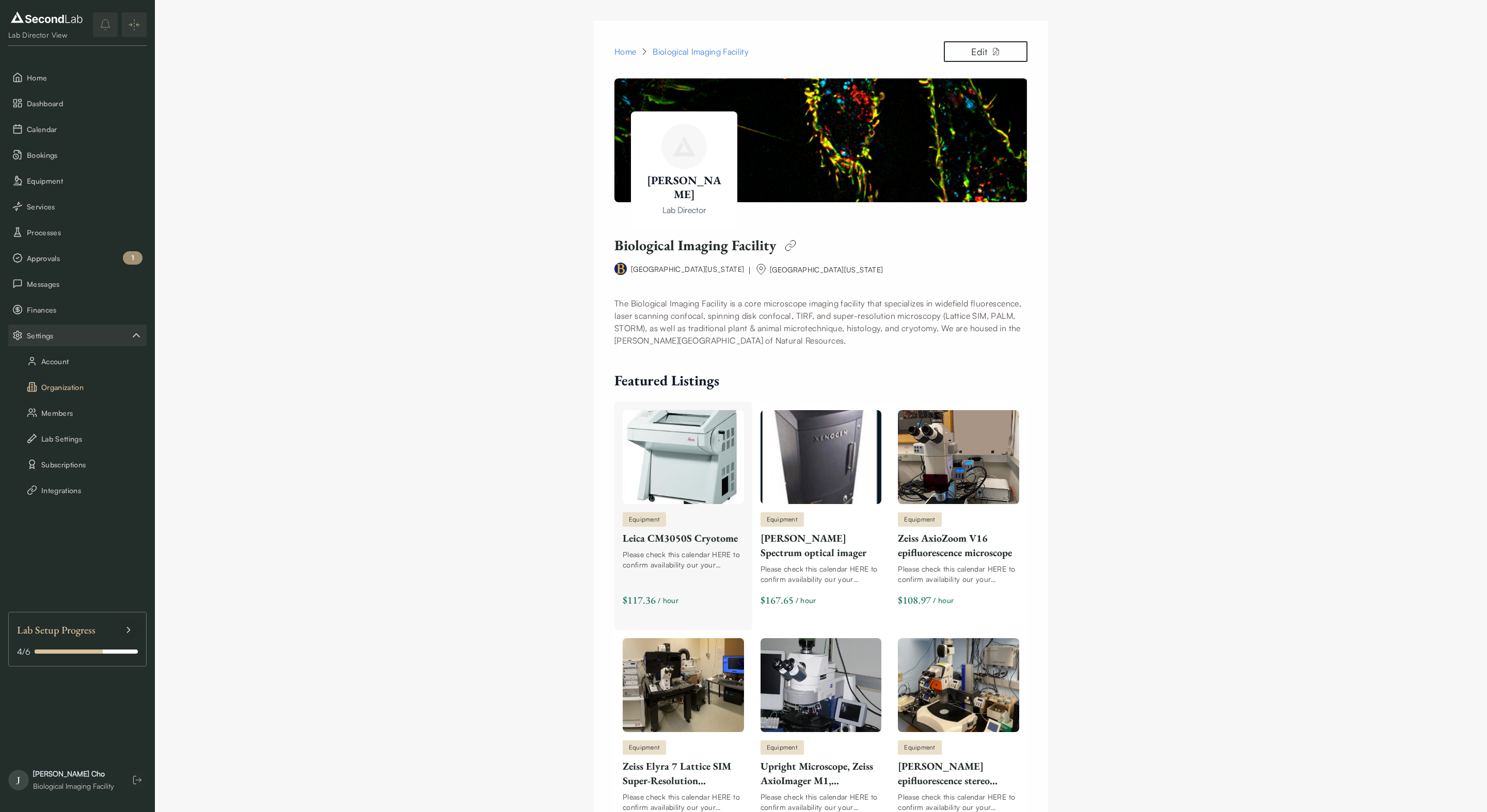
click at [688, 444] on img "Listings" at bounding box center [683, 457] width 122 height 94
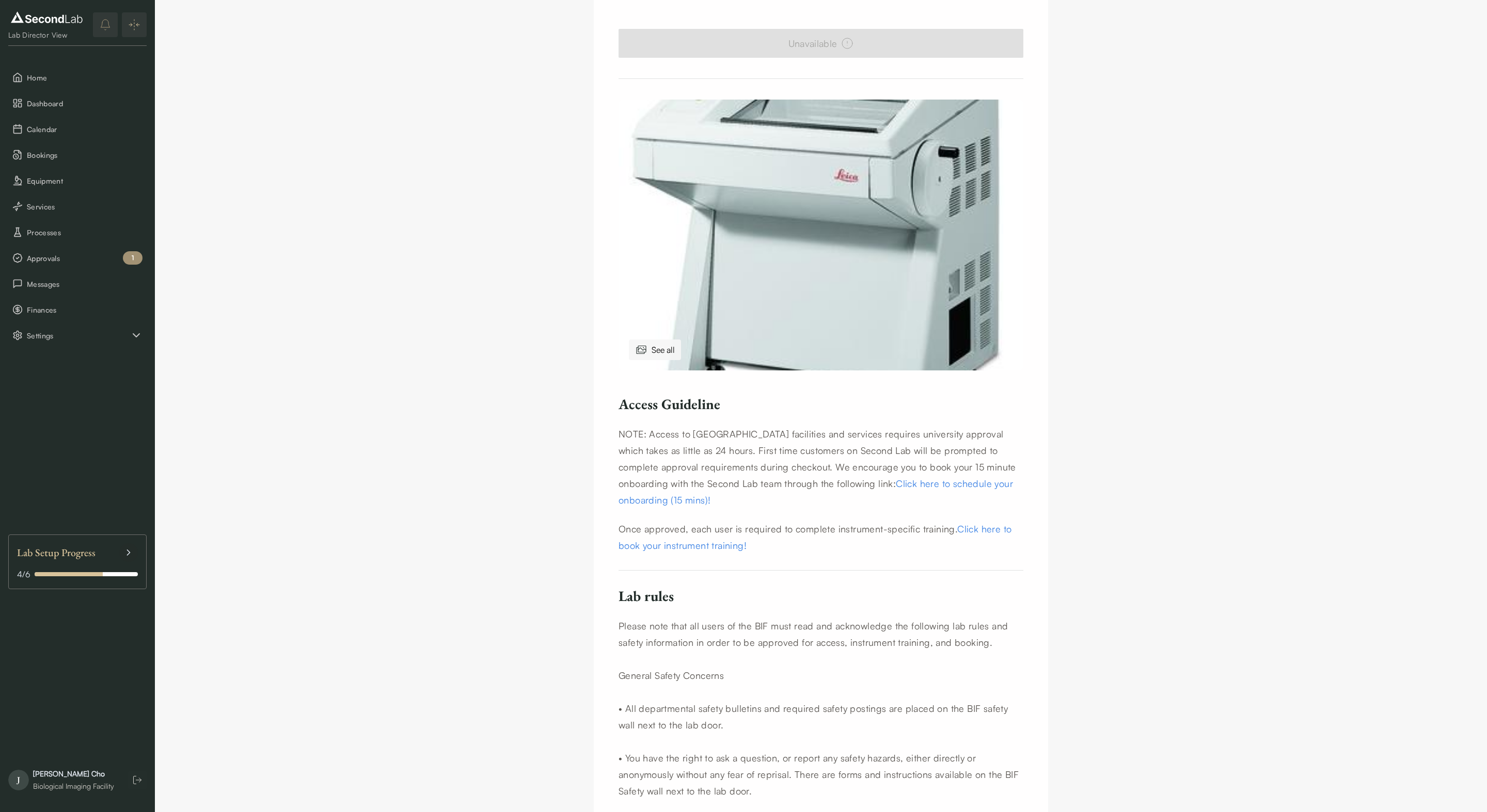
scroll to position [224, 0]
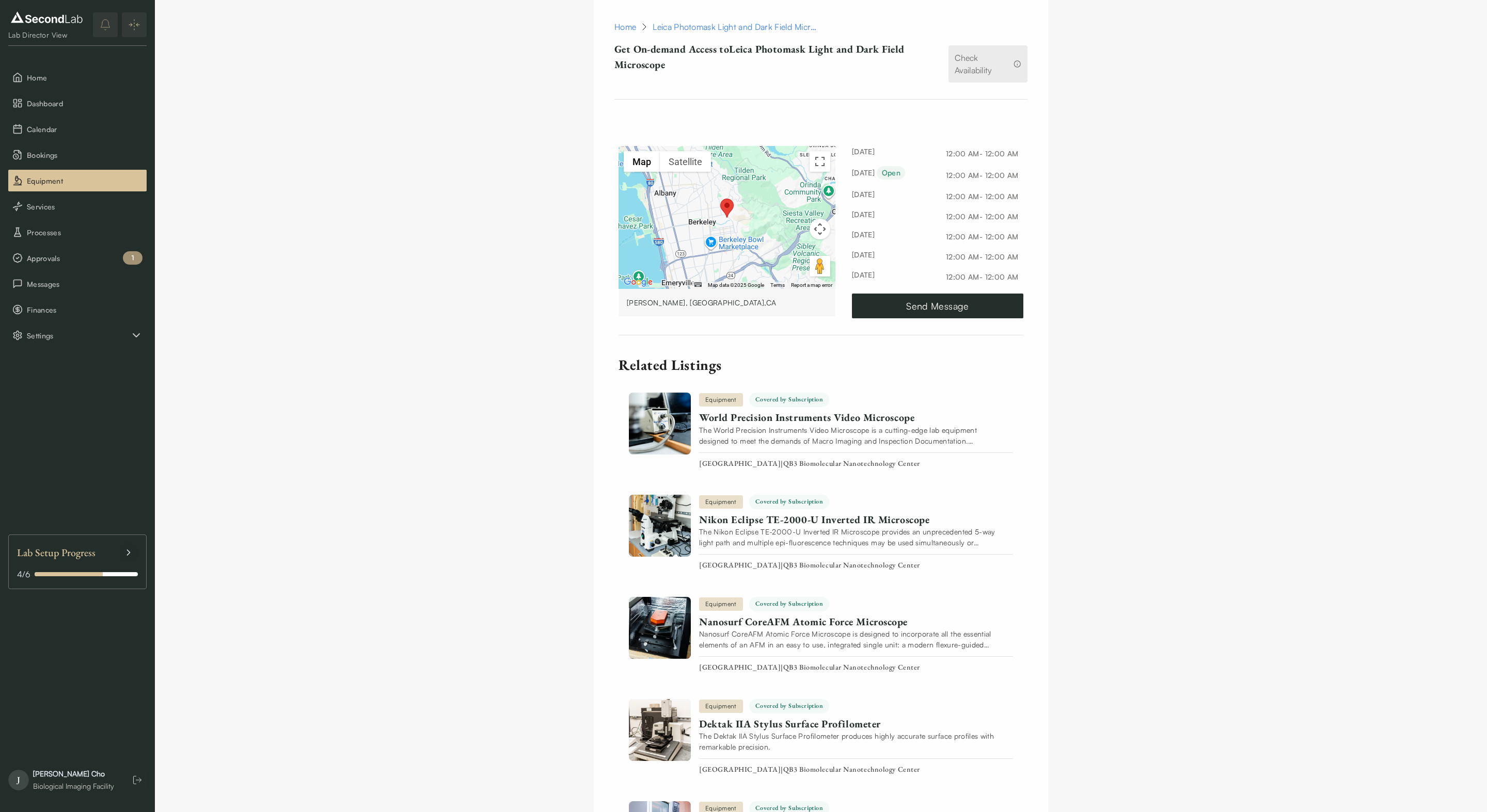
scroll to position [1120, 0]
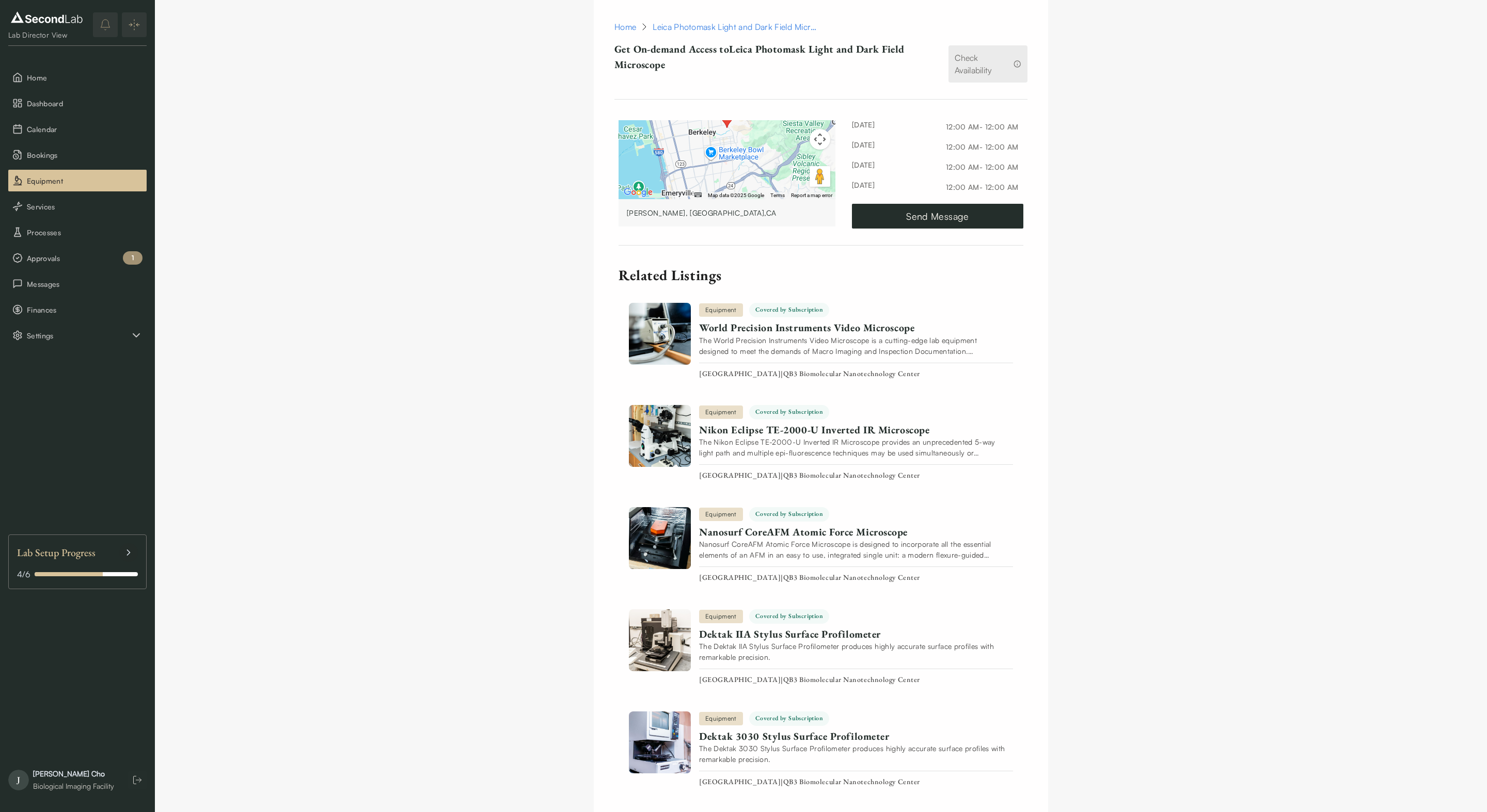
click at [26, 9] on img at bounding box center [46, 17] width 77 height 17
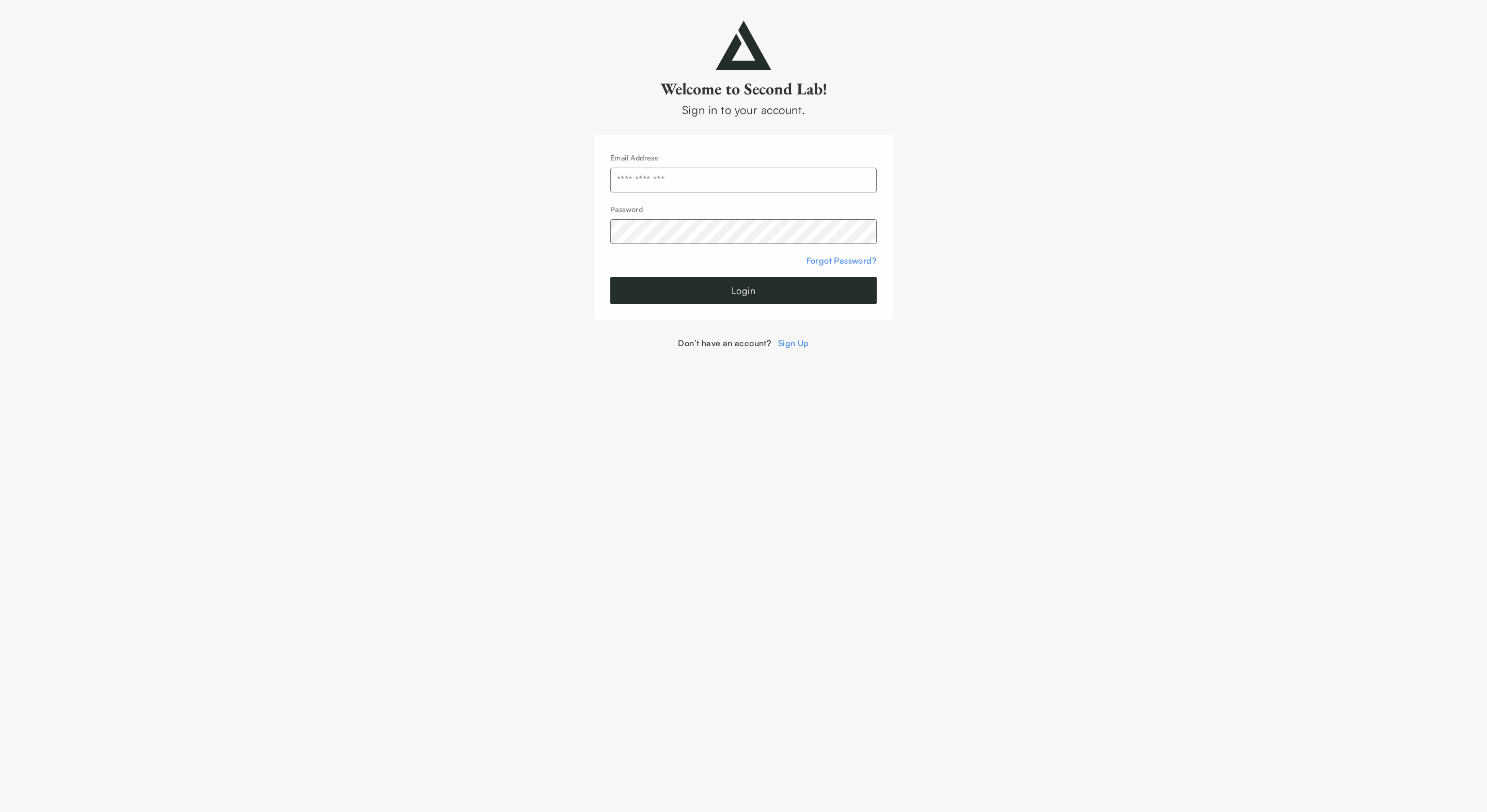
click at [756, 195] on form "Email Address Password Forgot Password? Login" at bounding box center [743, 227] width 267 height 153
click at [758, 187] on input "text" at bounding box center [743, 180] width 267 height 25
type input "**********"
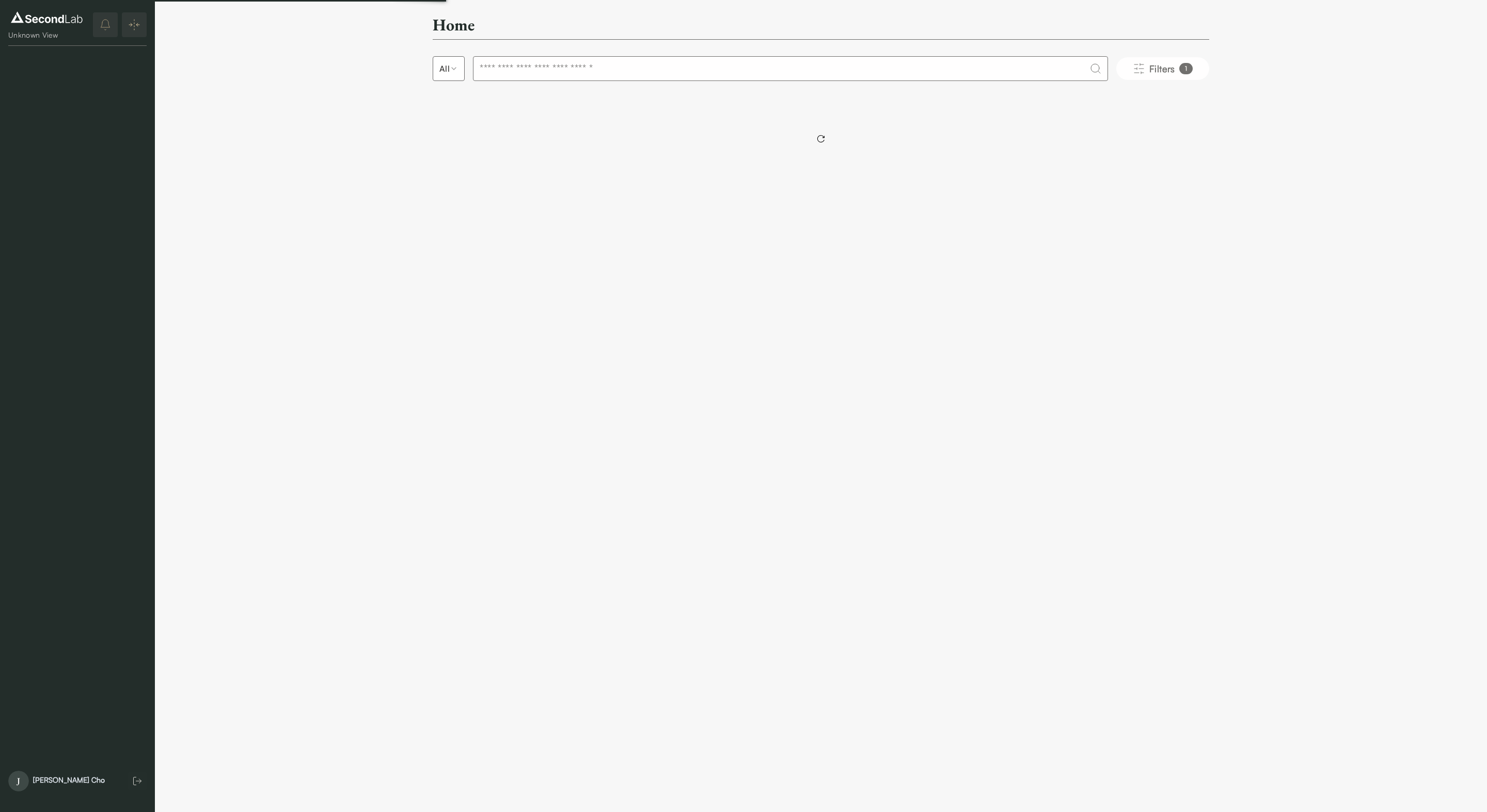
type input "**********"
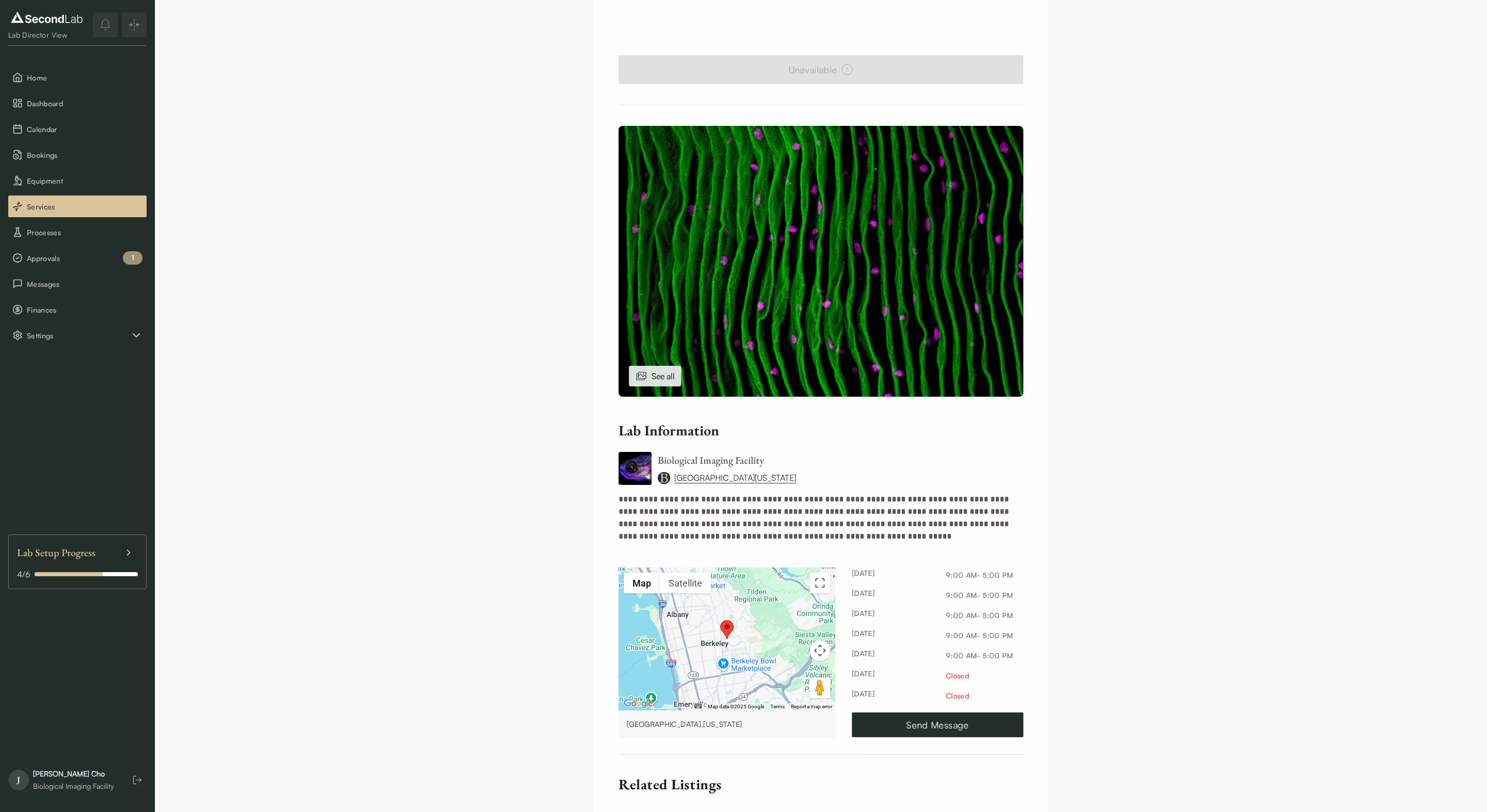
scroll to position [207, 0]
